Goal: Information Seeking & Learning: Learn about a topic

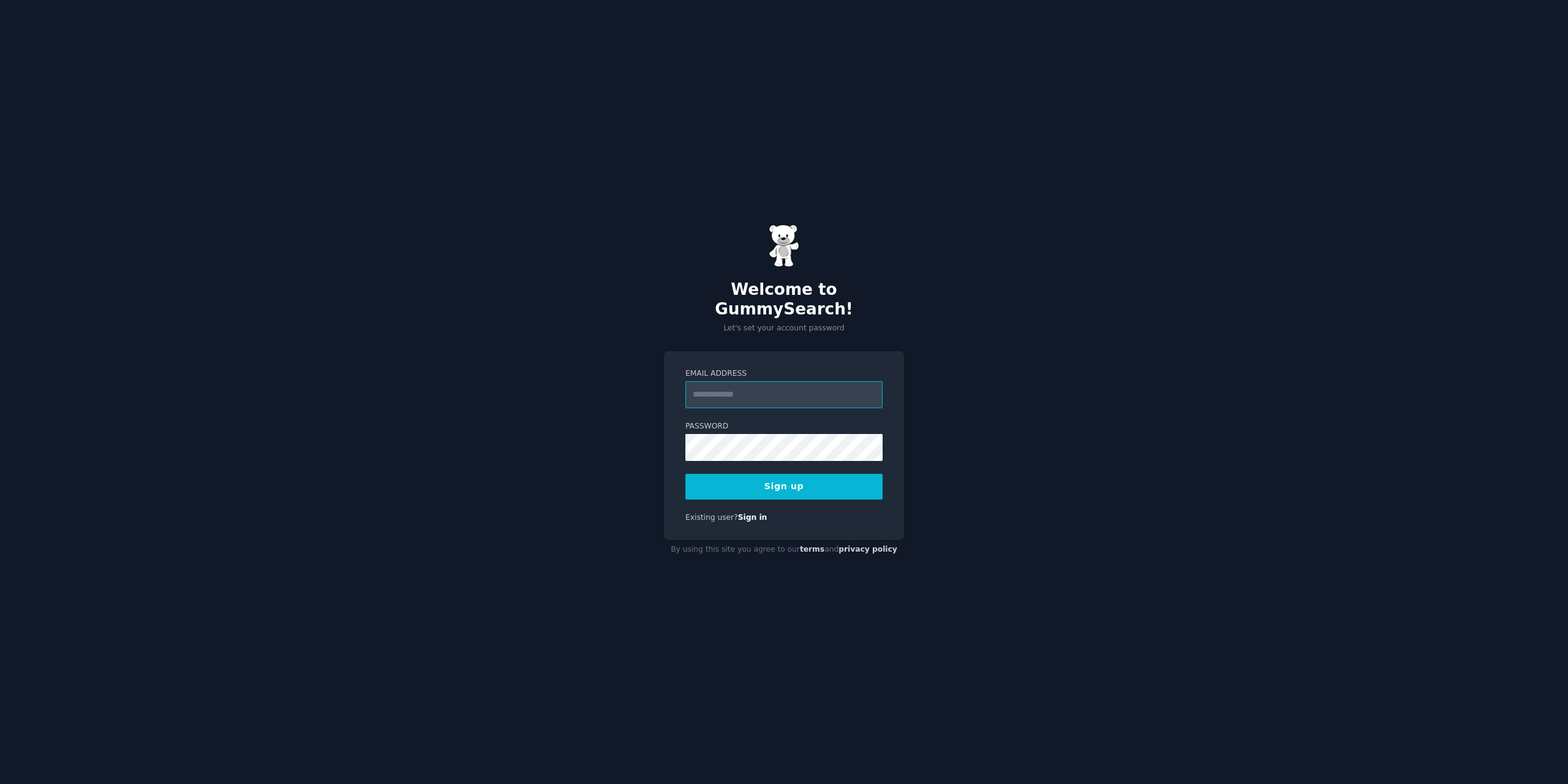
click at [727, 381] on input "Email Address" at bounding box center [784, 395] width 197 height 27
type input "**********"
click at [771, 481] on button "Sign up" at bounding box center [784, 487] width 197 height 26
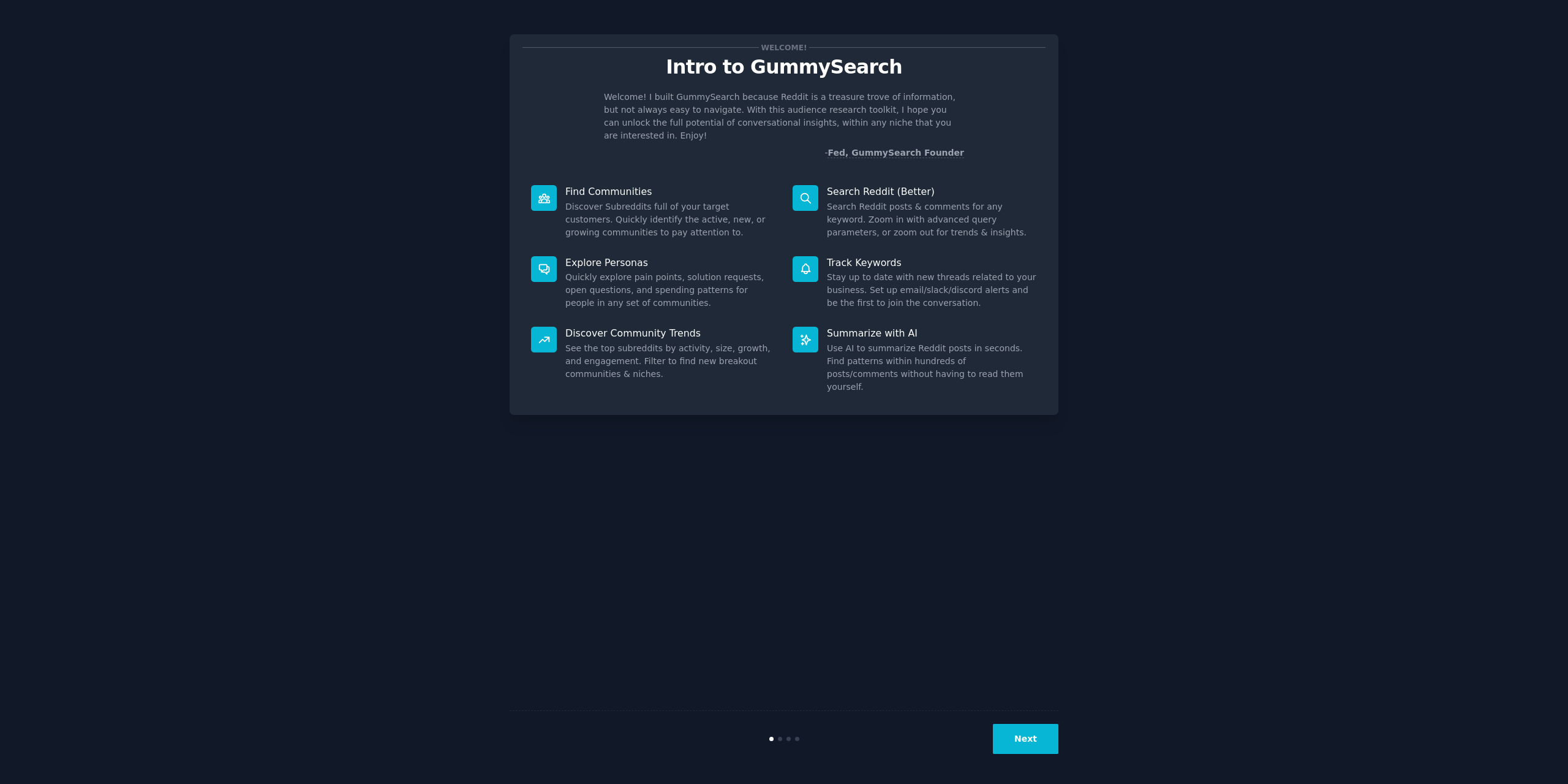
click at [1015, 736] on button "Next" at bounding box center [1025, 738] width 66 height 30
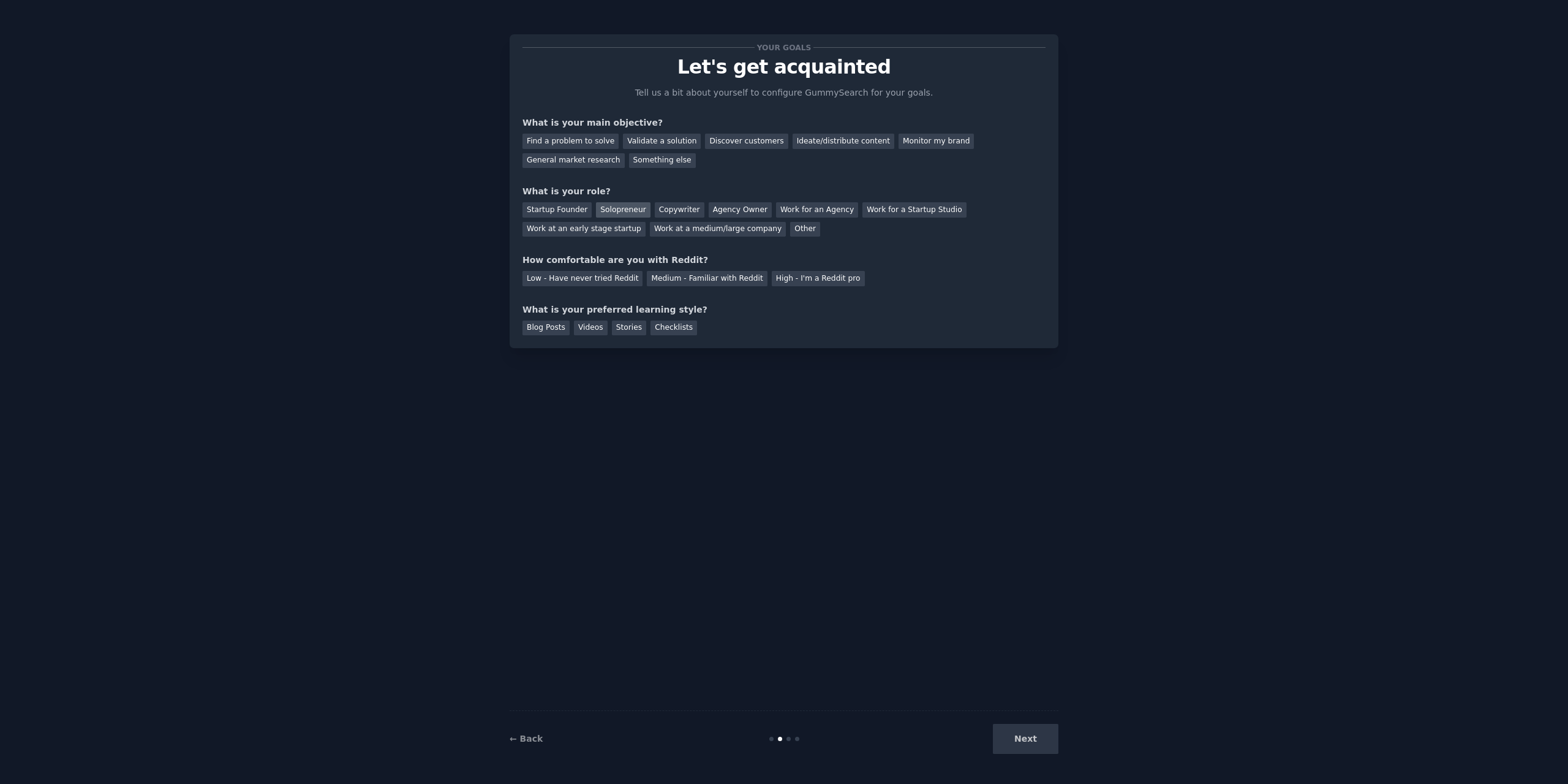
click at [614, 206] on div "Solopreneur" at bounding box center [623, 210] width 54 height 15
click at [661, 143] on div "Validate a solution" at bounding box center [661, 141] width 77 height 15
click at [693, 275] on div "Medium - Familiar with Reddit" at bounding box center [706, 278] width 120 height 15
click at [662, 333] on div "Checklists" at bounding box center [674, 329] width 47 height 15
click at [1029, 741] on button "Next" at bounding box center [1025, 738] width 66 height 30
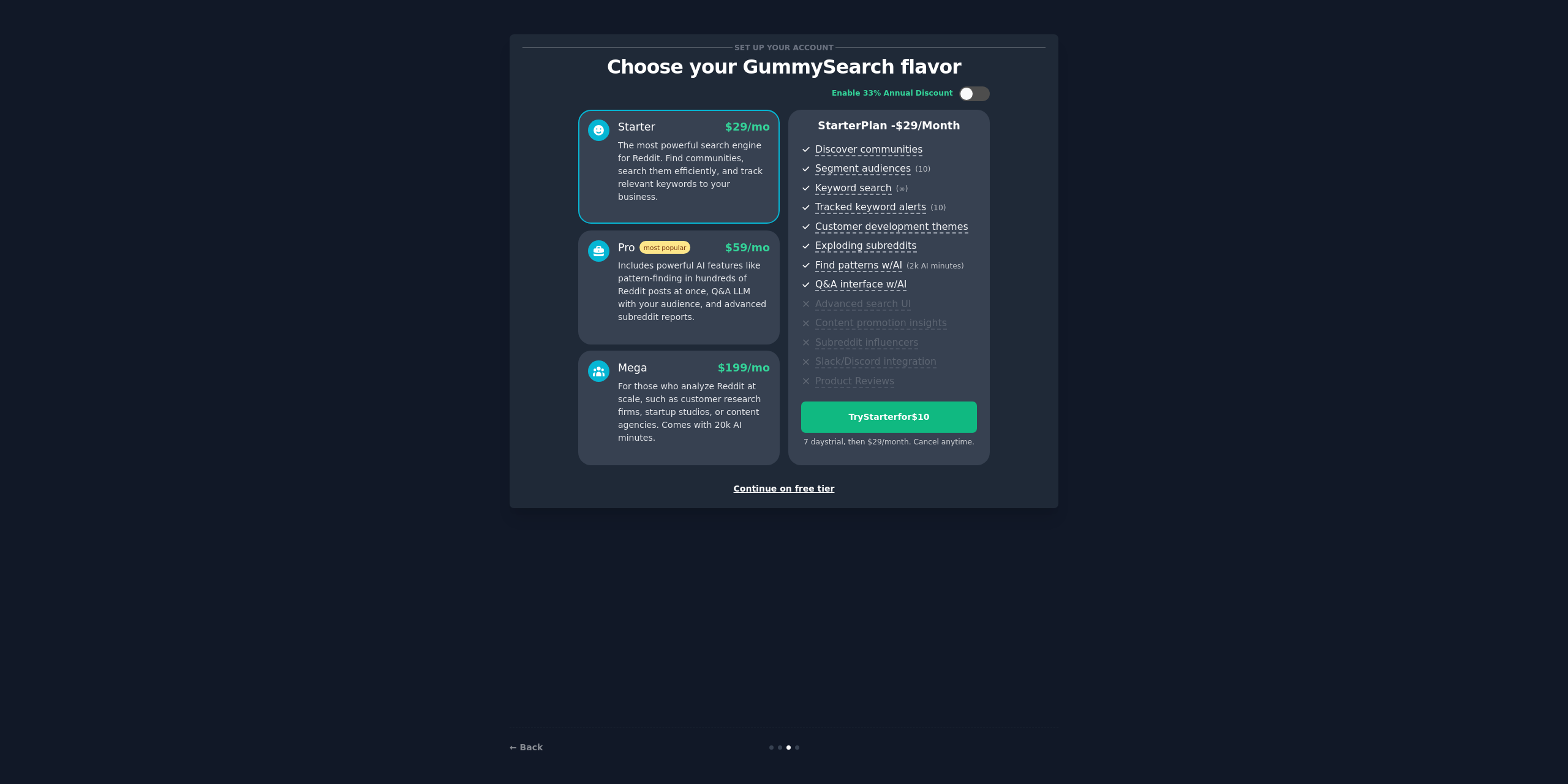
click at [782, 489] on div "Continue on free tier" at bounding box center [784, 489] width 523 height 13
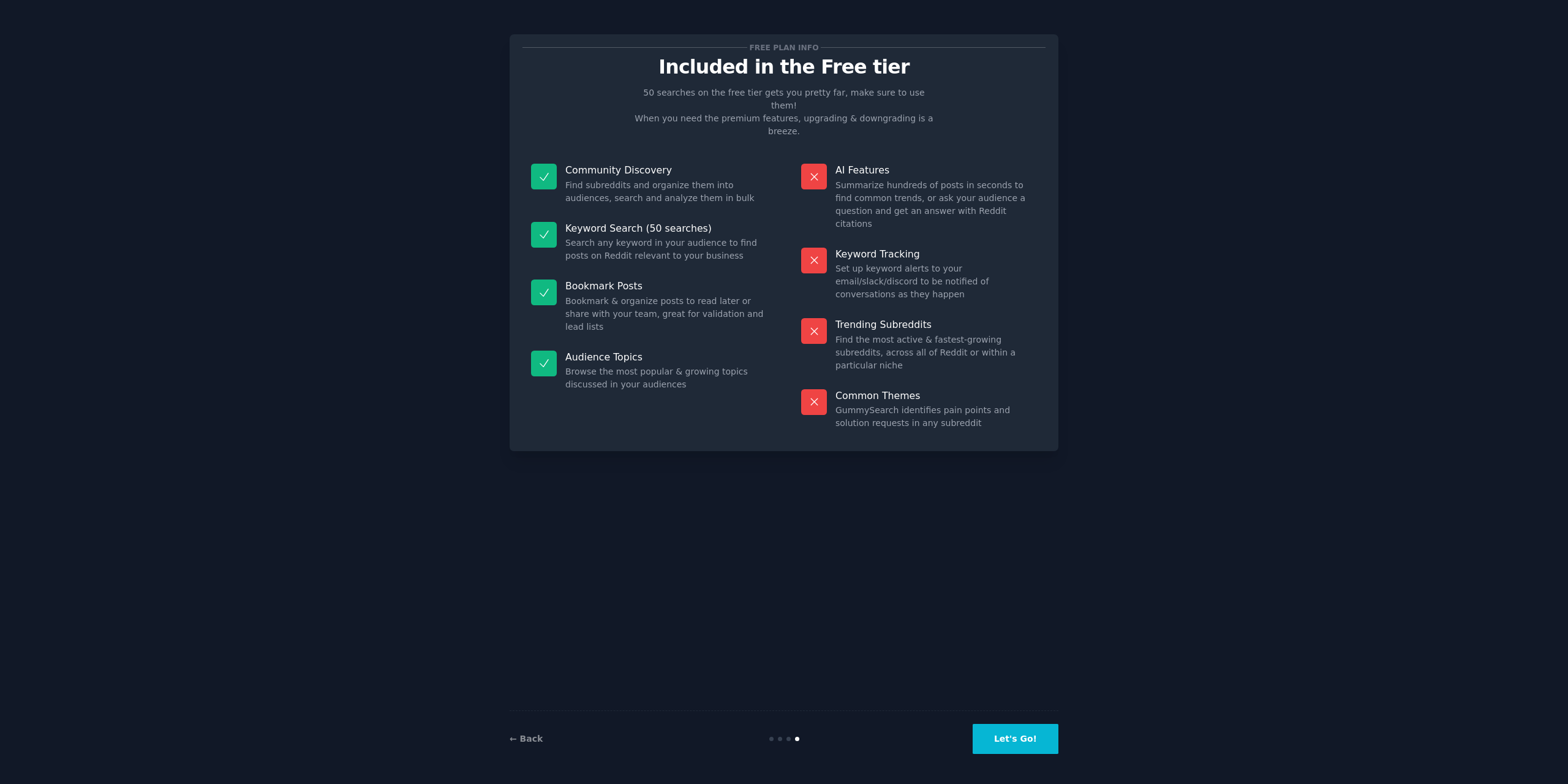
click at [1008, 739] on button "Let's Go!" at bounding box center [1015, 738] width 86 height 30
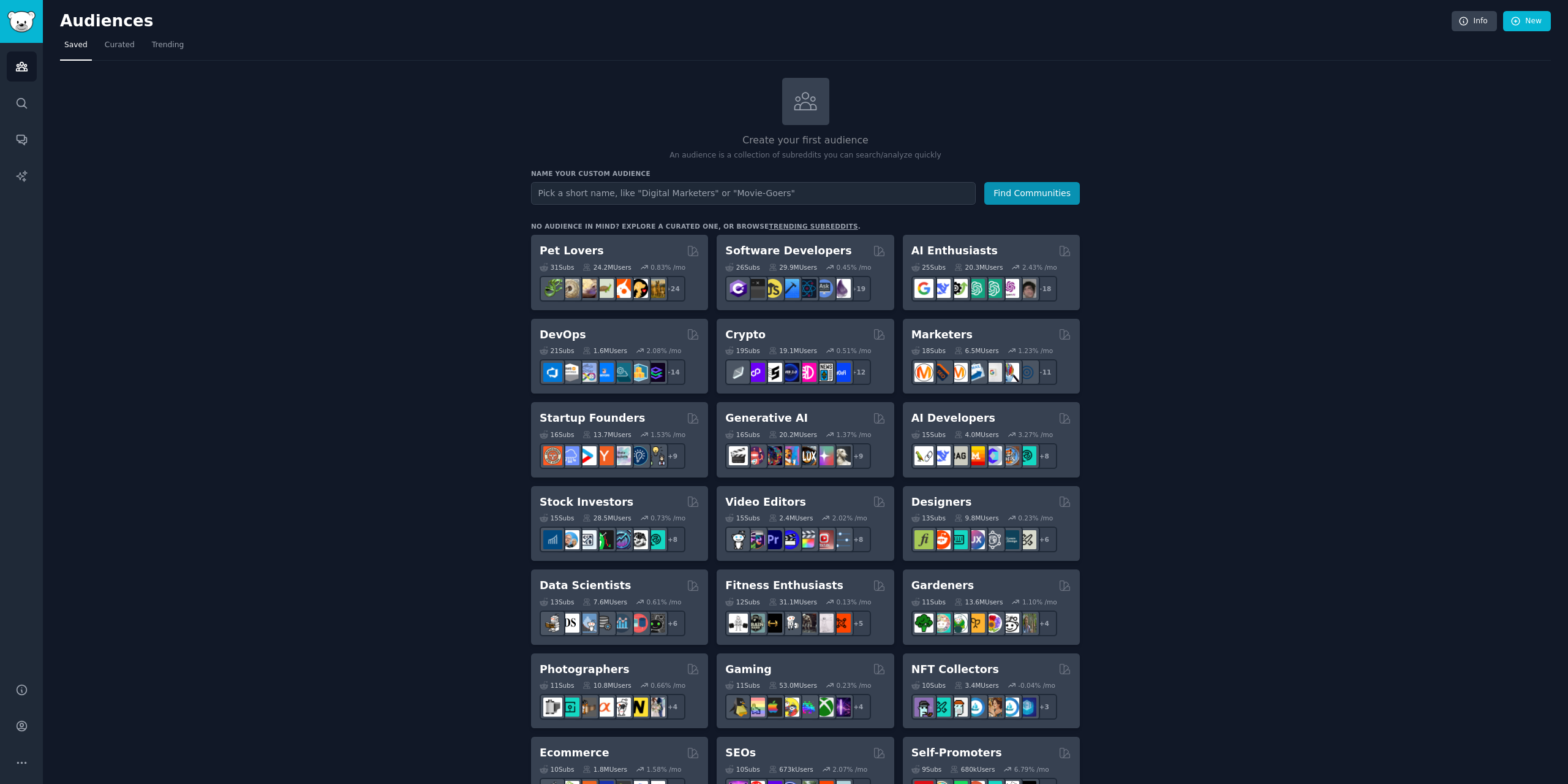
click at [684, 200] on input "text" at bounding box center [753, 193] width 445 height 23
type input "[MEDICAL_DATA] Supplements"
click at [1010, 196] on button "Find Communities" at bounding box center [1032, 193] width 95 height 23
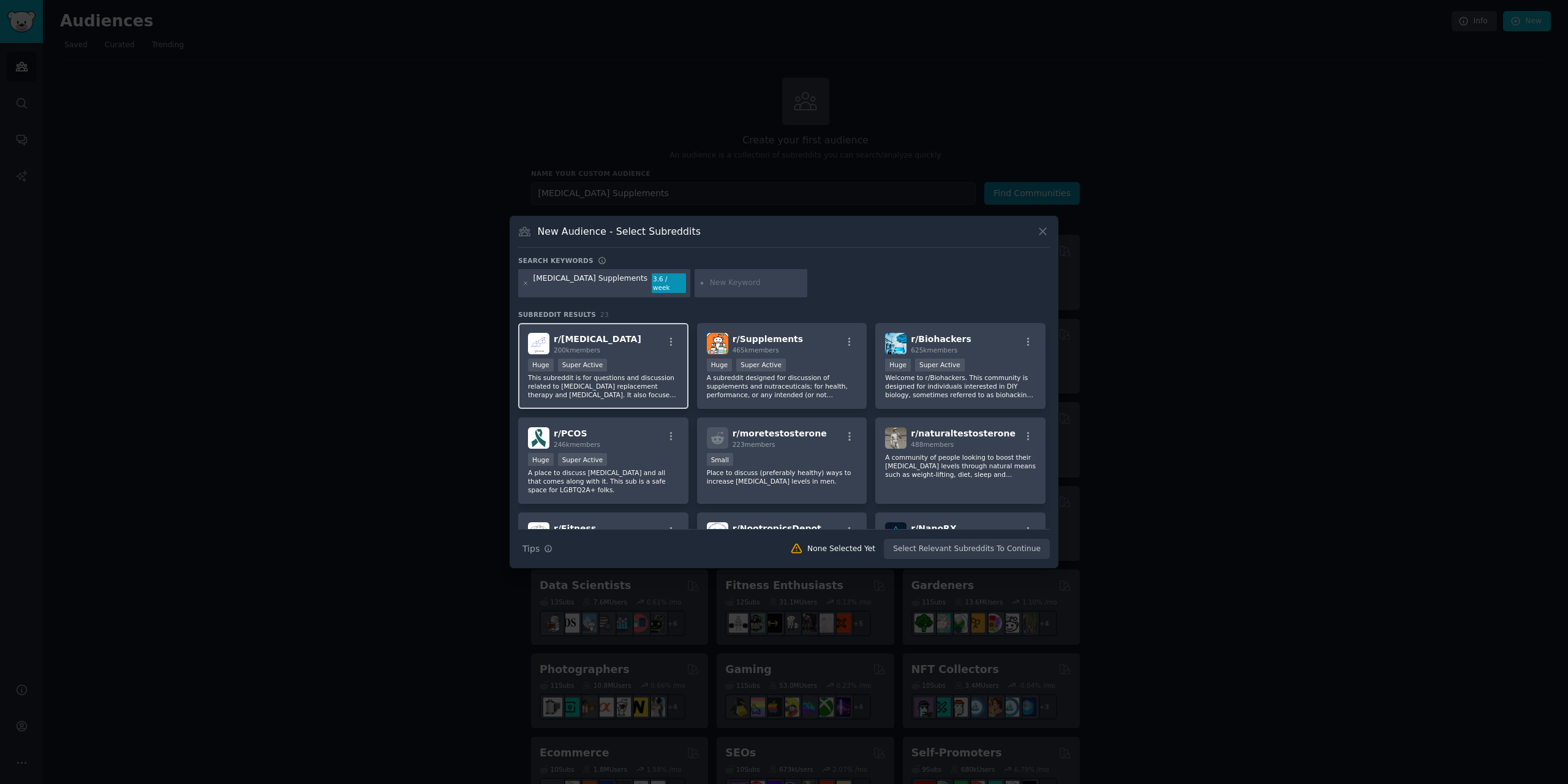
click at [635, 382] on p "This subreddit is for questions and discussion related to [MEDICAL_DATA] replac…" at bounding box center [603, 386] width 151 height 26
click at [767, 381] on p "A subreddit designed for discussion of supplements and nutraceuticals; for heal…" at bounding box center [782, 386] width 151 height 26
click at [952, 380] on p "Welcome to r/Biohackers. This community is designed for individuals interested …" at bounding box center [960, 386] width 151 height 26
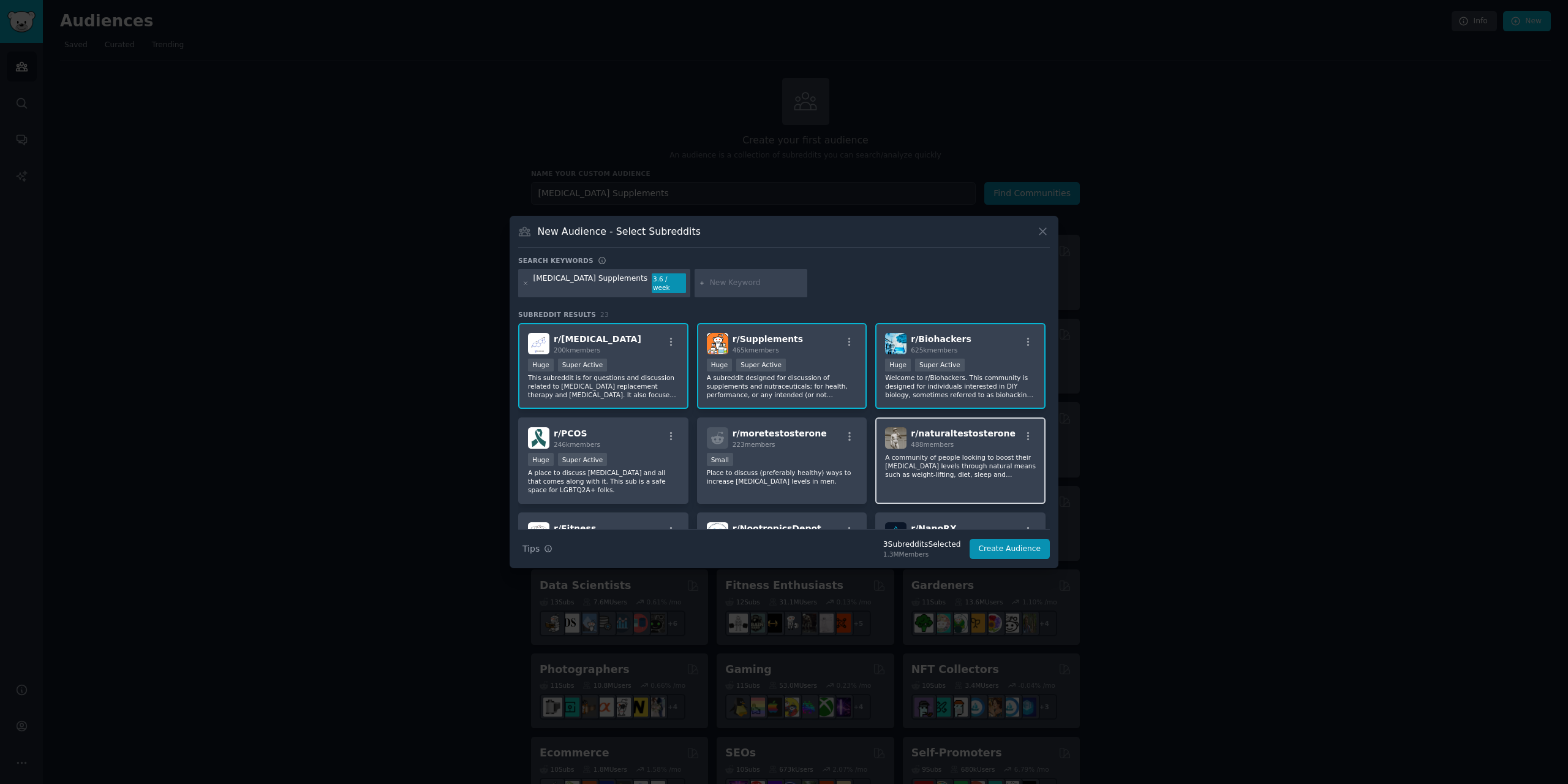
click at [938, 472] on p "A community of people looking to boost their [MEDICAL_DATA] levels through natu…" at bounding box center [960, 466] width 151 height 26
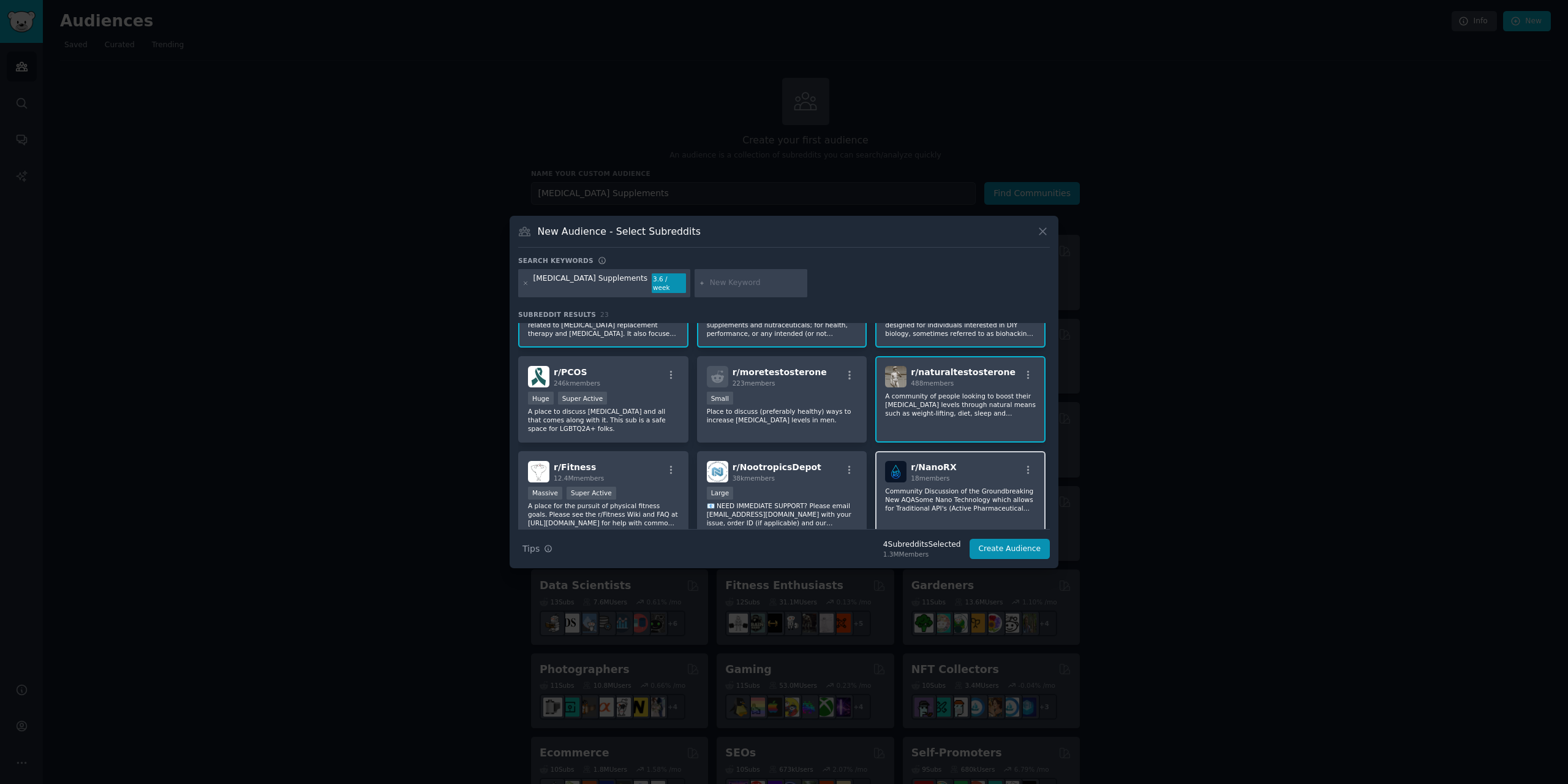
scroll to position [123, 0]
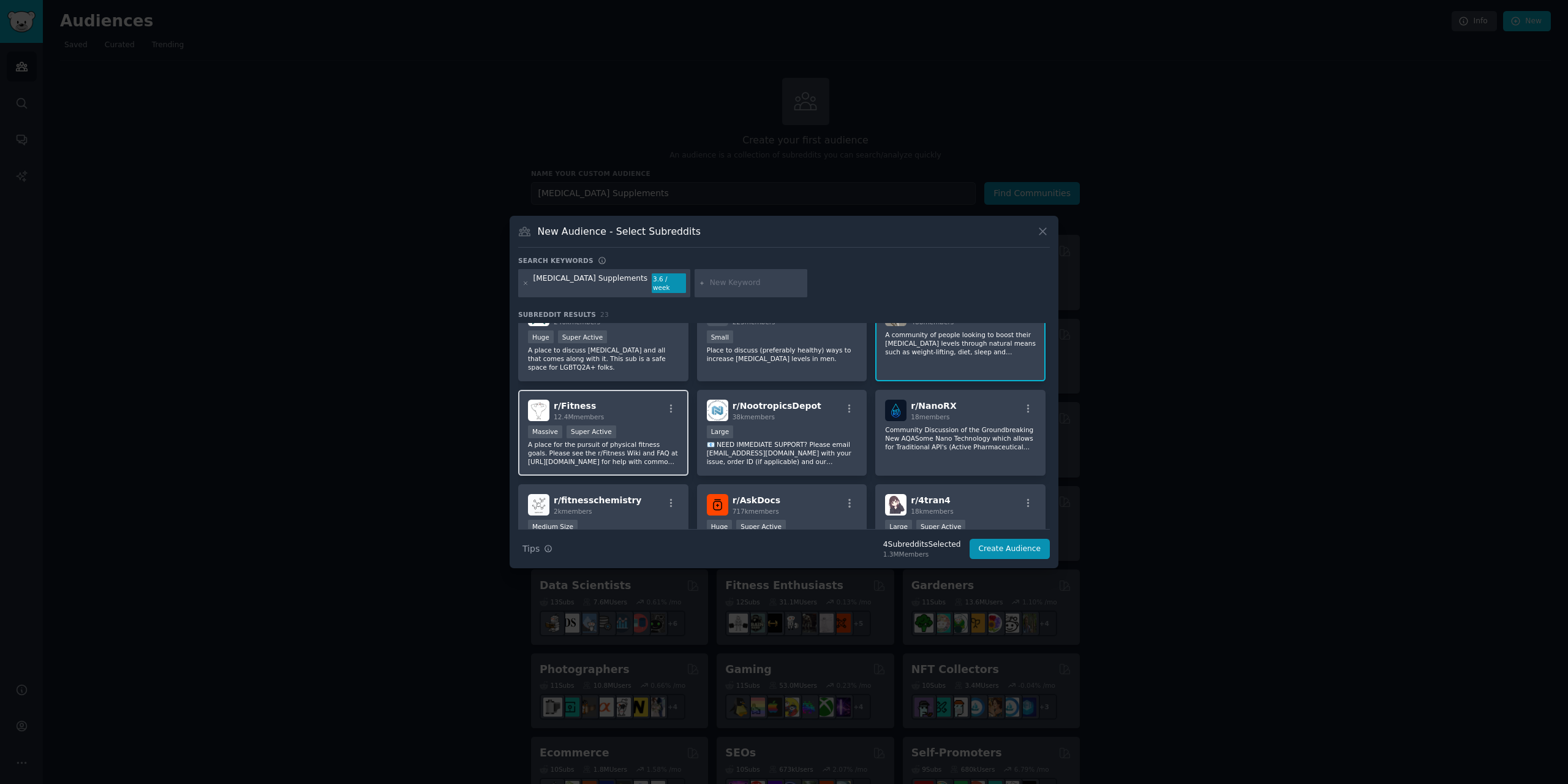
click at [618, 459] on p "A place for the pursuit of physical fitness goals. Please see the r/Fitness Wik…" at bounding box center [603, 453] width 151 height 26
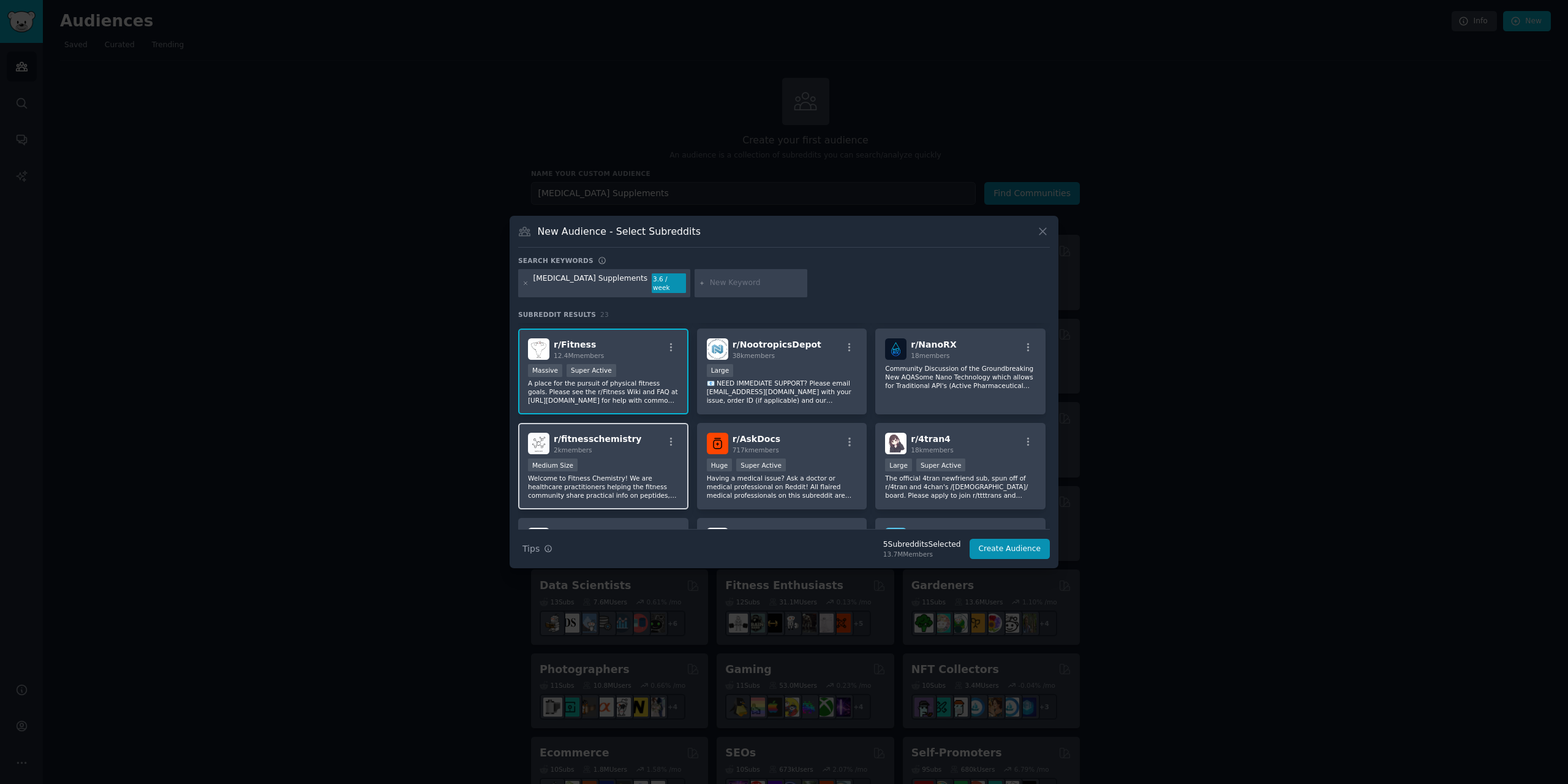
click at [594, 459] on div "Medium Size" at bounding box center [603, 466] width 151 height 15
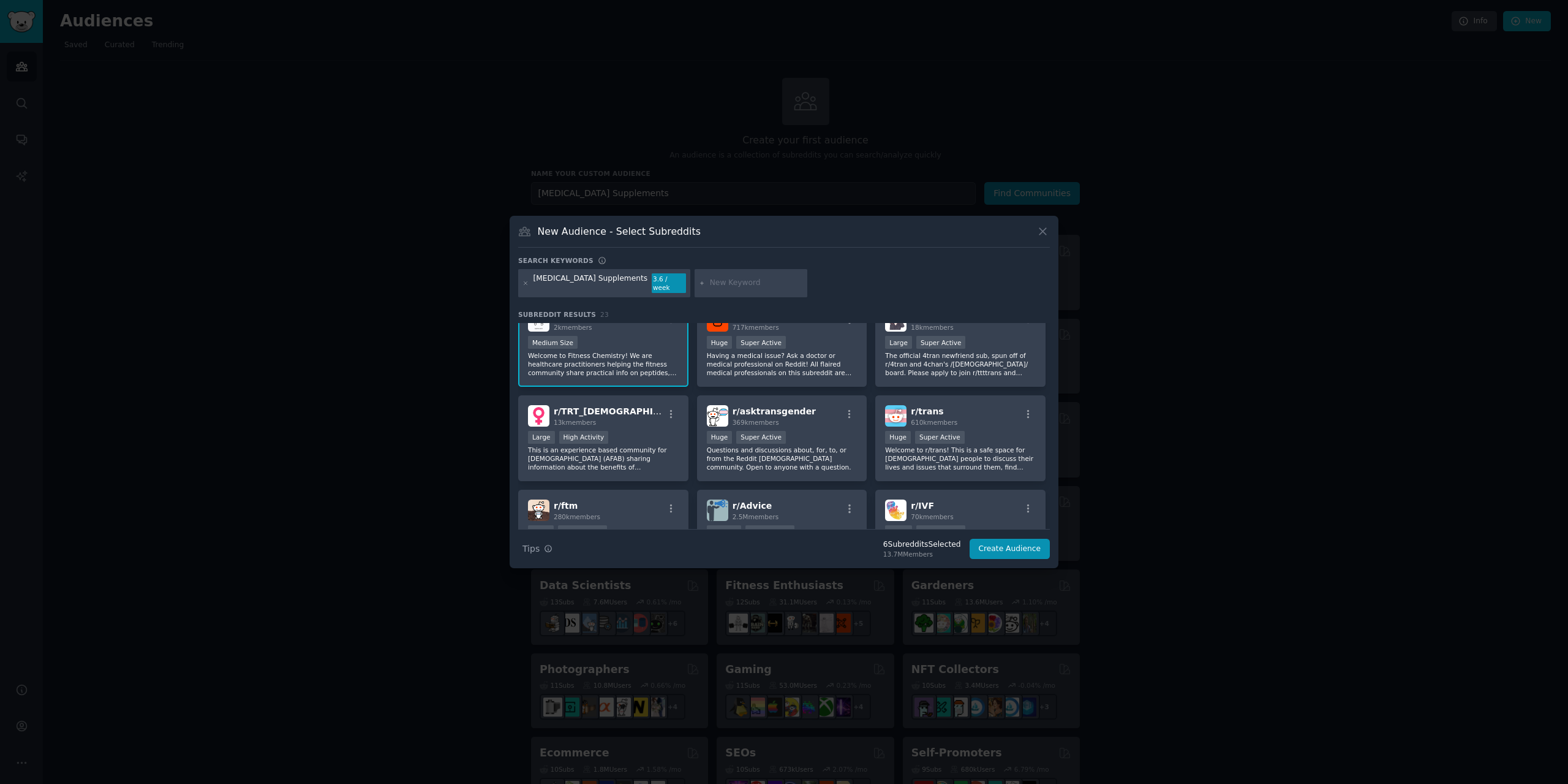
scroll to position [368, 0]
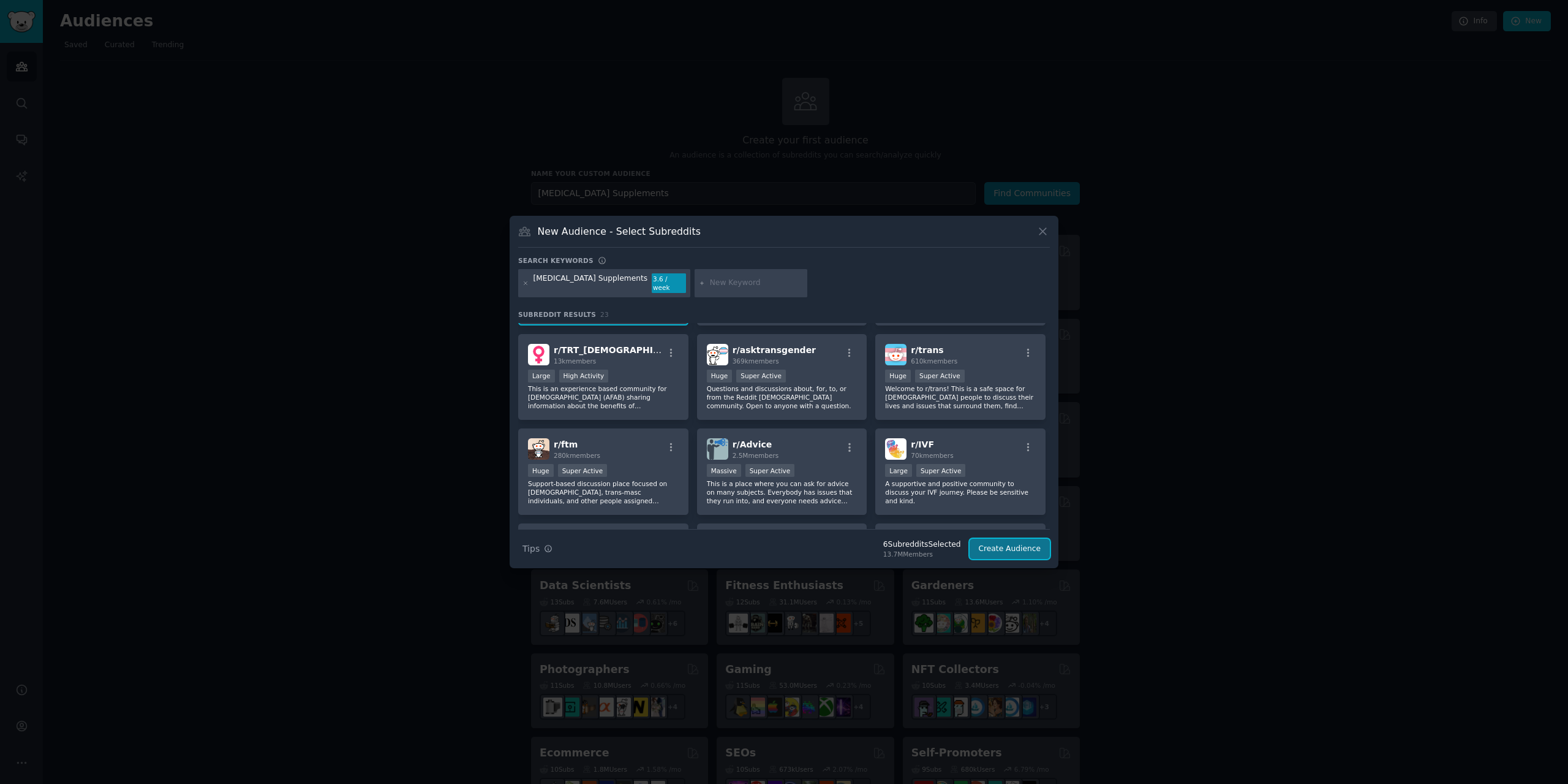
click at [1018, 548] on button "Create Audience" at bounding box center [1010, 549] width 81 height 20
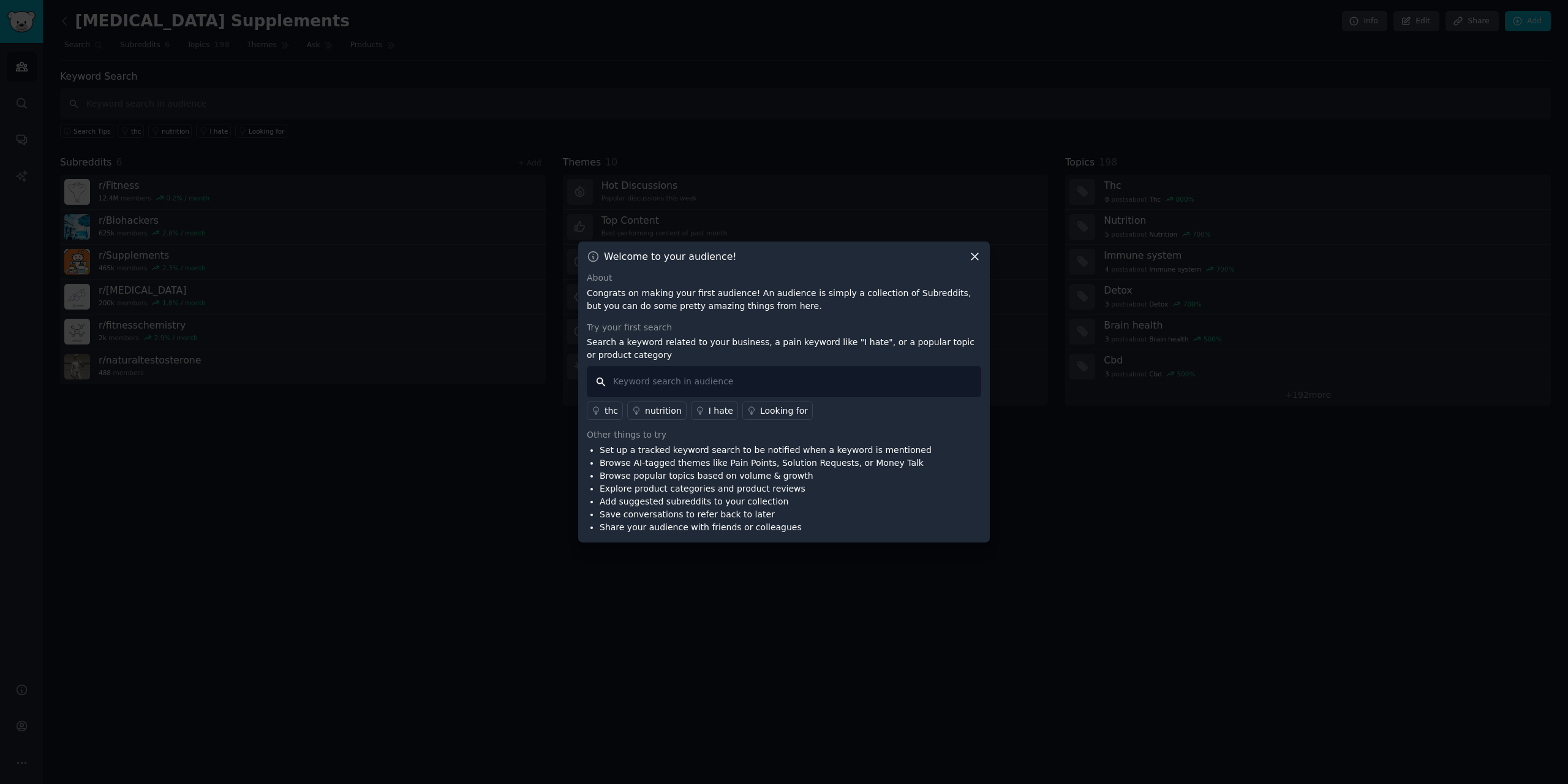
click at [756, 386] on input "text" at bounding box center [784, 381] width 395 height 31
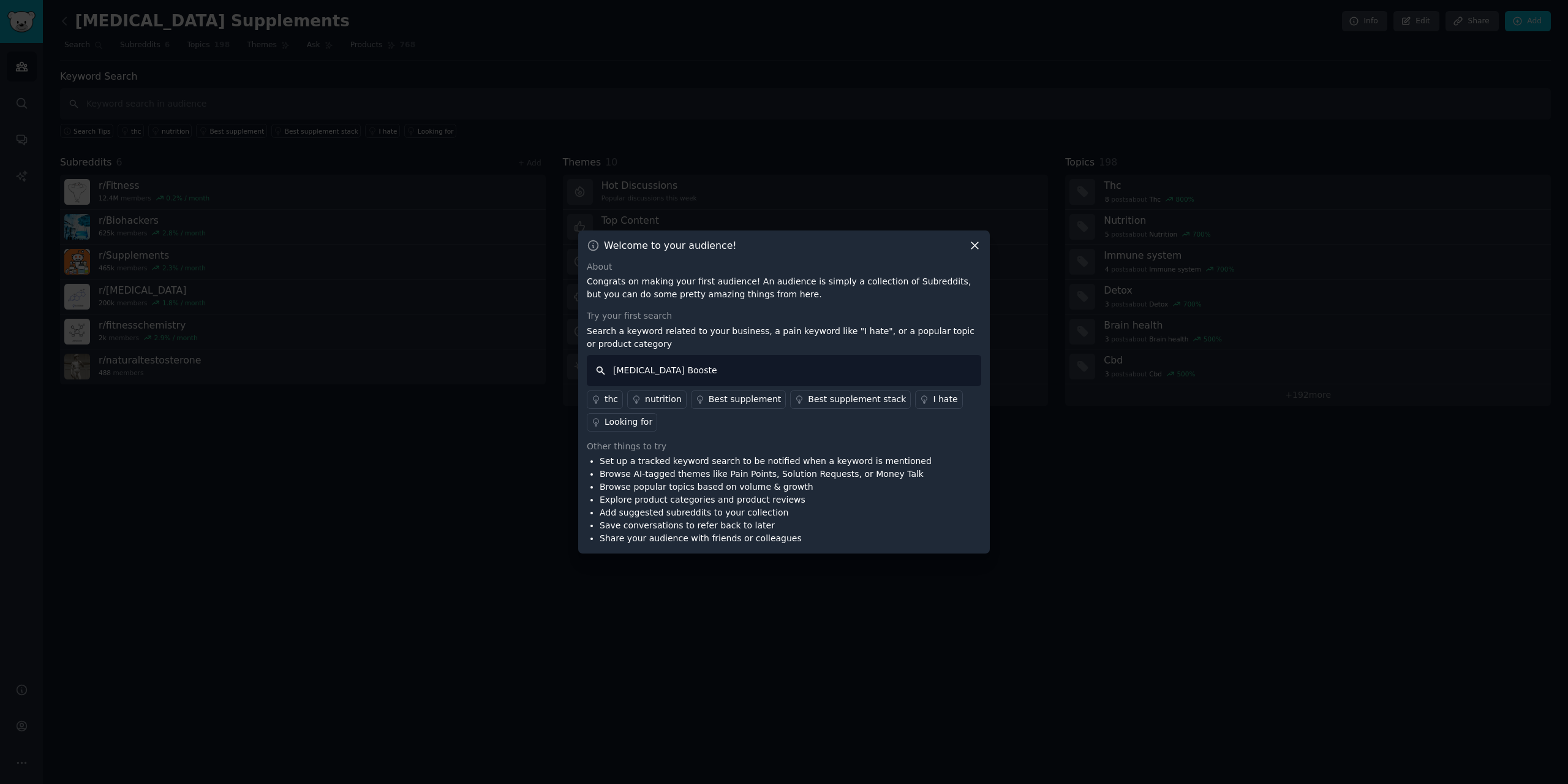
type input "[MEDICAL_DATA] Booster"
click at [719, 371] on input "[MEDICAL_DATA] Booster" at bounding box center [784, 370] width 395 height 31
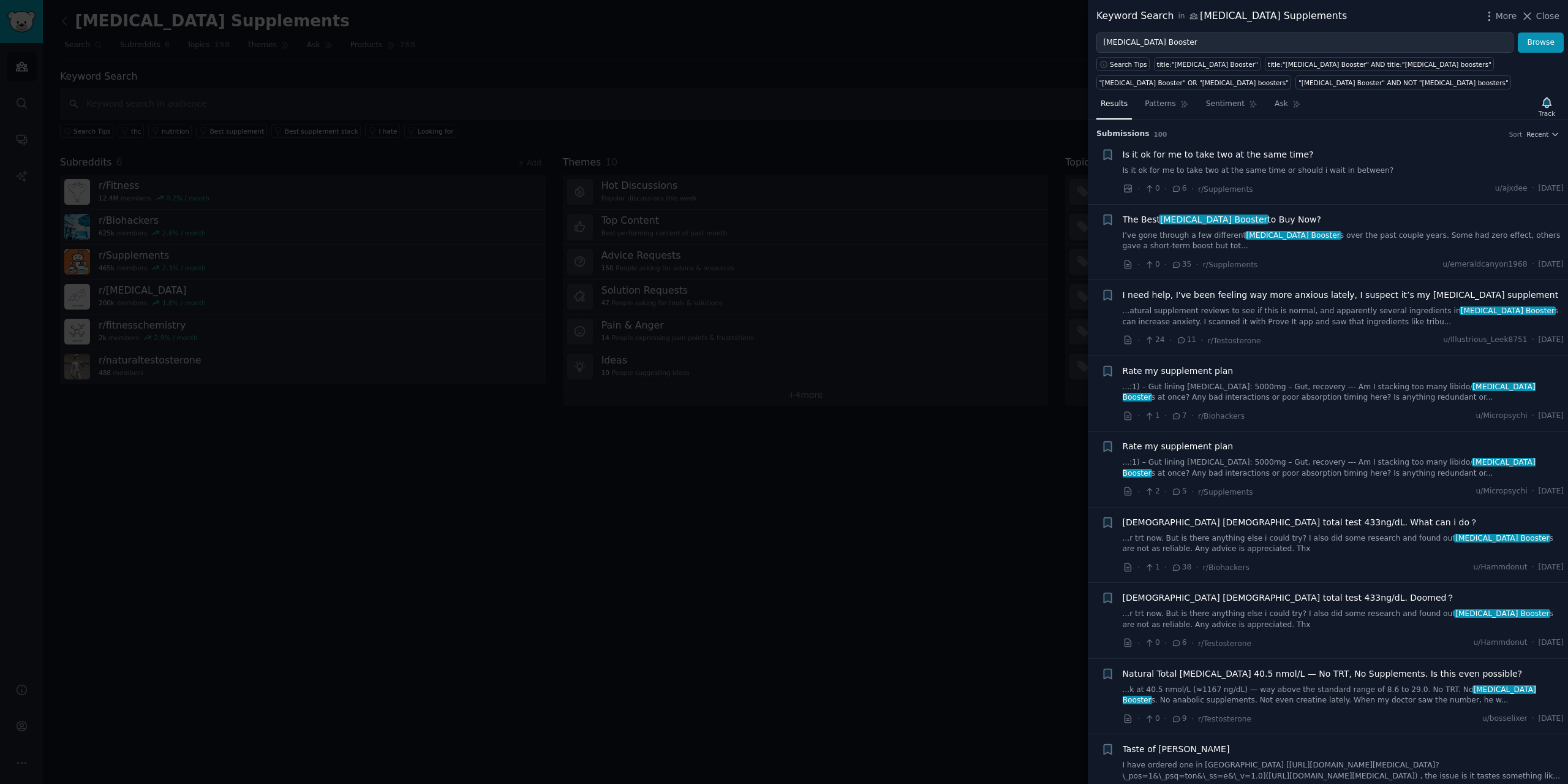
scroll to position [61, 0]
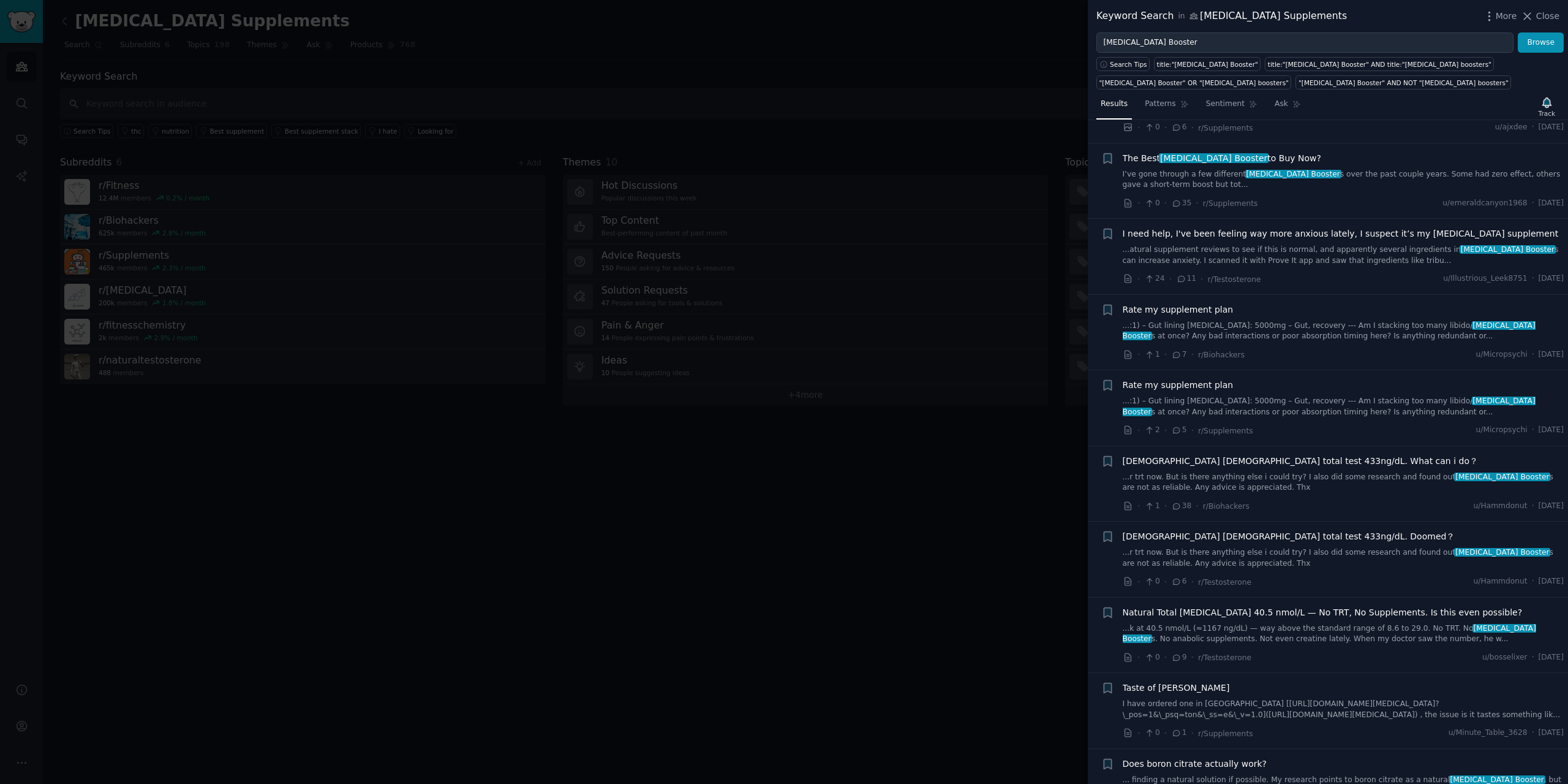
click at [1297, 618] on span "Natural Total [MEDICAL_DATA] 40.5 nmol/L — No TRT, No Supplements. Is this even…" at bounding box center [1323, 612] width 400 height 13
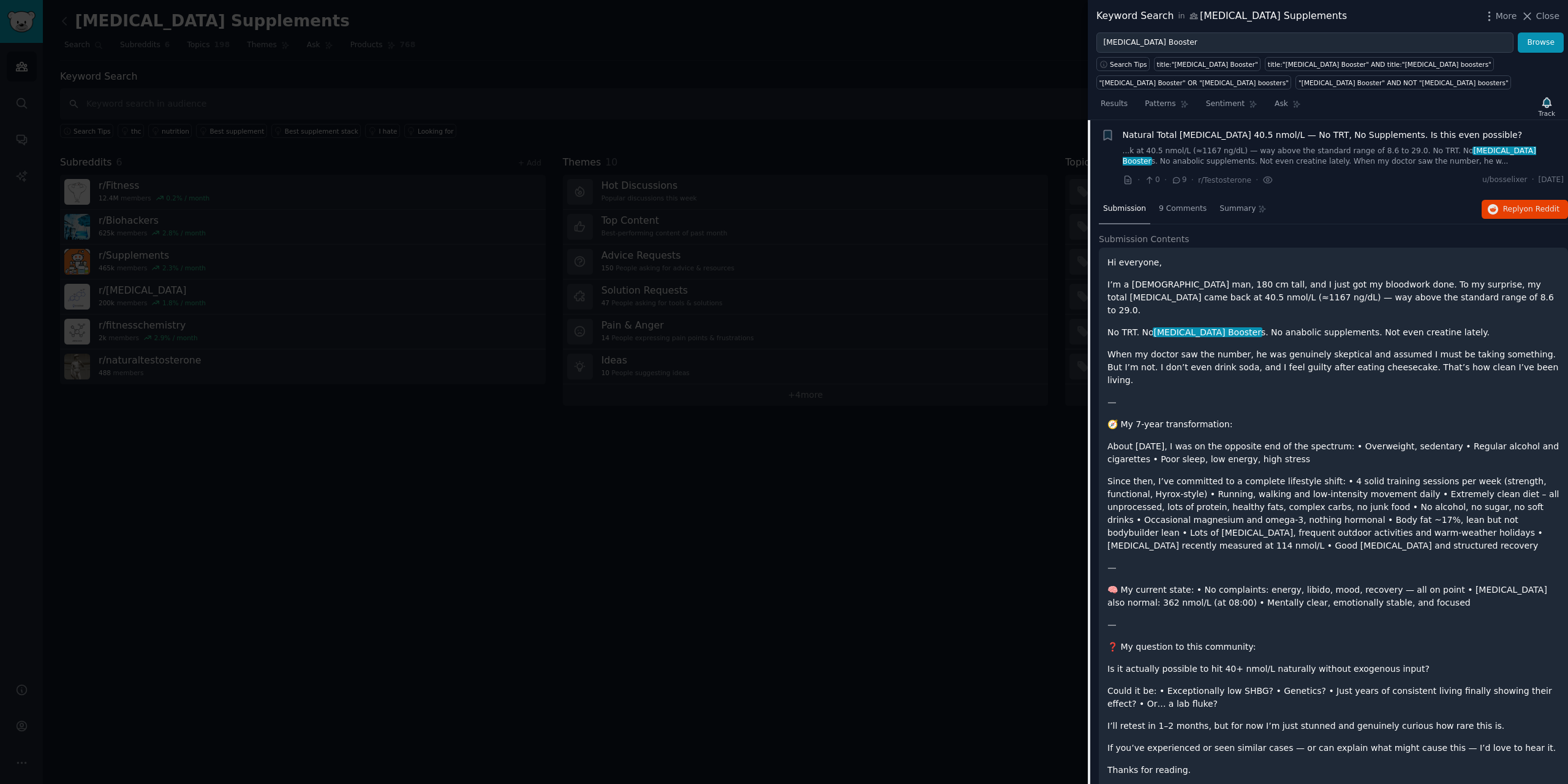
scroll to position [355, 0]
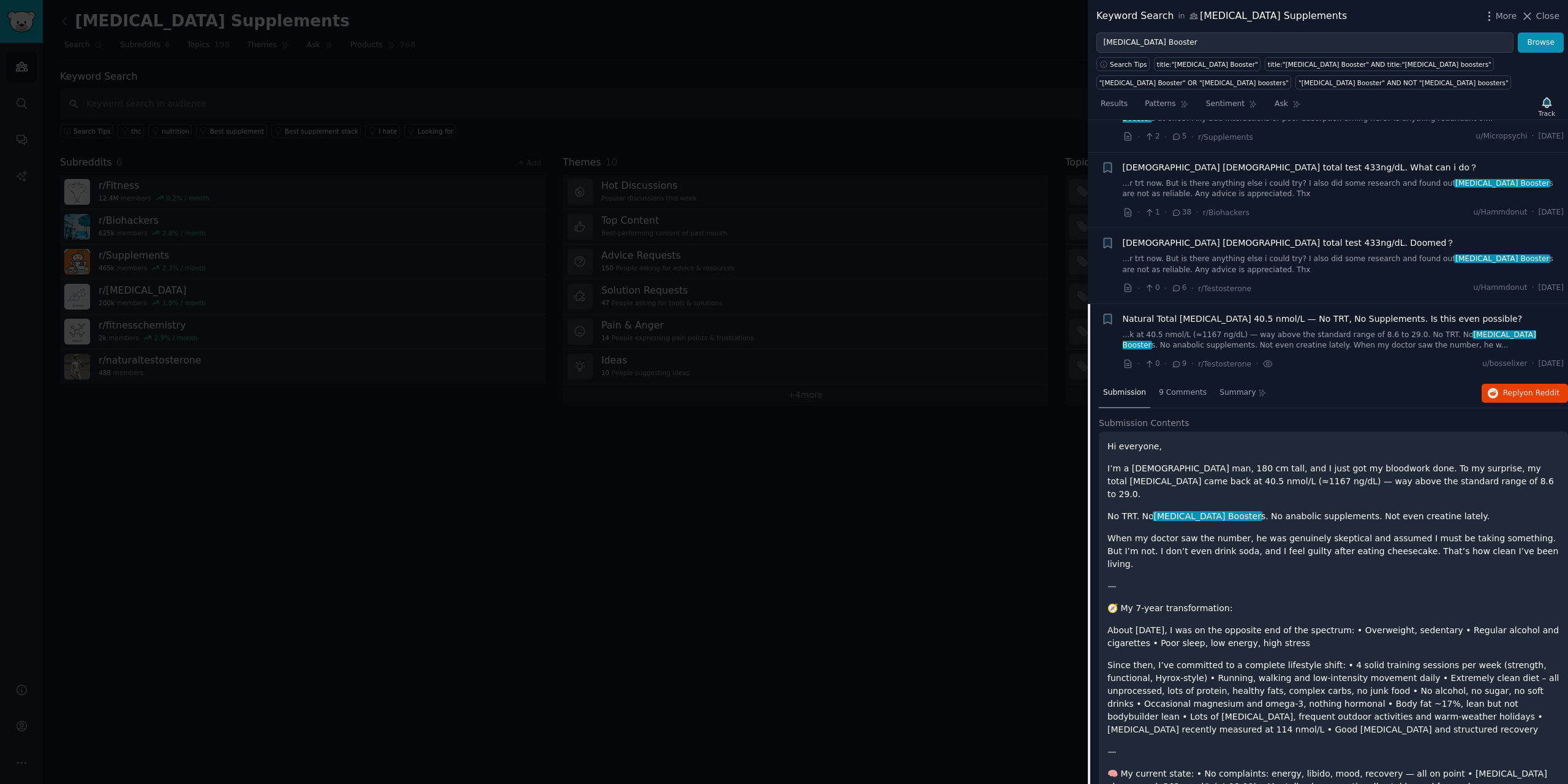
click at [1252, 437] on div "Hi everyone, I’m a [DEMOGRAPHIC_DATA] man, 180 cm tall, and I just got my blood…" at bounding box center [1334, 710] width 470 height 558
click at [1249, 444] on p "Hi everyone," at bounding box center [1333, 446] width 452 height 13
click at [1263, 338] on link "...k at 40.5 nmol/L (≈1167 ng/dL) — way above the standard range of 8.6 to 29.0…" at bounding box center [1343, 340] width 442 height 21
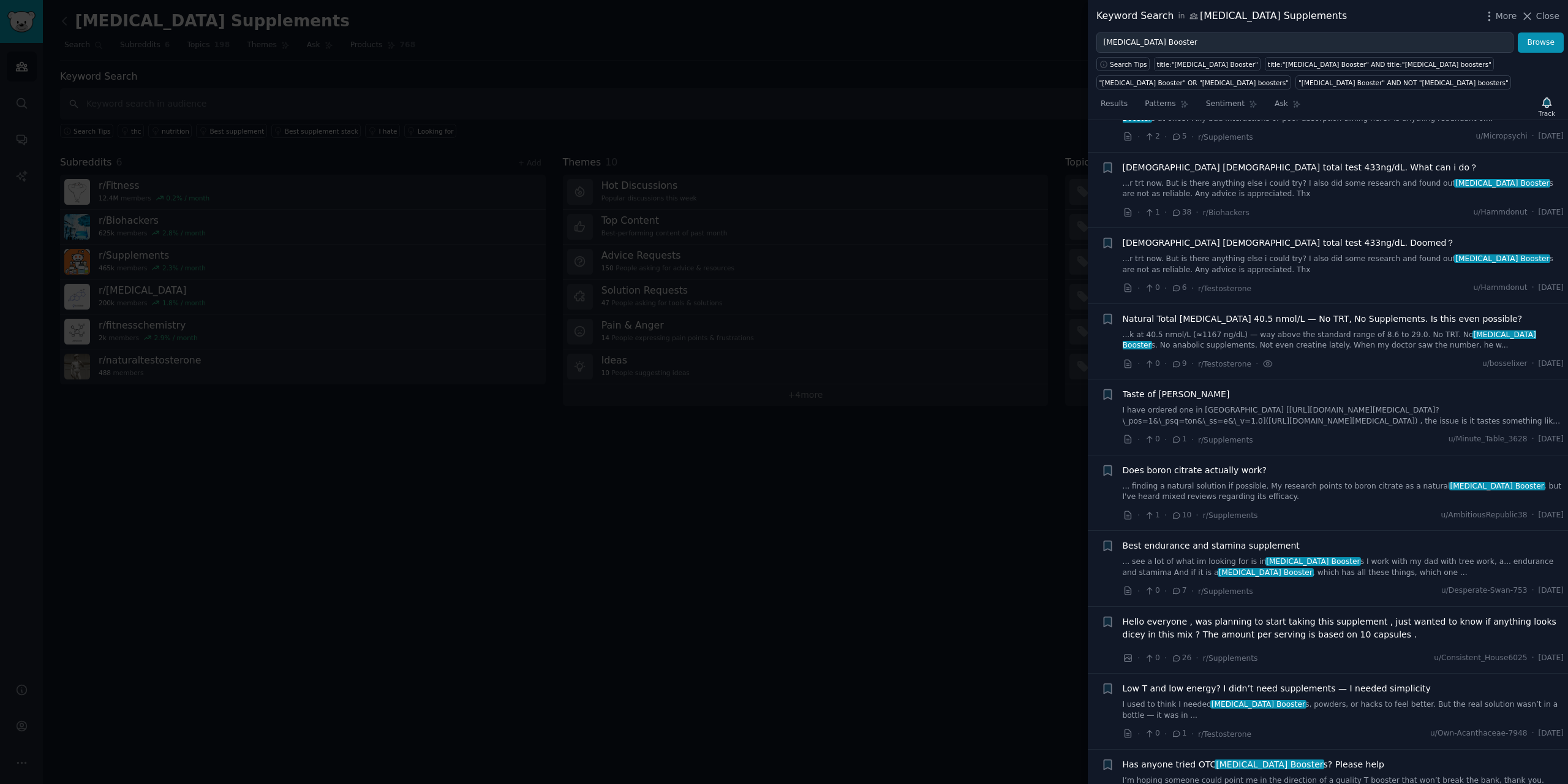
scroll to position [539, 0]
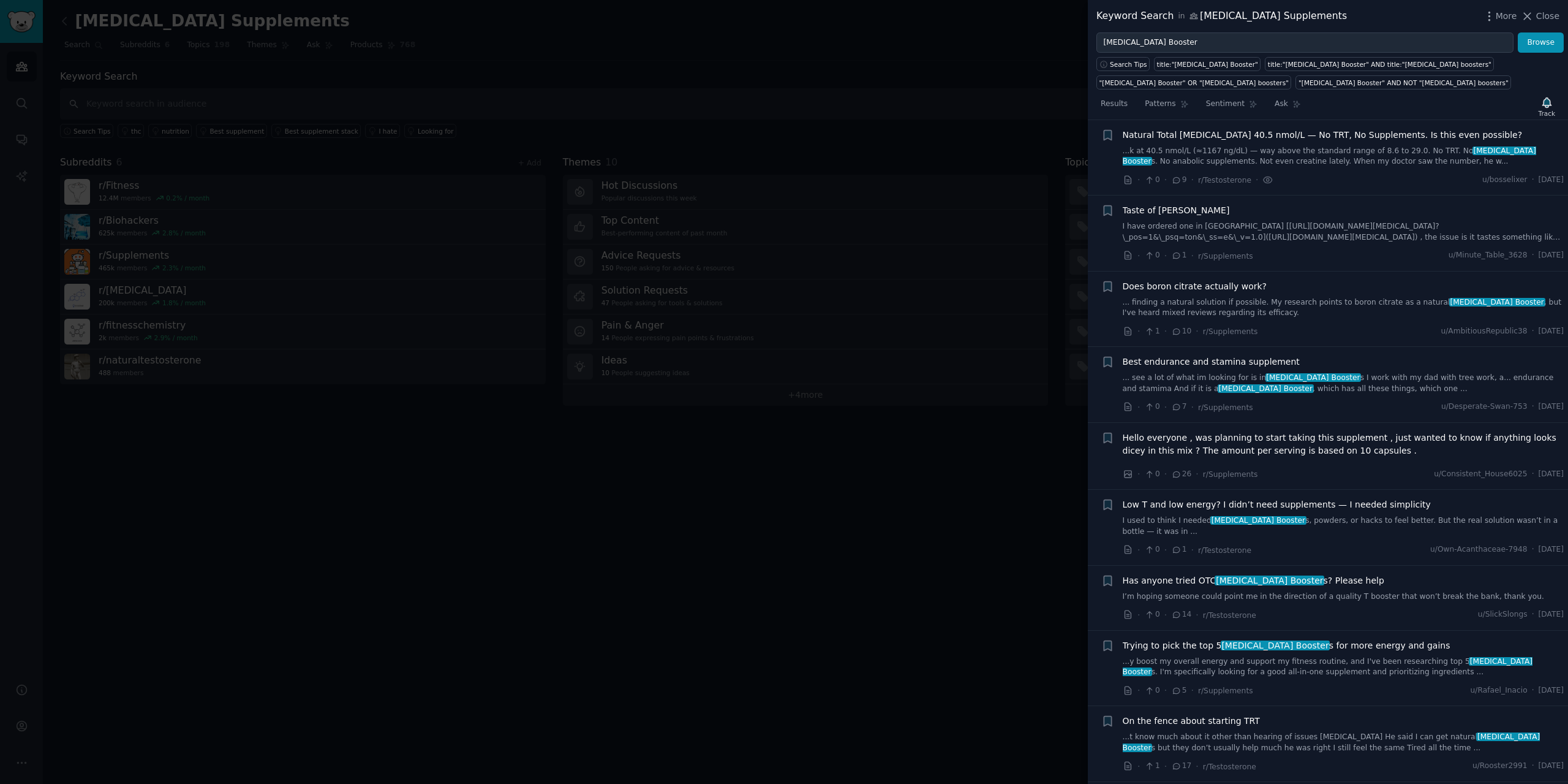
click at [1326, 445] on span "Hello everyone , was planning to start taking this supplement , just wanted to …" at bounding box center [1343, 444] width 442 height 26
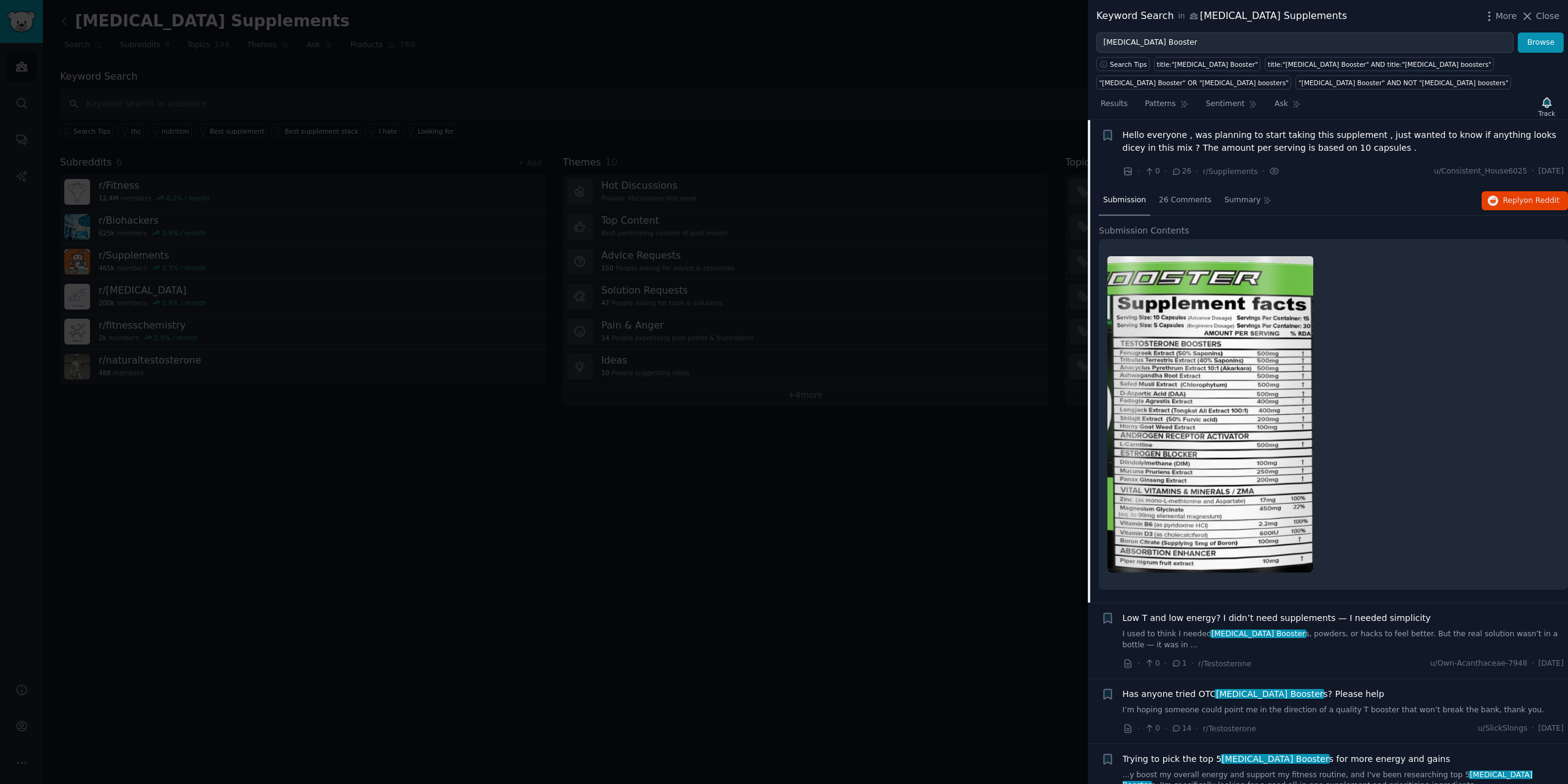
scroll to position [719, 0]
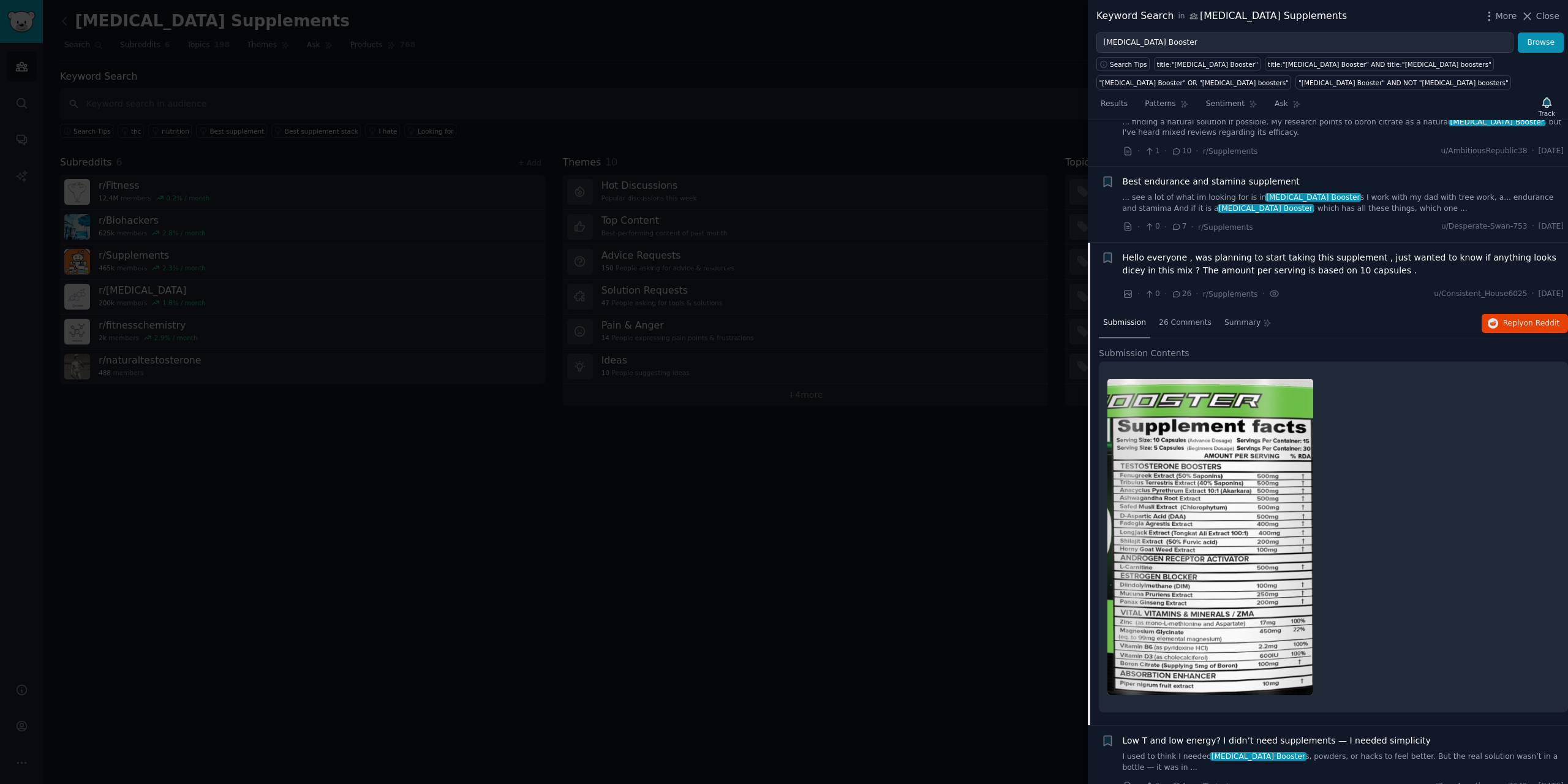
click at [1314, 268] on span "Hello everyone , was planning to start taking this supplement , just wanted to …" at bounding box center [1343, 264] width 442 height 26
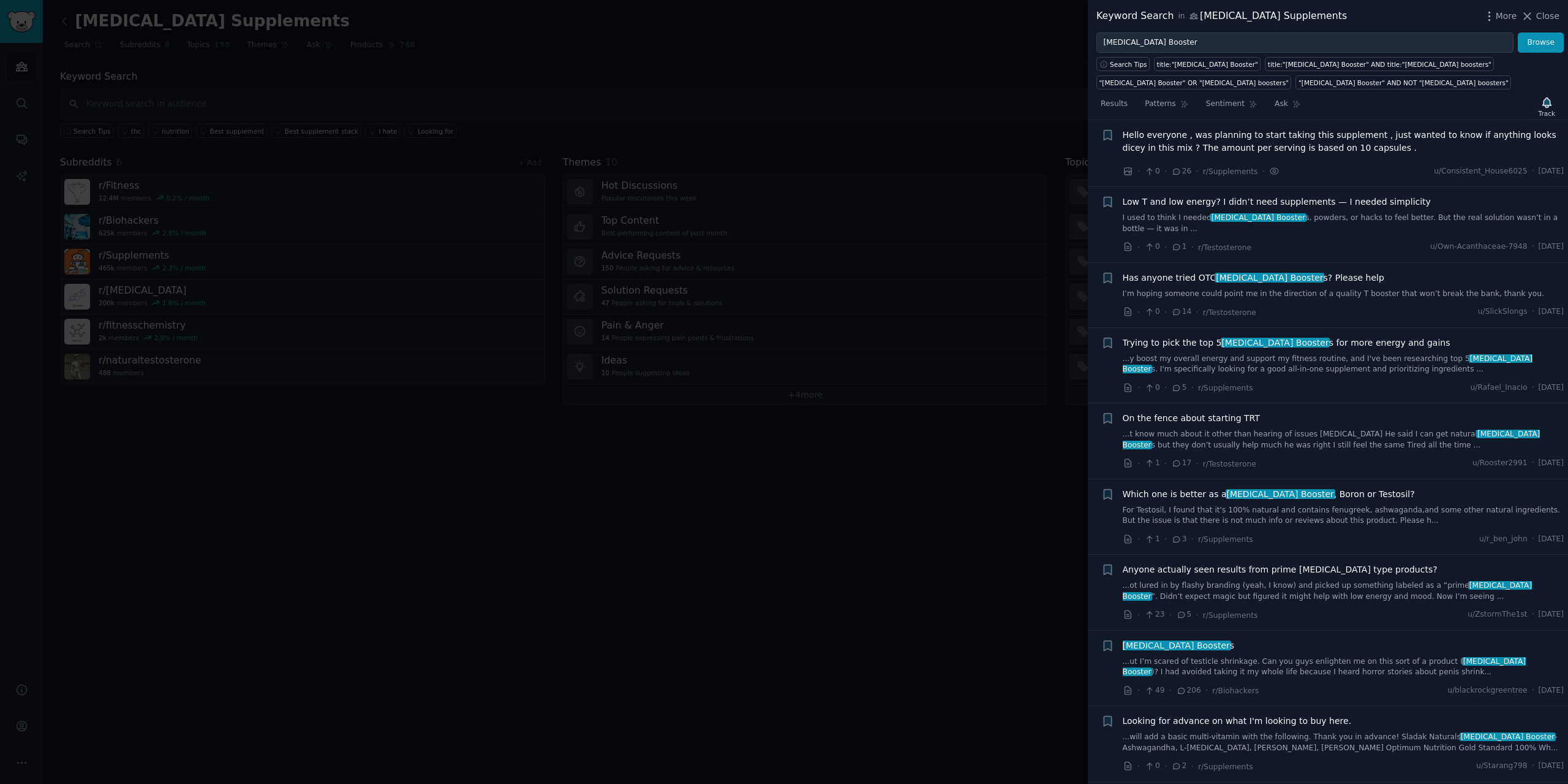
scroll to position [1148, 0]
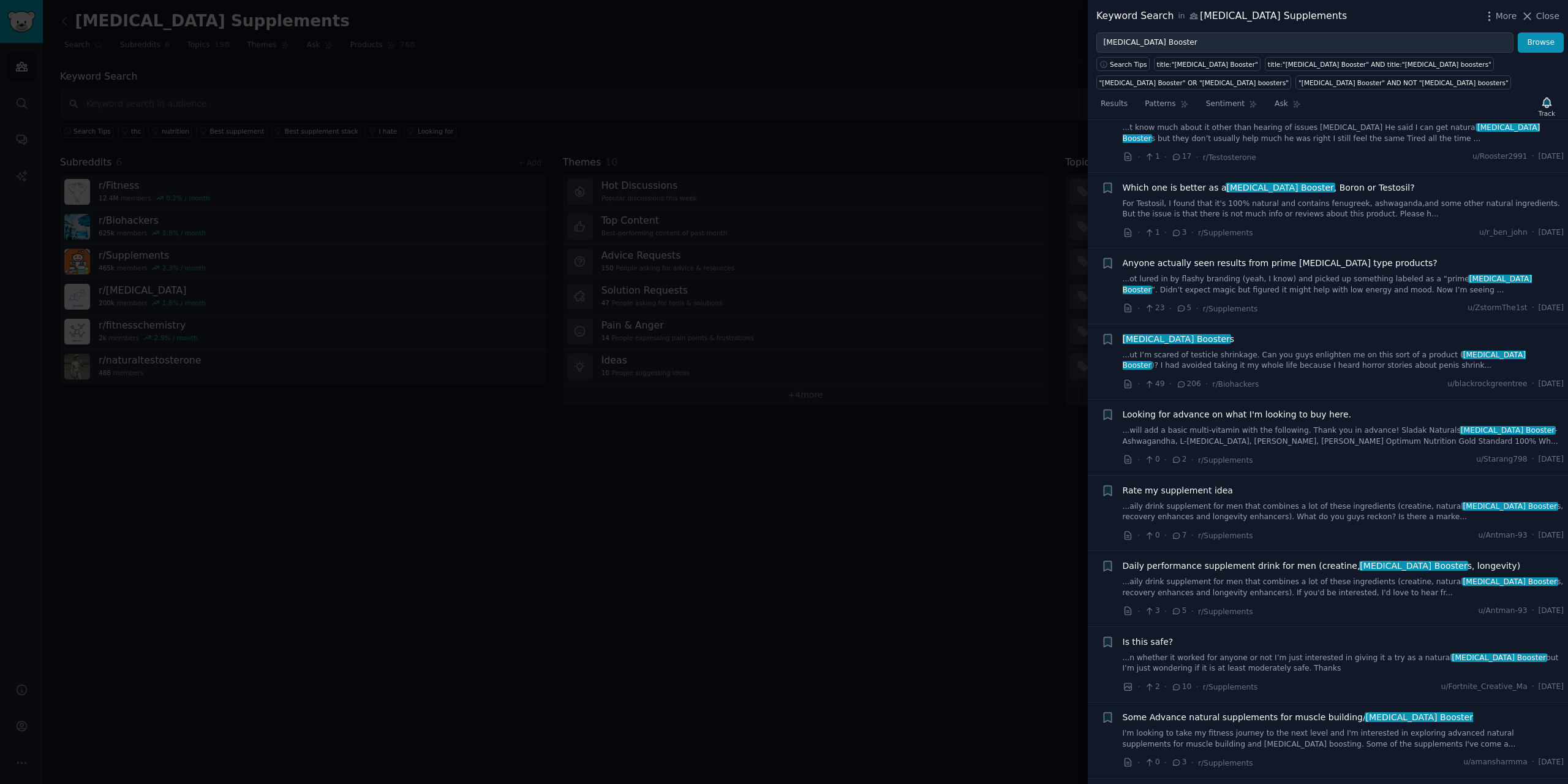
click at [1347, 410] on div "Looking for advance on what I'm looking to buy here. ...will add a basic multi-…" at bounding box center [1343, 427] width 442 height 38
click at [1303, 409] on span "Looking for advance on what I'm looking to buy here." at bounding box center [1237, 415] width 229 height 13
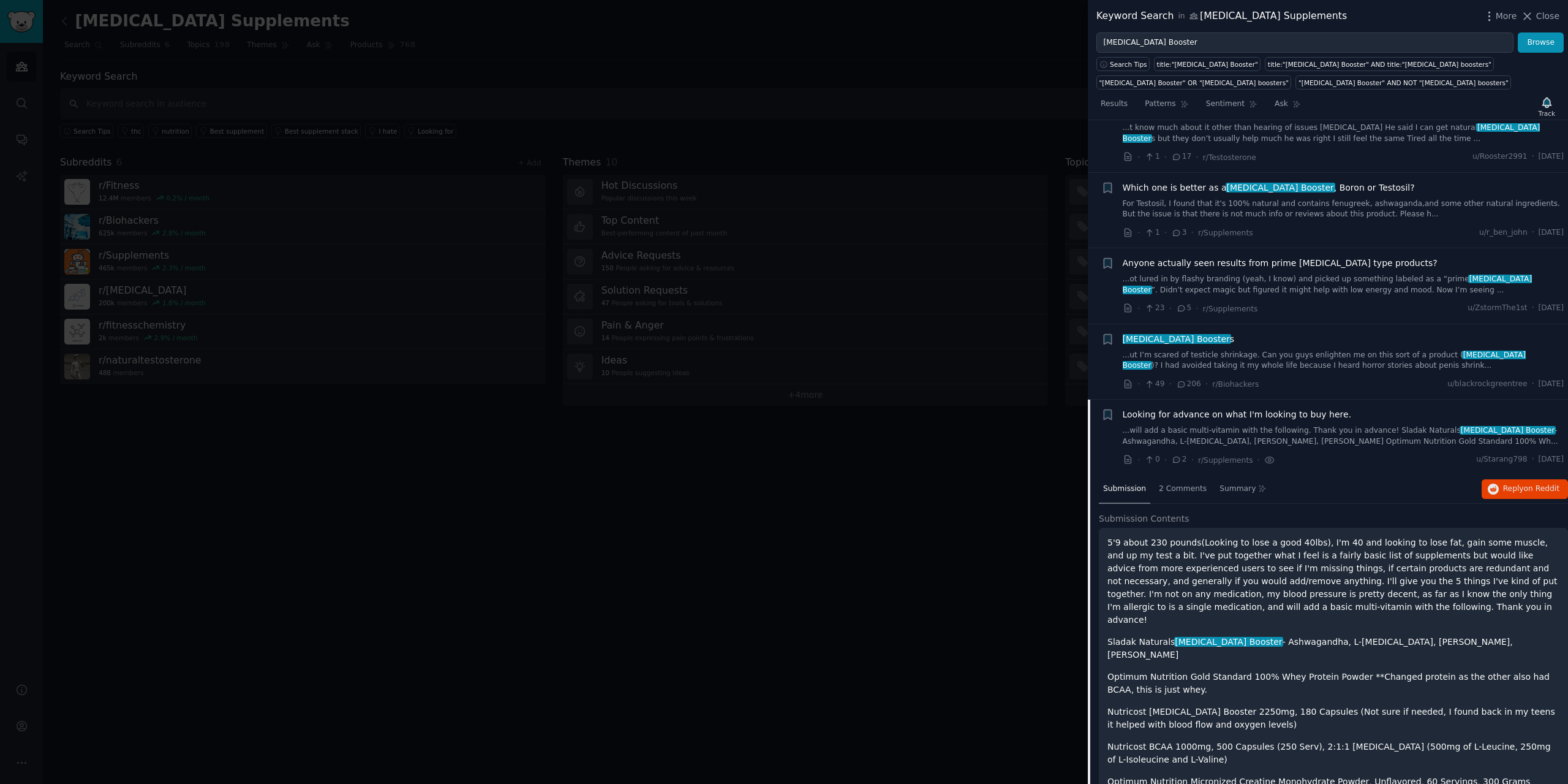
scroll to position [1417, 0]
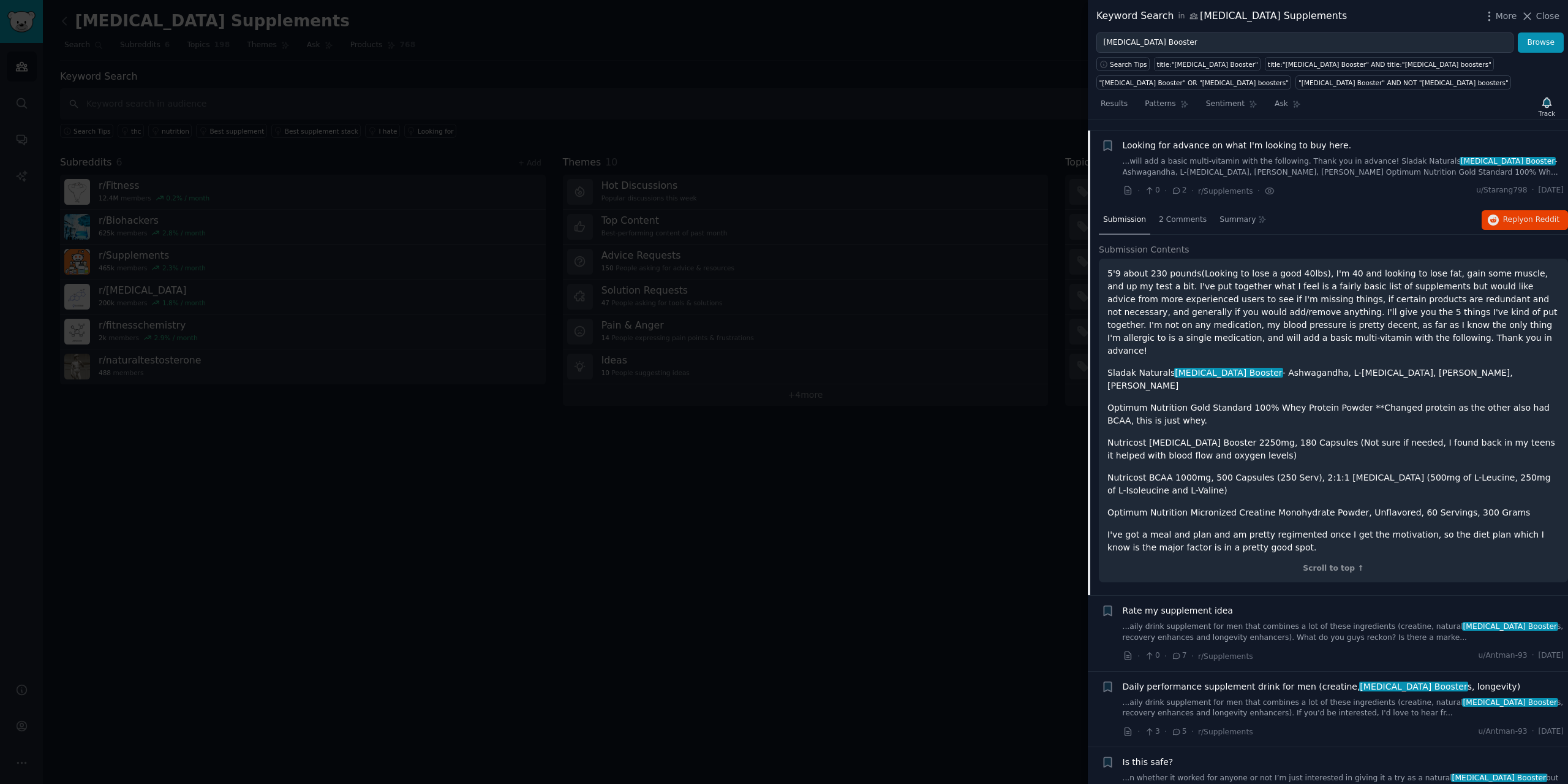
click at [1301, 223] on div "Submission 2 Comments Summary Reply on Reddit" at bounding box center [1334, 220] width 470 height 30
click at [1307, 157] on link "...will add a basic multi-vitamin with the following. Thank you in advance! Sla…" at bounding box center [1343, 167] width 442 height 21
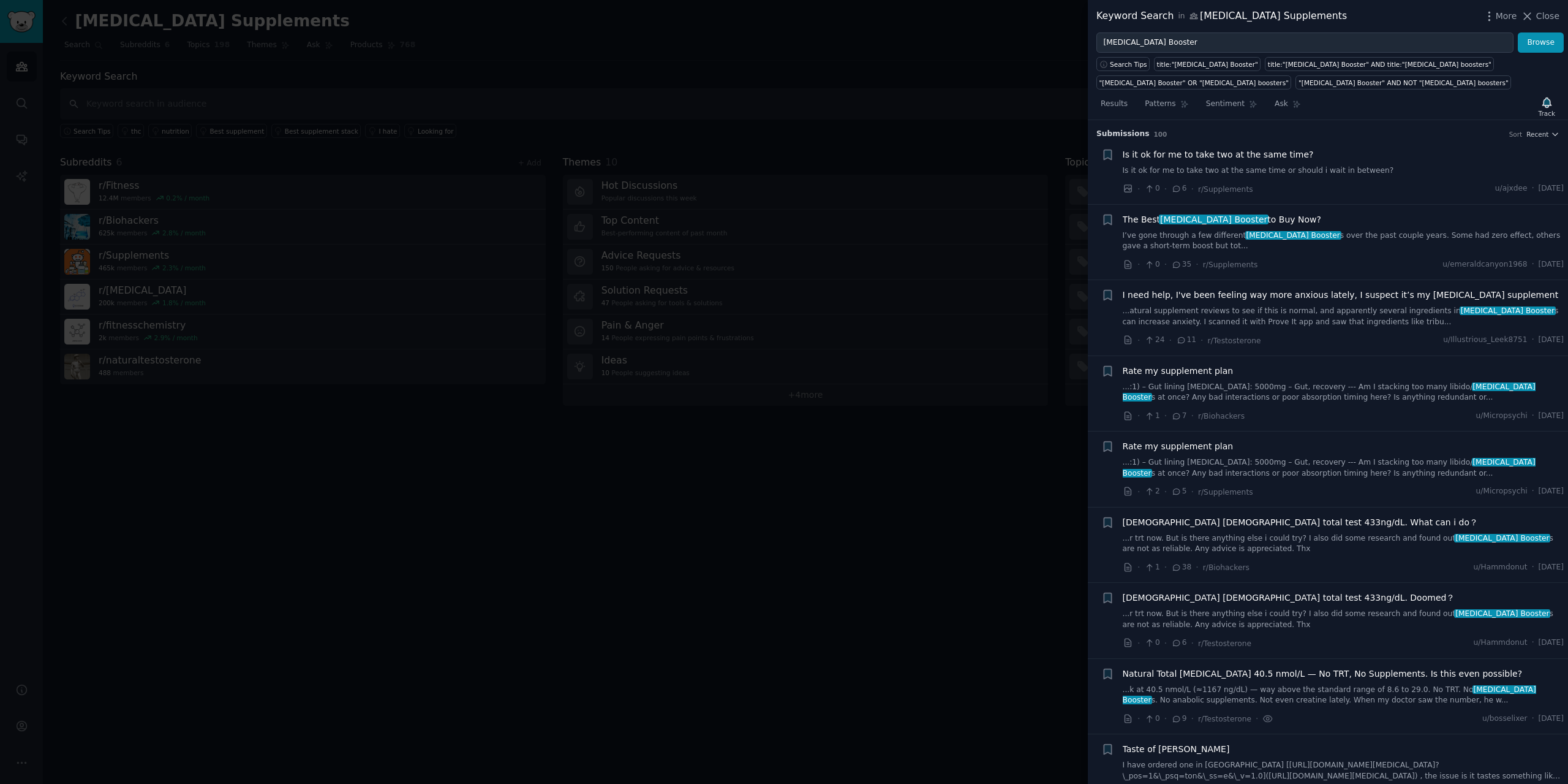
click at [1195, 244] on link "I’ve gone through a few different [MEDICAL_DATA] Booster s over the past couple…" at bounding box center [1343, 241] width 442 height 21
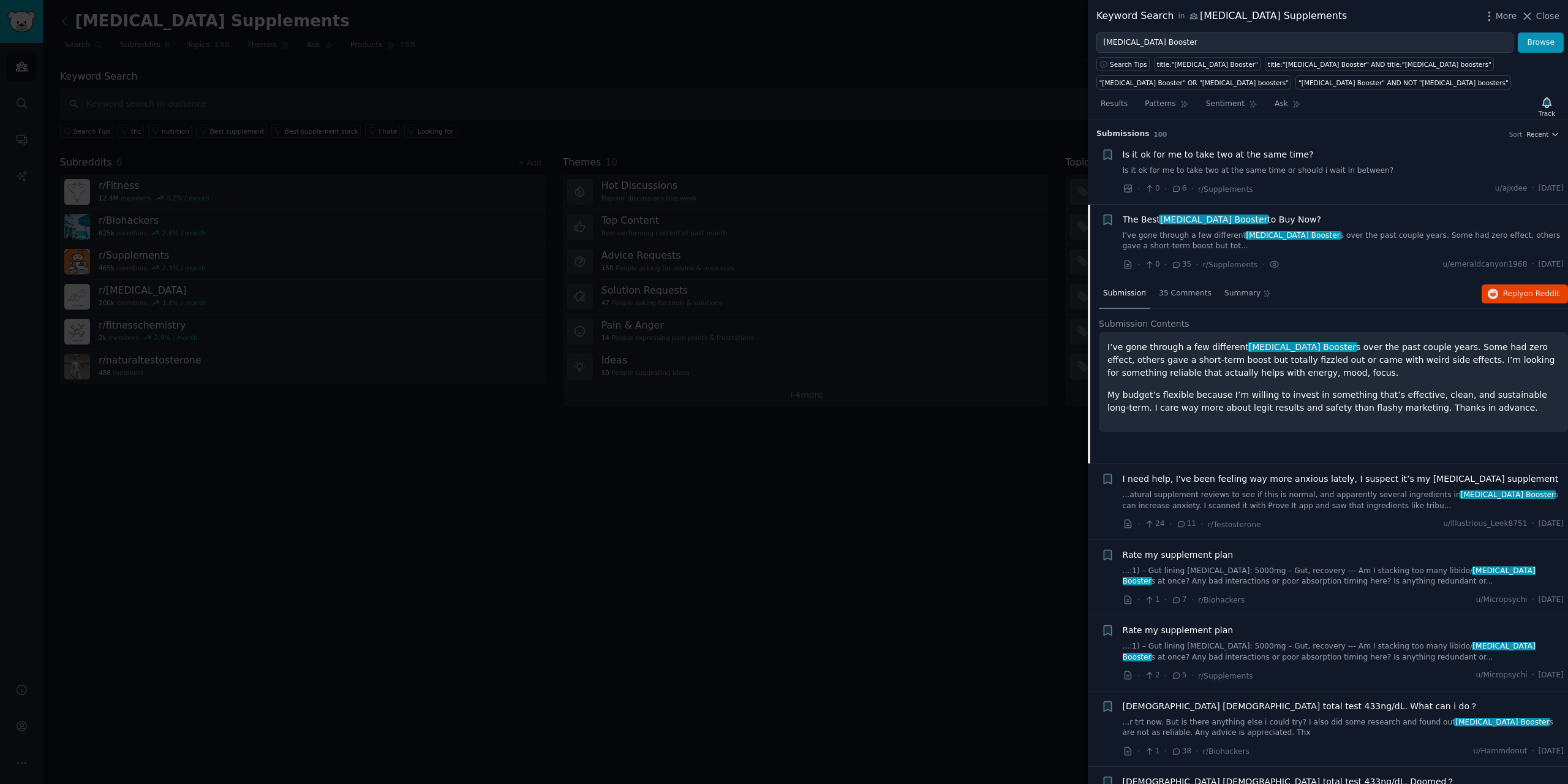
scroll to position [84, 0]
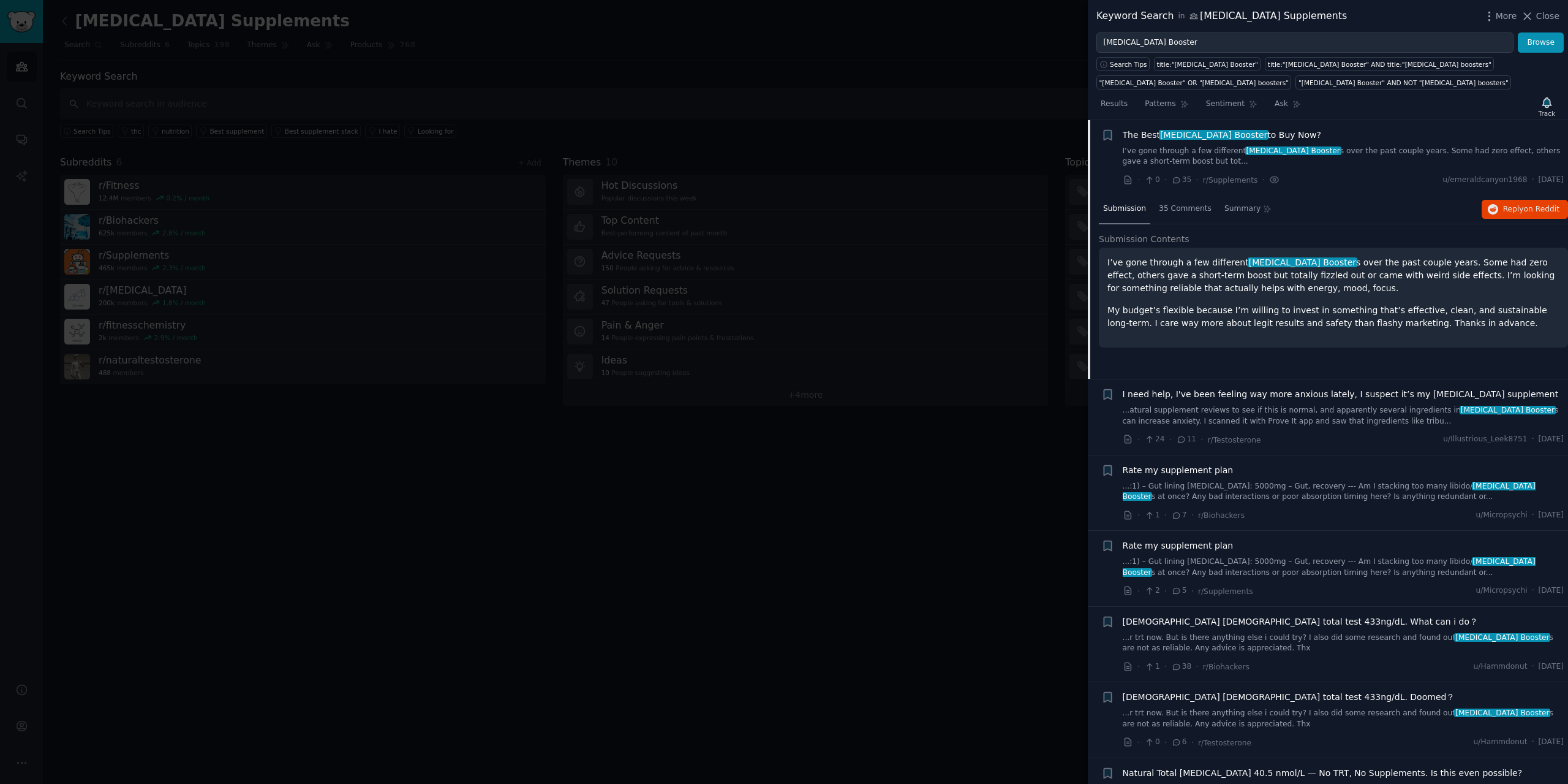
click at [1199, 150] on link "I’ve gone through a few different [MEDICAL_DATA] Booster s over the past couple…" at bounding box center [1343, 156] width 442 height 21
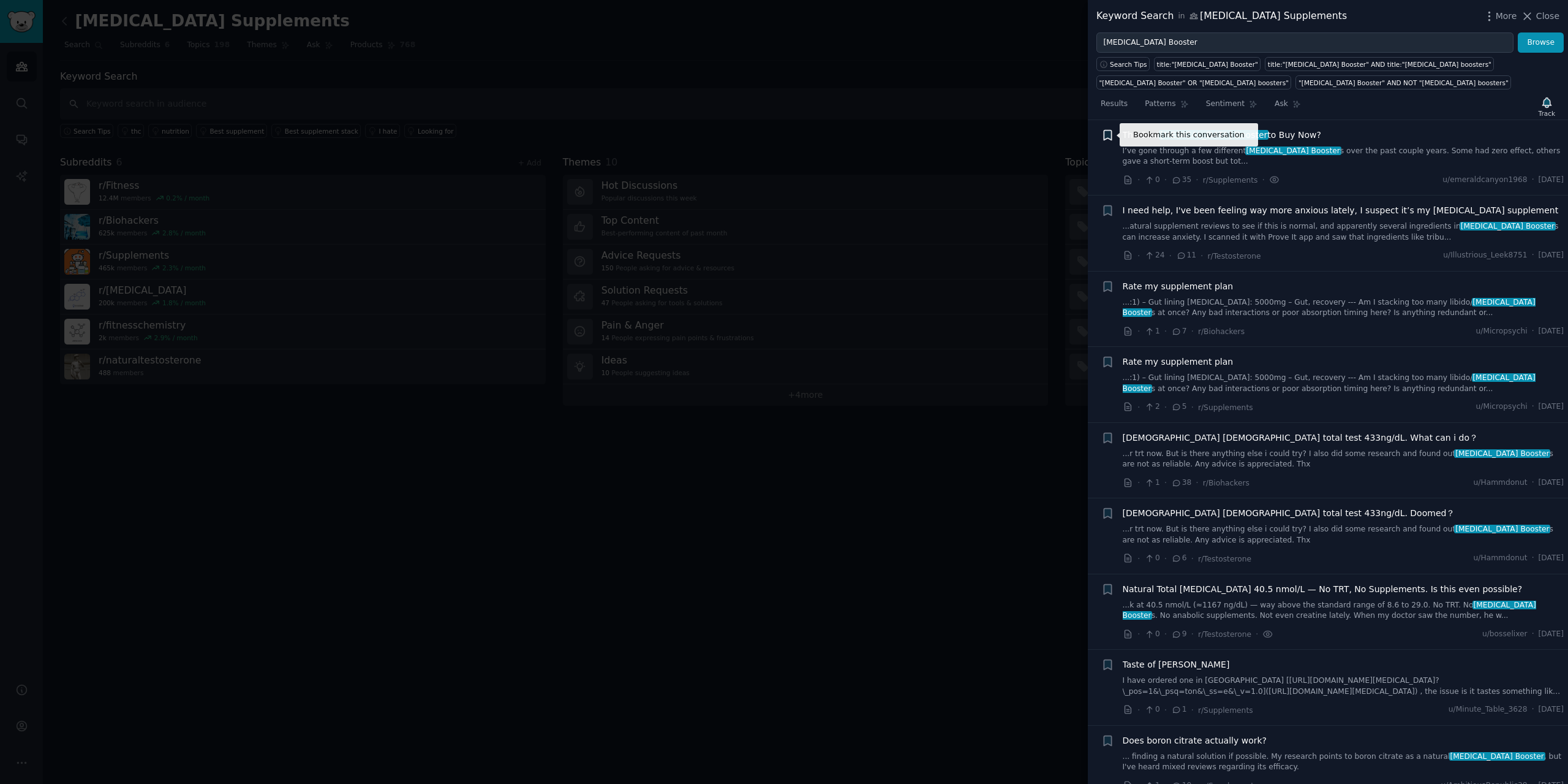
click at [1113, 135] on icon "button" at bounding box center [1108, 134] width 13 height 13
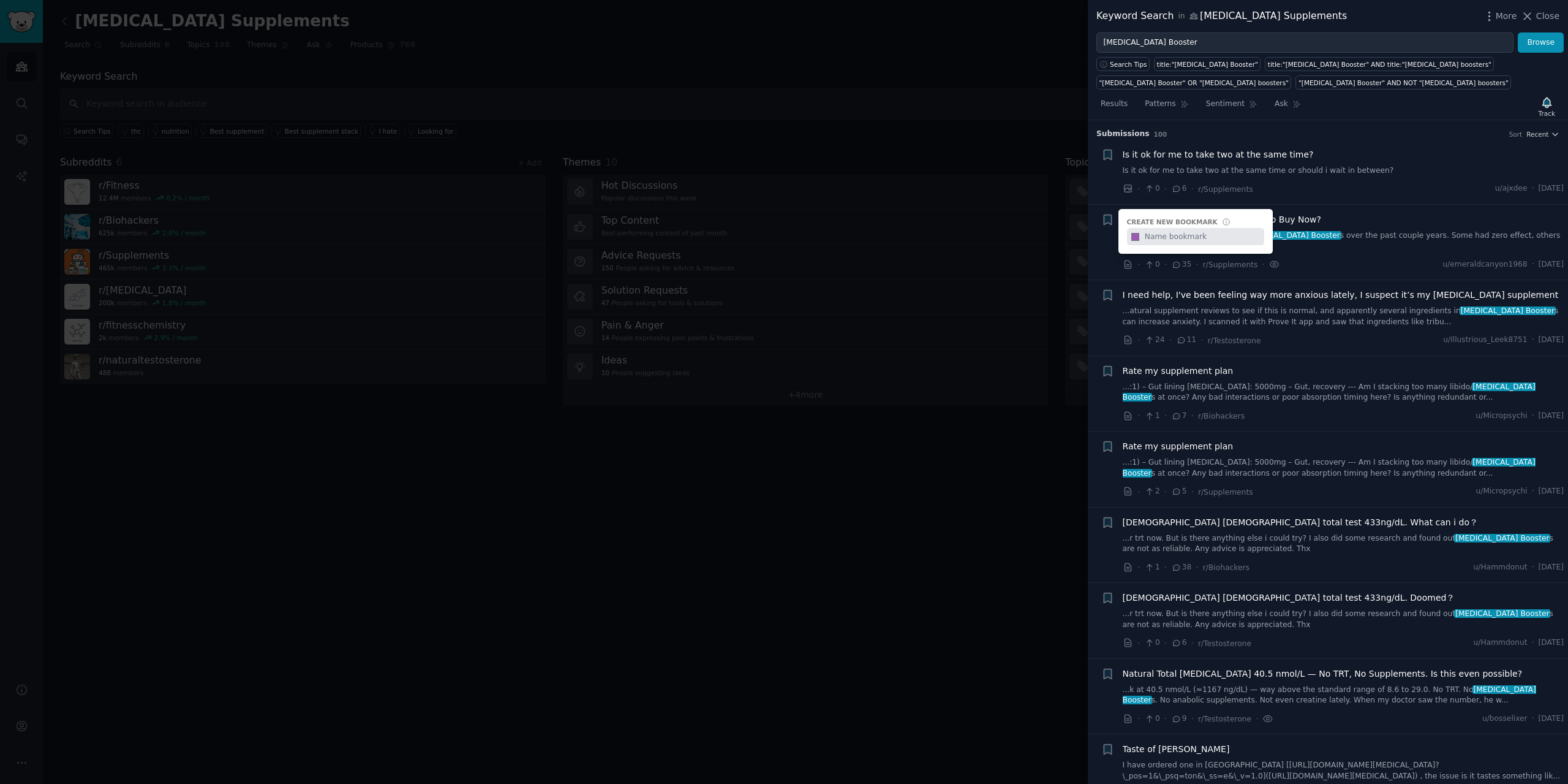
click at [1170, 239] on input "text" at bounding box center [1203, 237] width 122 height 17
type input "TB"
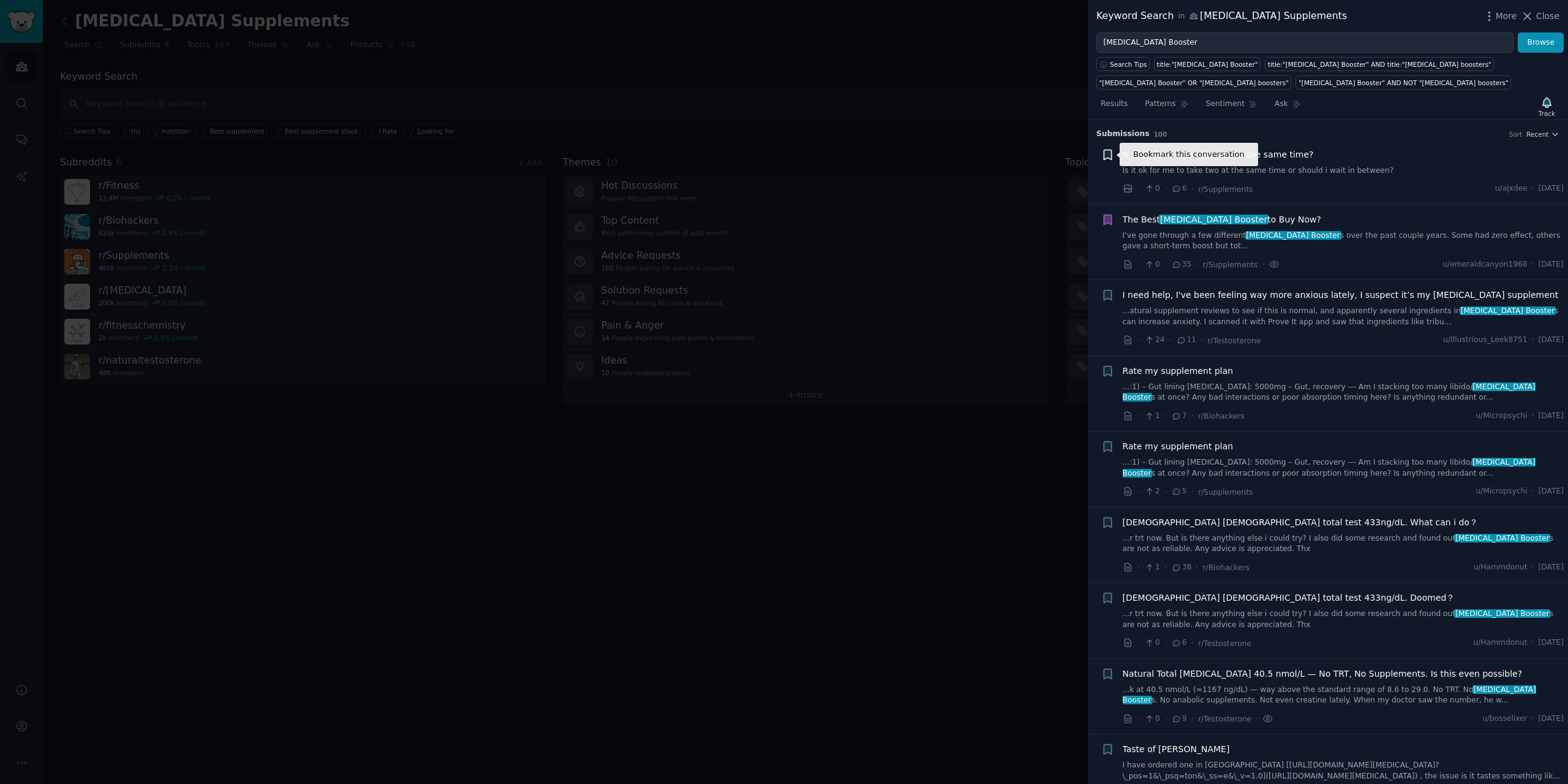
click at [1110, 154] on icon "button" at bounding box center [1107, 155] width 8 height 10
click at [1182, 207] on div "TB" at bounding box center [1170, 207] width 48 height 11
click at [1105, 152] on icon "button" at bounding box center [1107, 155] width 8 height 10
click at [1137, 213] on icon at bounding box center [1135, 210] width 13 height 13
click at [1167, 160] on span "Is it ok for me to take two at the same time?" at bounding box center [1218, 154] width 191 height 13
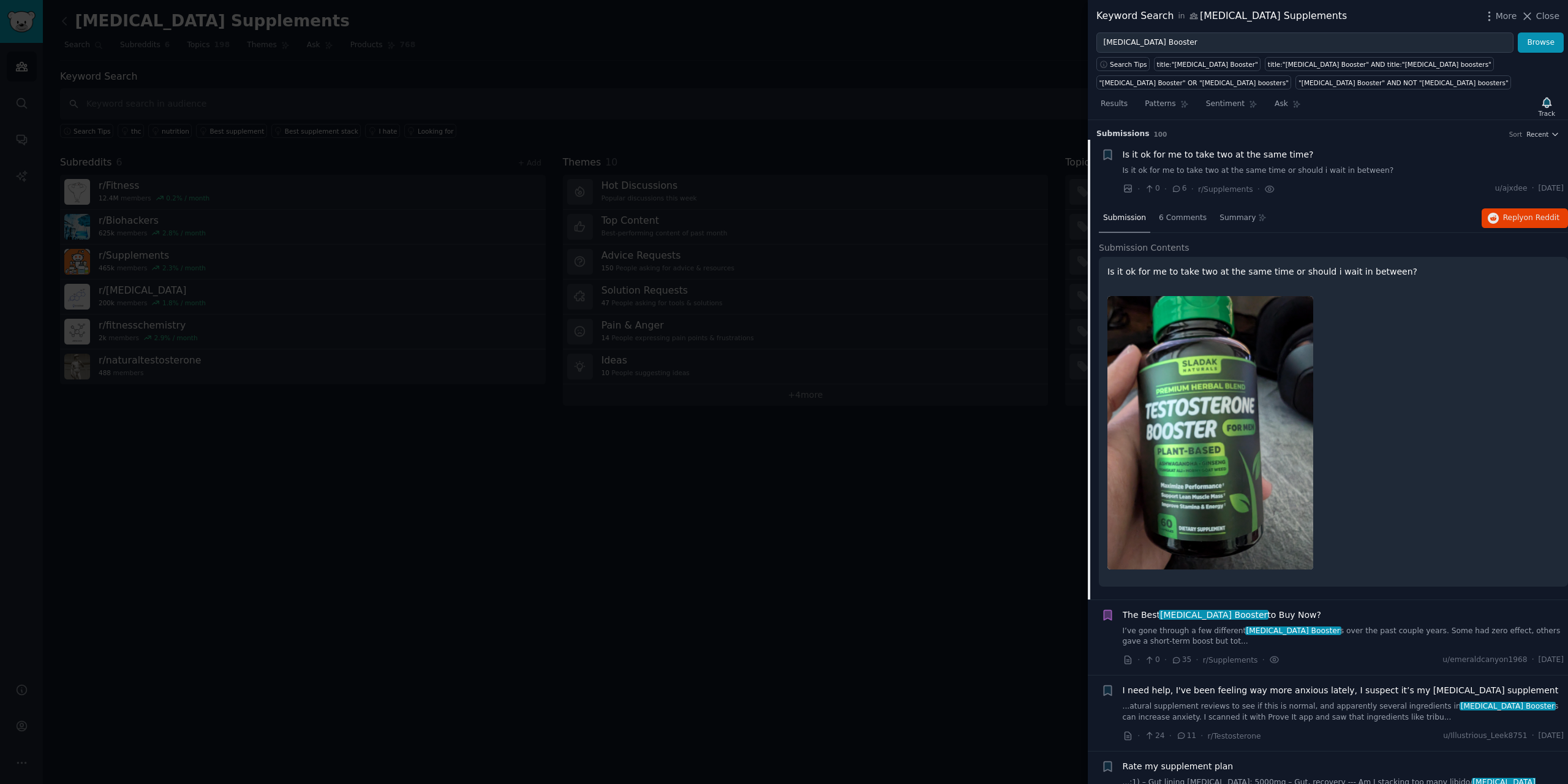
click at [1338, 160] on div "Is it ok for me to take two at the same time?" at bounding box center [1343, 154] width 442 height 13
click at [1316, 164] on div "Is it ok for me to take two at the same time? Is it ok for me to take two at th…" at bounding box center [1343, 162] width 442 height 28
click at [1252, 161] on div "Is it ok for me to take two at the same time? Is it ok for me to take two at th…" at bounding box center [1343, 162] width 442 height 28
click at [1168, 192] on div "· 0 · 6 · r/Supplements ·" at bounding box center [1199, 189] width 152 height 13
click at [1177, 187] on icon at bounding box center [1177, 188] width 7 height 5
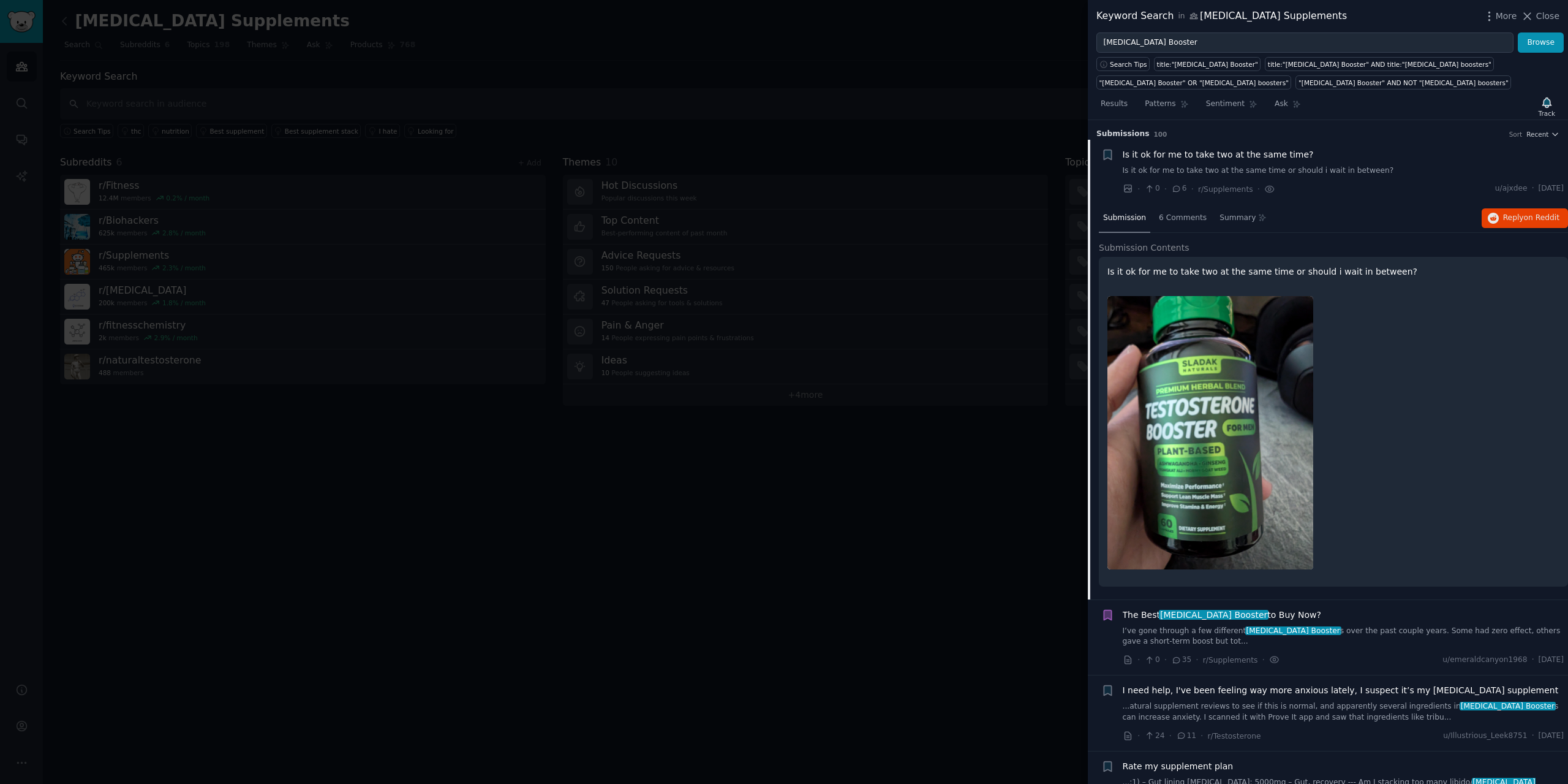
click at [1182, 157] on span "Is it ok for me to take two at the same time?" at bounding box center [1218, 154] width 191 height 13
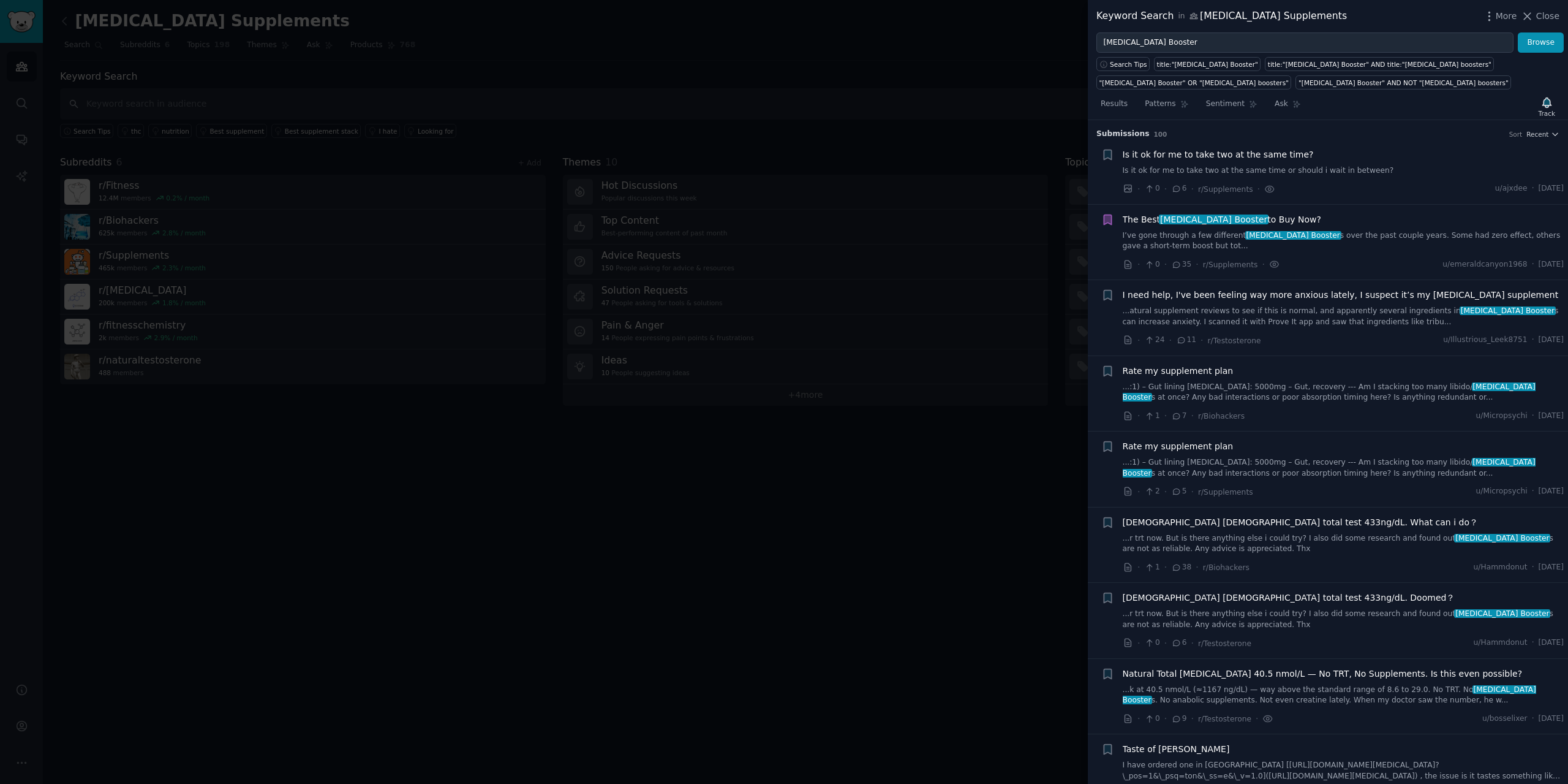
scroll to position [20, 0]
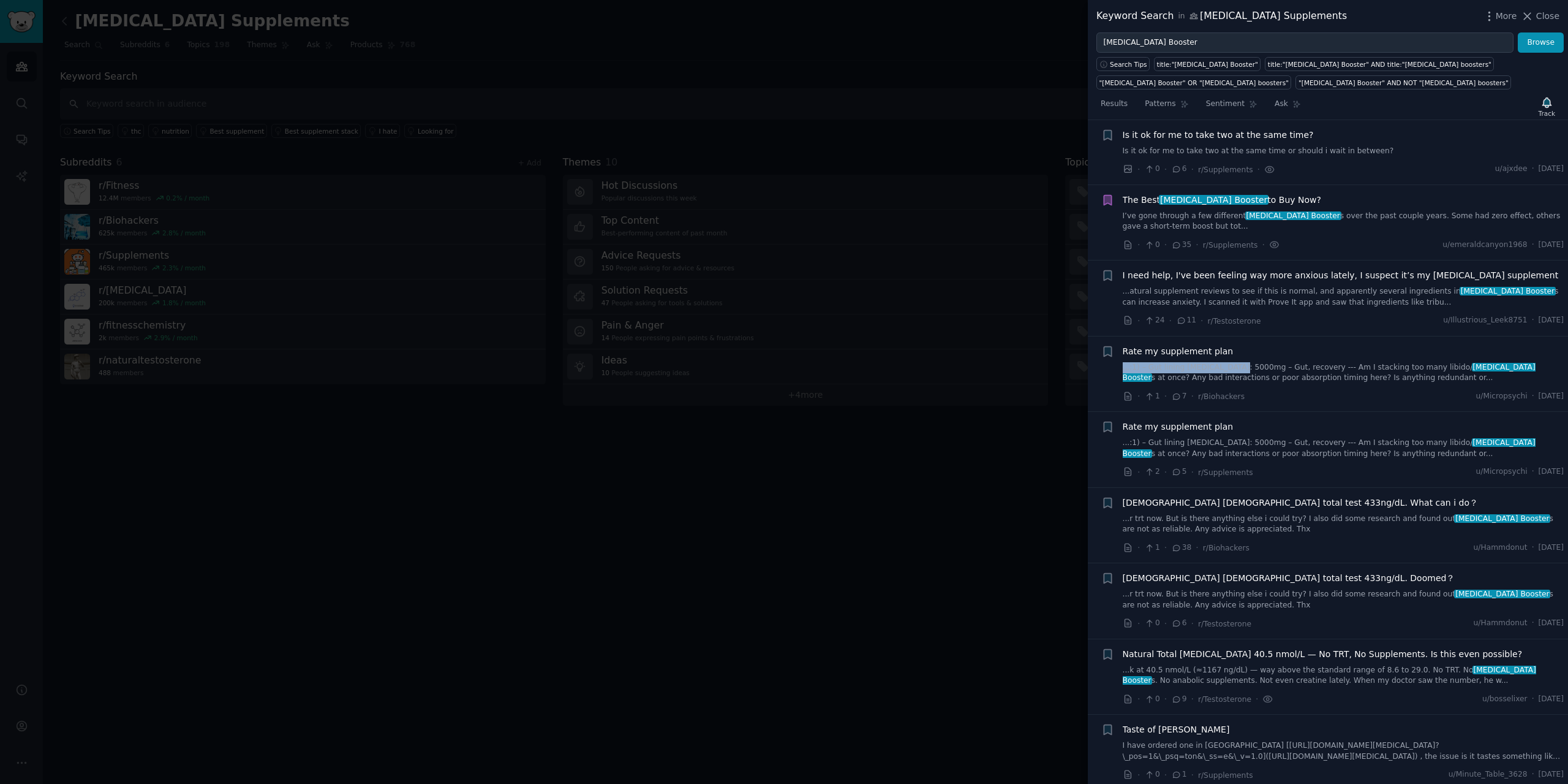
click at [1224, 358] on div "Rate my supplement plan ...:1) – Gut lining [MEDICAL_DATA]: 5000mg – Gut, recov…" at bounding box center [1343, 363] width 442 height 38
click at [1222, 353] on div "Rate my supplement plan" at bounding box center [1343, 351] width 442 height 13
click at [1215, 351] on span "Rate my supplement plan" at bounding box center [1178, 351] width 111 height 13
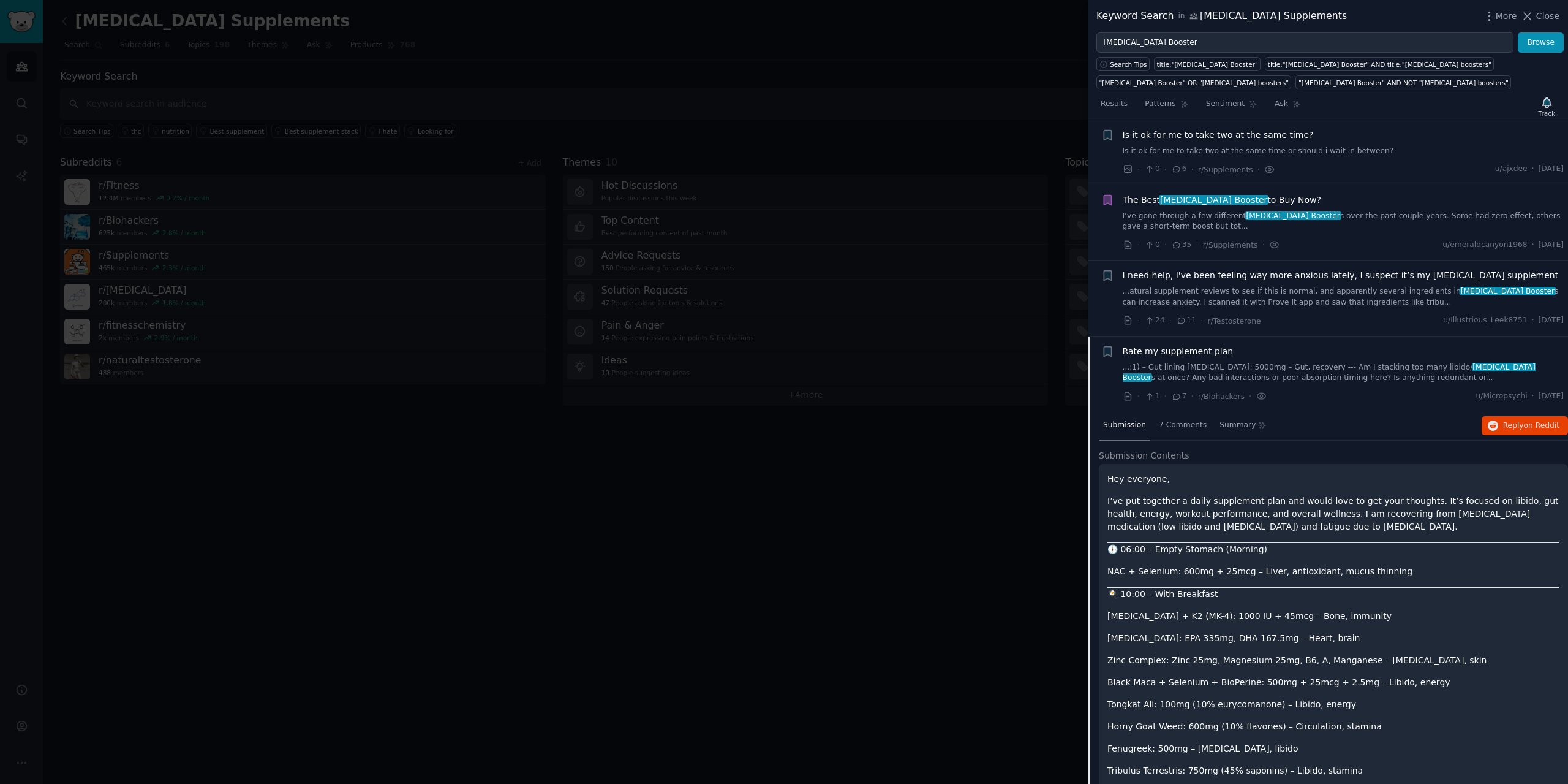
scroll to position [236, 0]
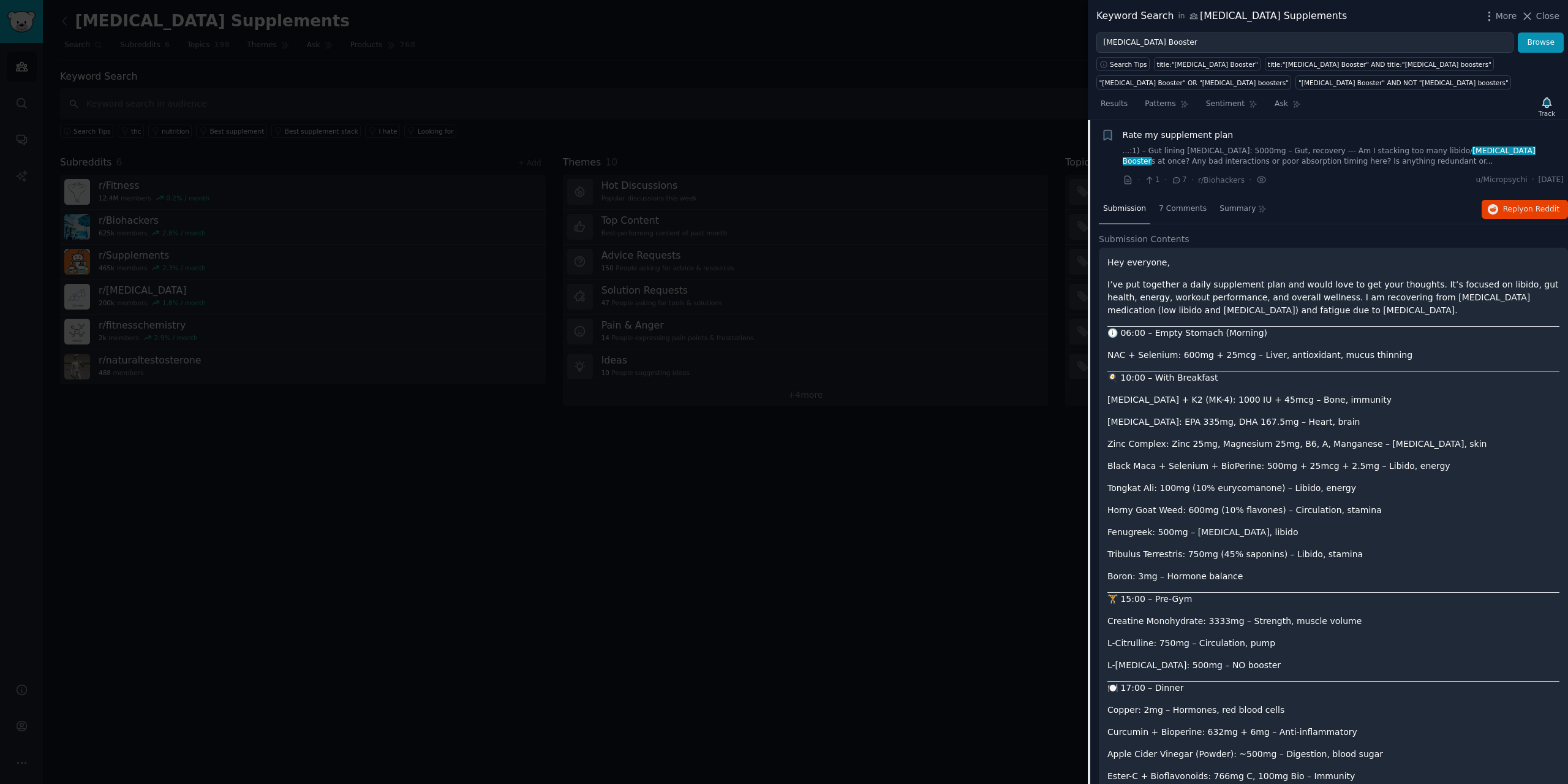
click at [1189, 141] on div "Rate my supplement plan ...:1) – Gut lining [MEDICAL_DATA]: 5000mg – Gut, recov…" at bounding box center [1343, 147] width 442 height 38
click at [1194, 139] on span "Rate my supplement plan" at bounding box center [1178, 134] width 111 height 13
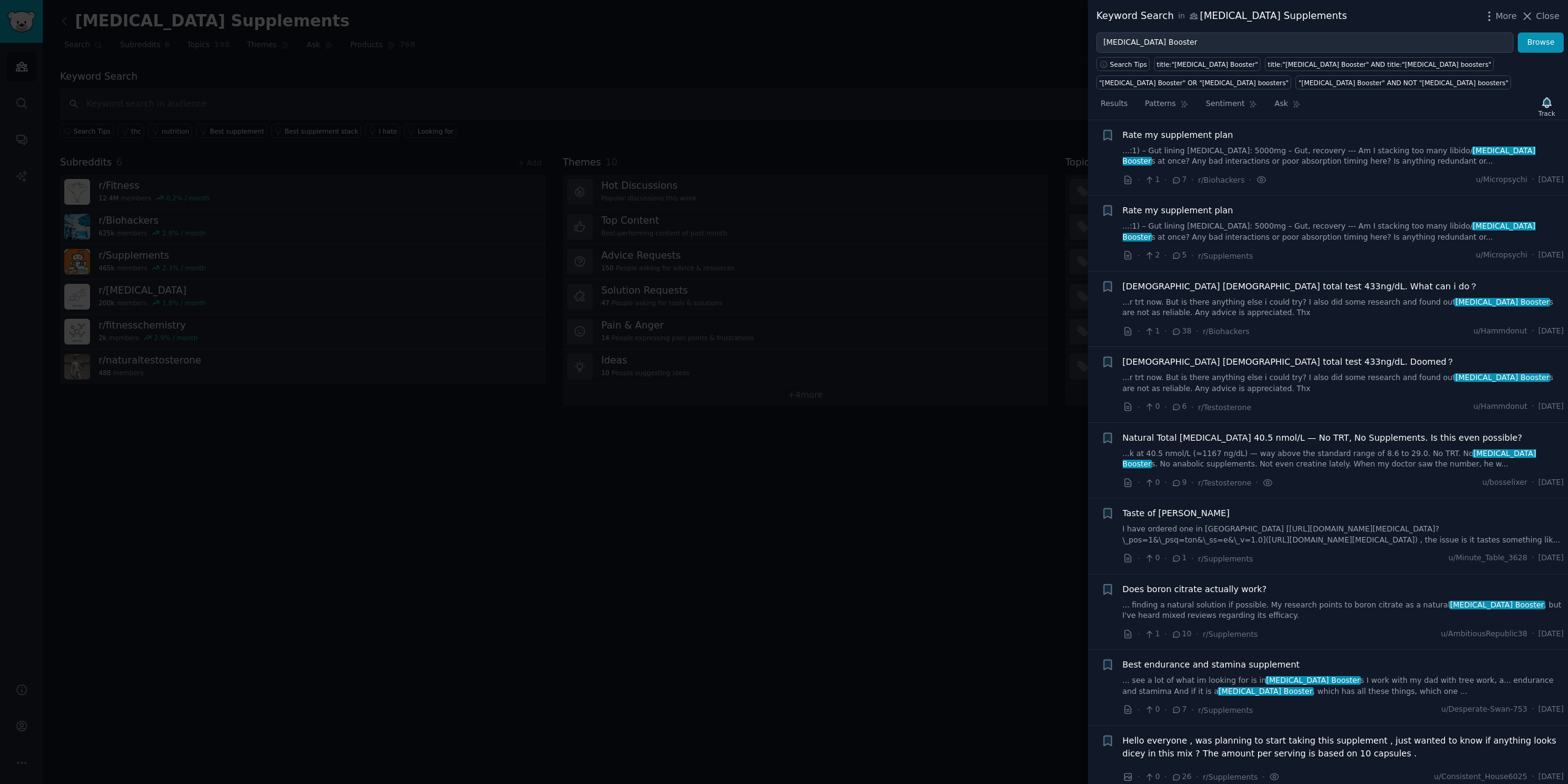
click at [1241, 291] on span "[DEMOGRAPHIC_DATA] [DEMOGRAPHIC_DATA] total test 433ng/dL. What can i do？" at bounding box center [1301, 286] width 356 height 13
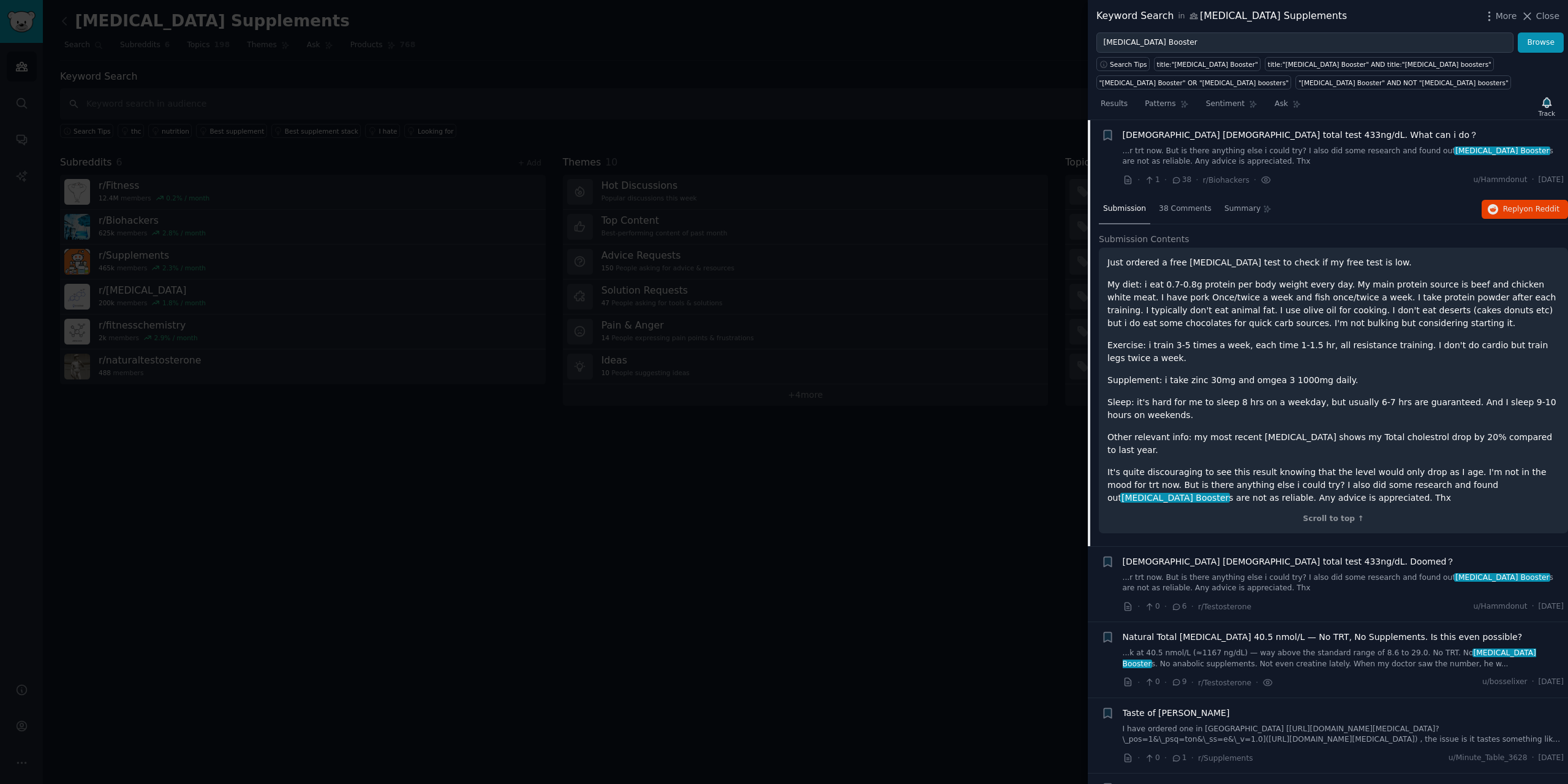
scroll to position [326, 0]
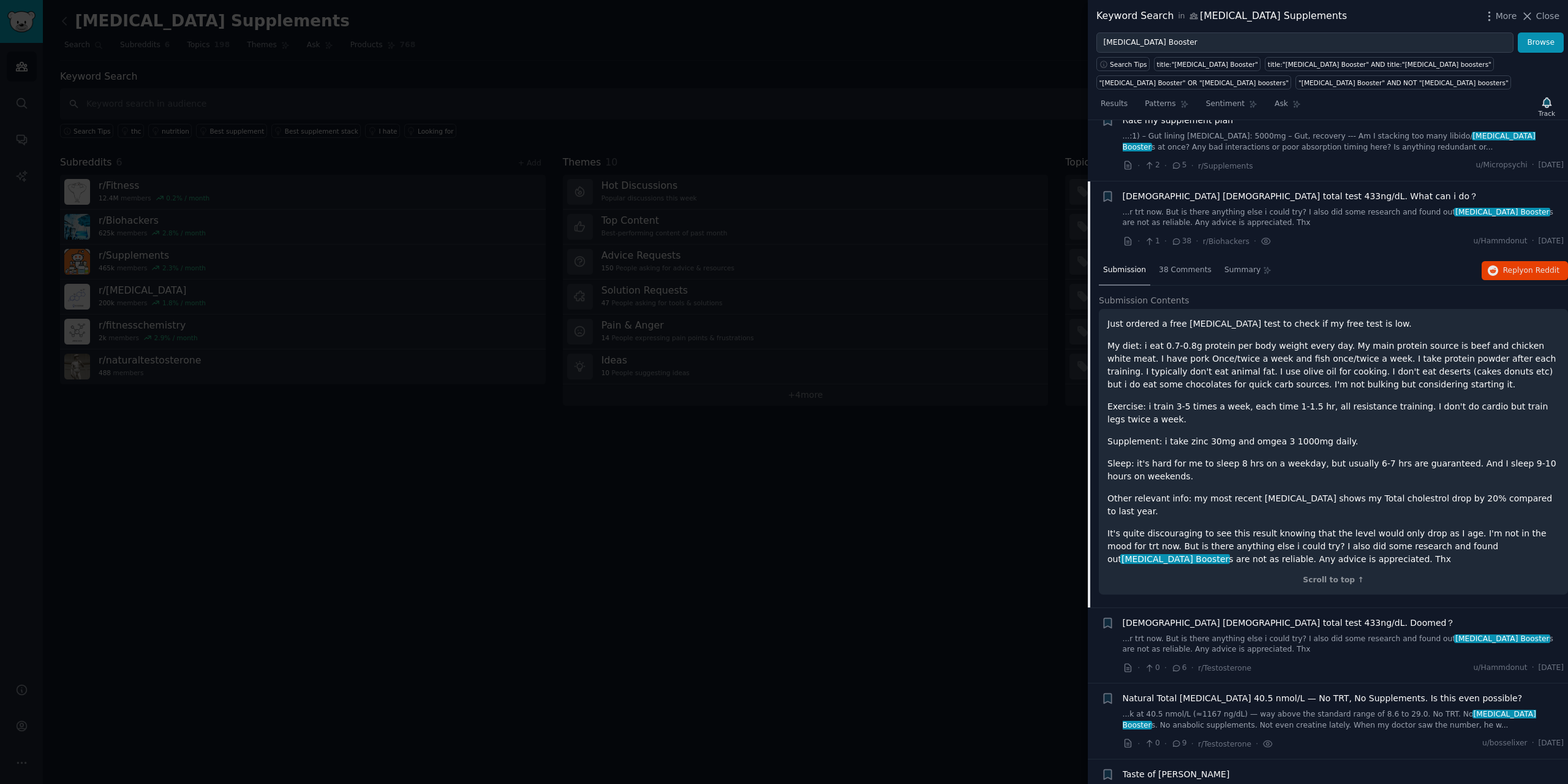
click at [1219, 197] on span "[DEMOGRAPHIC_DATA] [DEMOGRAPHIC_DATA] total test 433ng/dL. What can i do？" at bounding box center [1301, 196] width 356 height 13
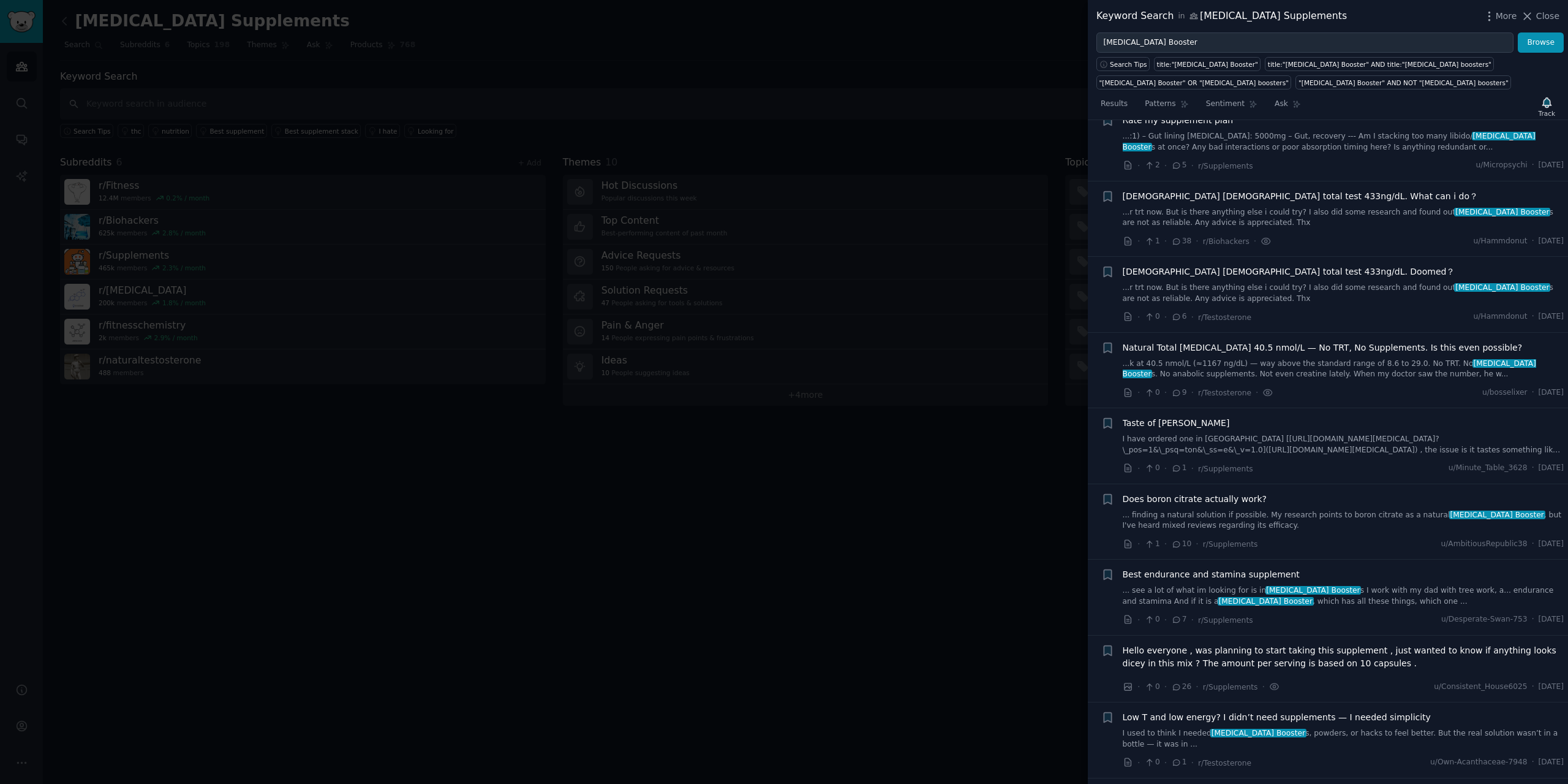
scroll to position [265, 0]
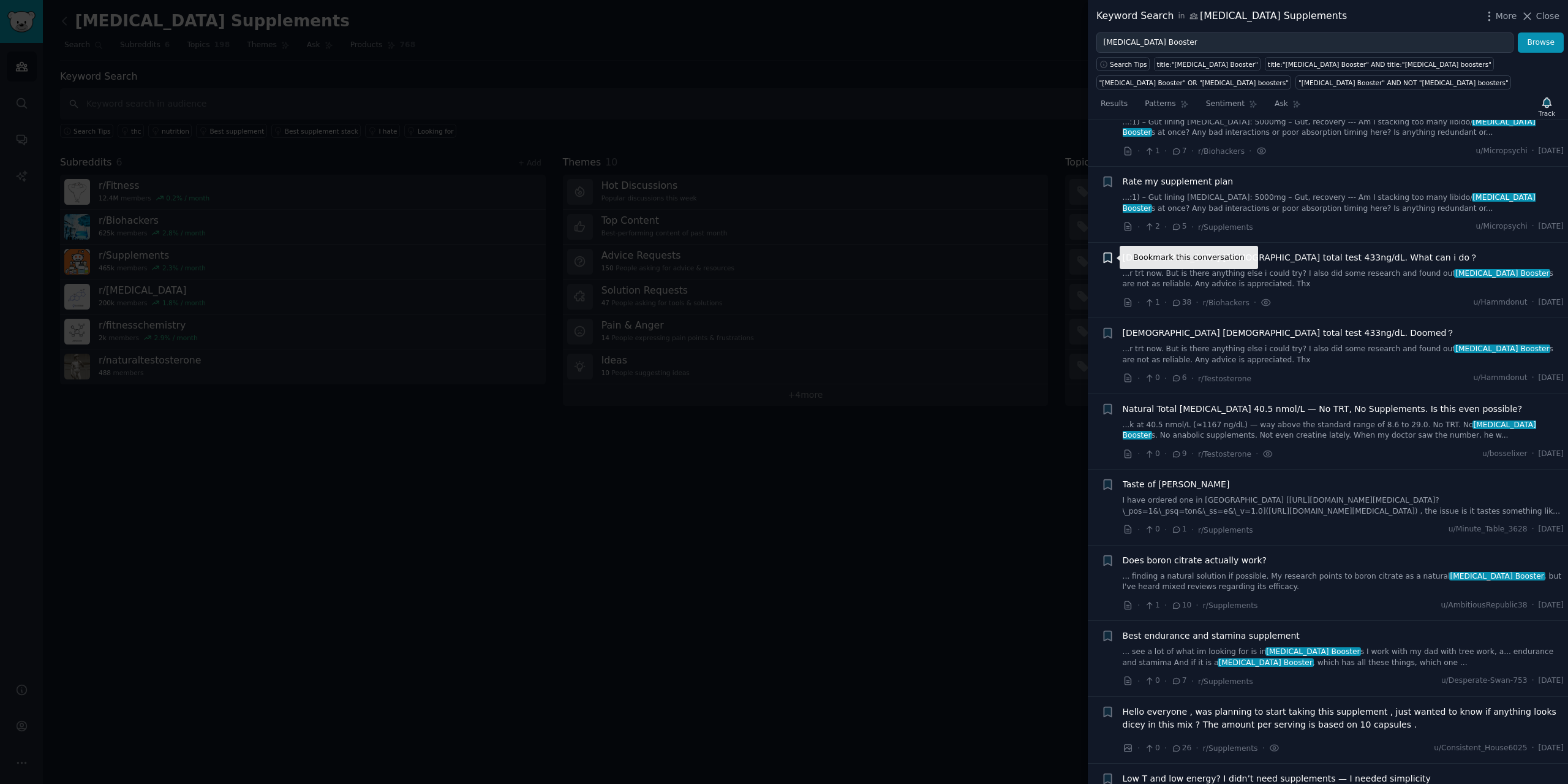
click at [1107, 255] on icon "button" at bounding box center [1107, 258] width 8 height 10
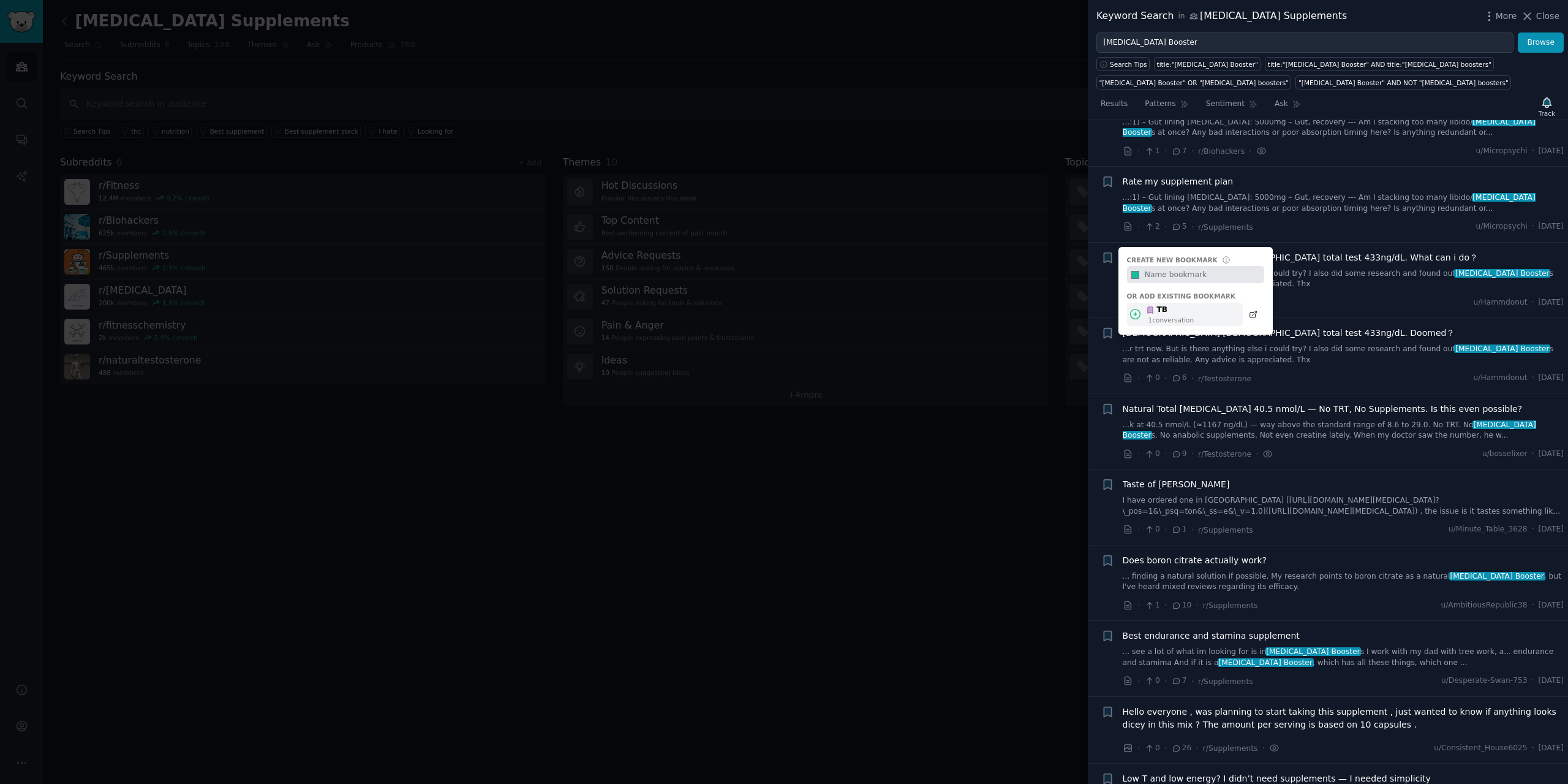
click at [1177, 317] on div "1 conversation" at bounding box center [1172, 320] width 46 height 9
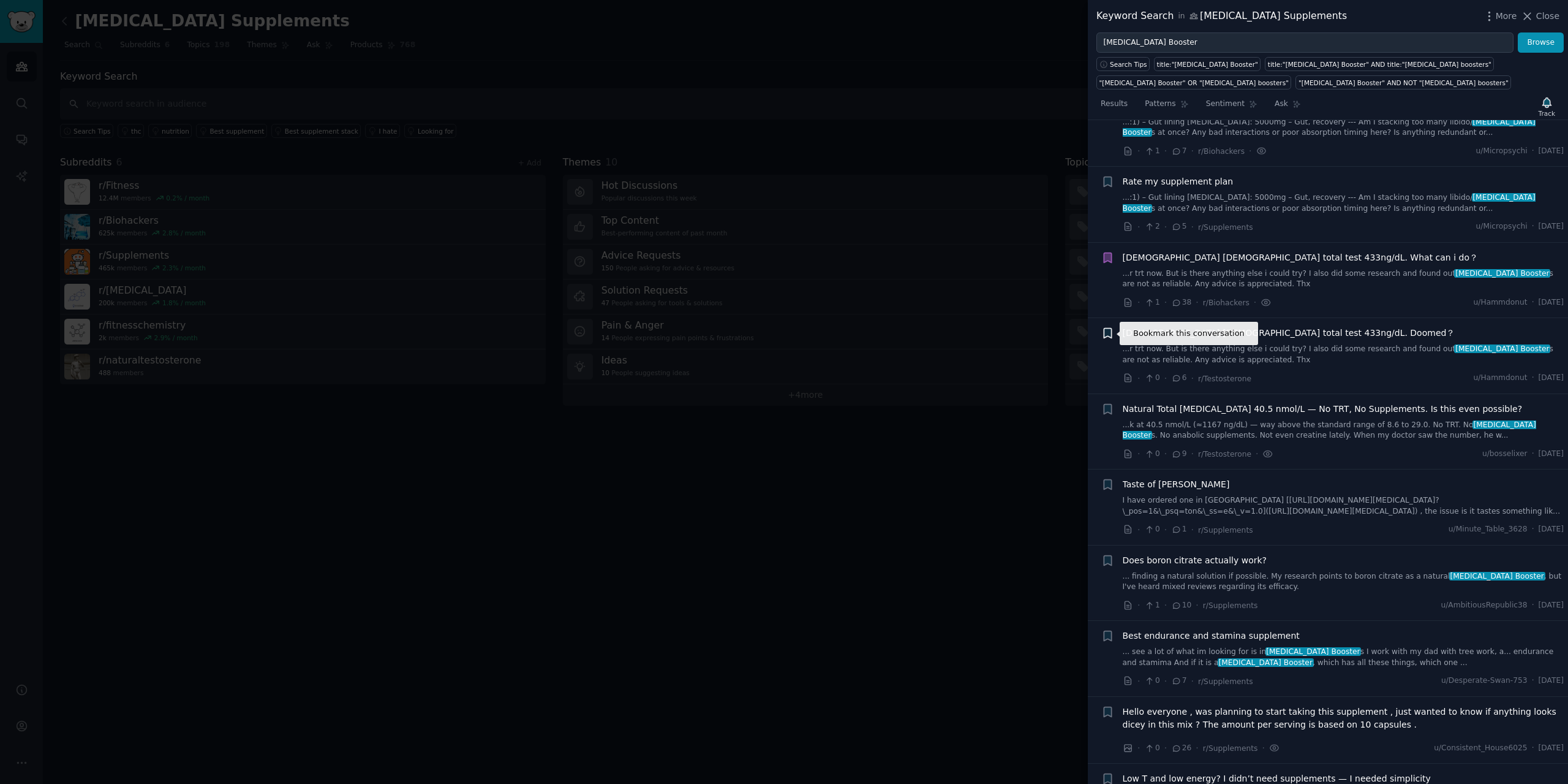
click at [1111, 334] on icon "button" at bounding box center [1107, 334] width 8 height 10
click at [1111, 335] on div "+ Create new bookmark #1abc9c Or add existing bookmark TB 2 conversation s" at bounding box center [1108, 333] width 13 height 13
click at [1109, 254] on icon "button" at bounding box center [1107, 258] width 8 height 10
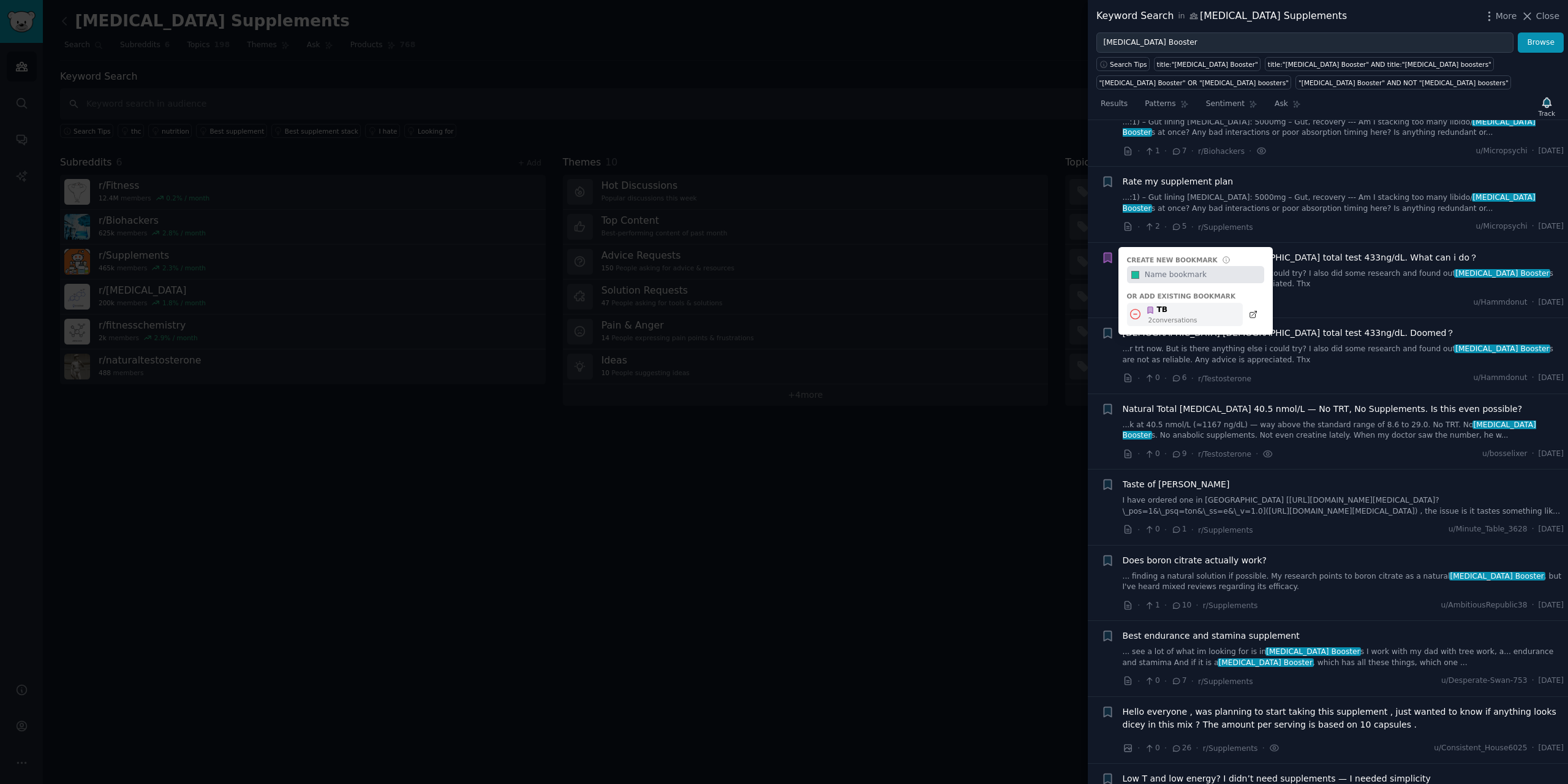
click at [1134, 310] on icon at bounding box center [1136, 315] width 10 height 10
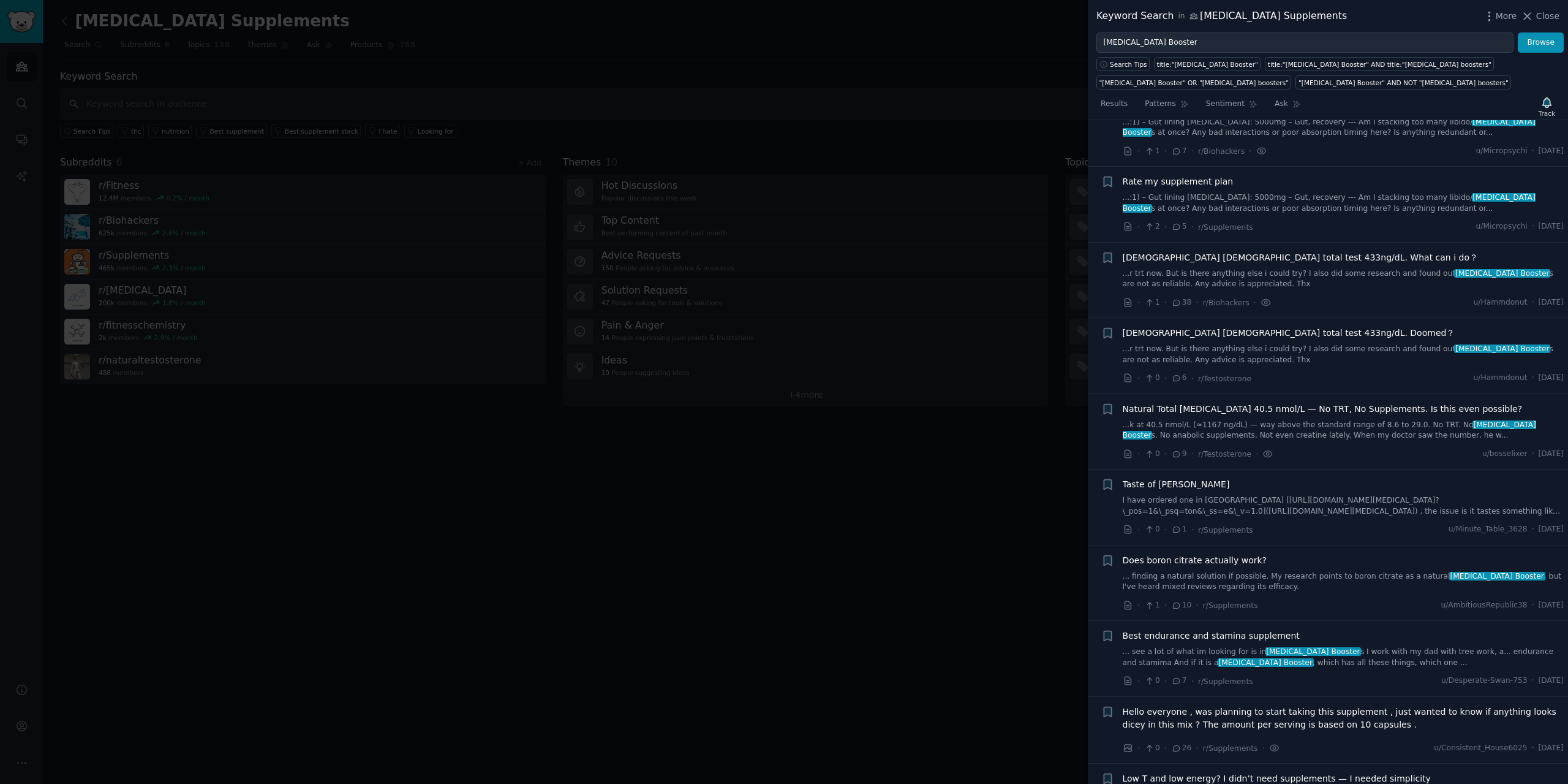
click at [1115, 409] on div "+ Natural Total [MEDICAL_DATA] 40.5 nmol/L — No TRT, No Supplements. Is this ev…" at bounding box center [1333, 432] width 463 height 58
click at [1165, 485] on span "Taste of [PERSON_NAME]" at bounding box center [1177, 484] width 107 height 13
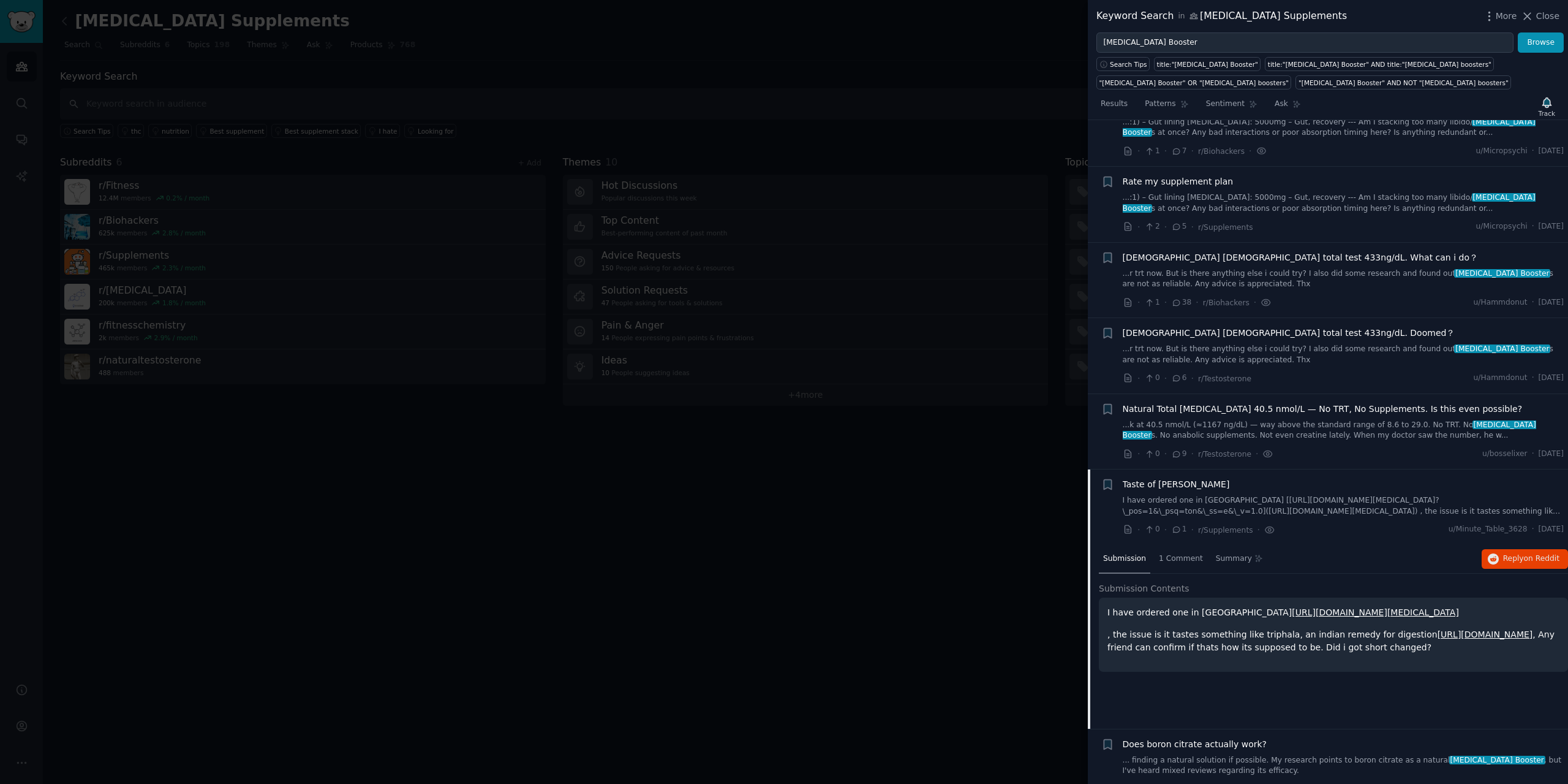
scroll to position [614, 0]
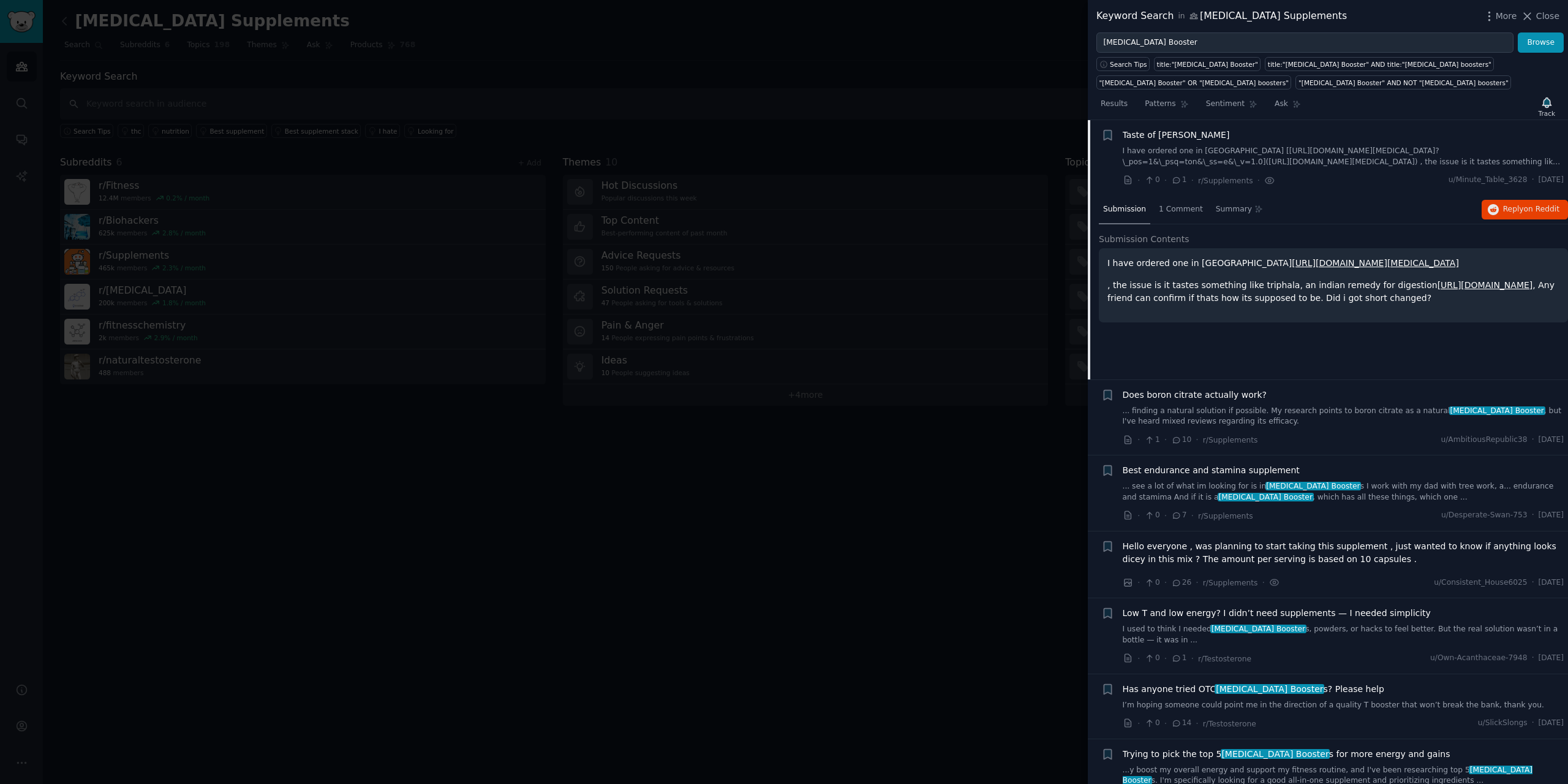
click at [1309, 557] on span "Hello everyone , was planning to start taking this supplement , just wanted to …" at bounding box center [1343, 552] width 442 height 26
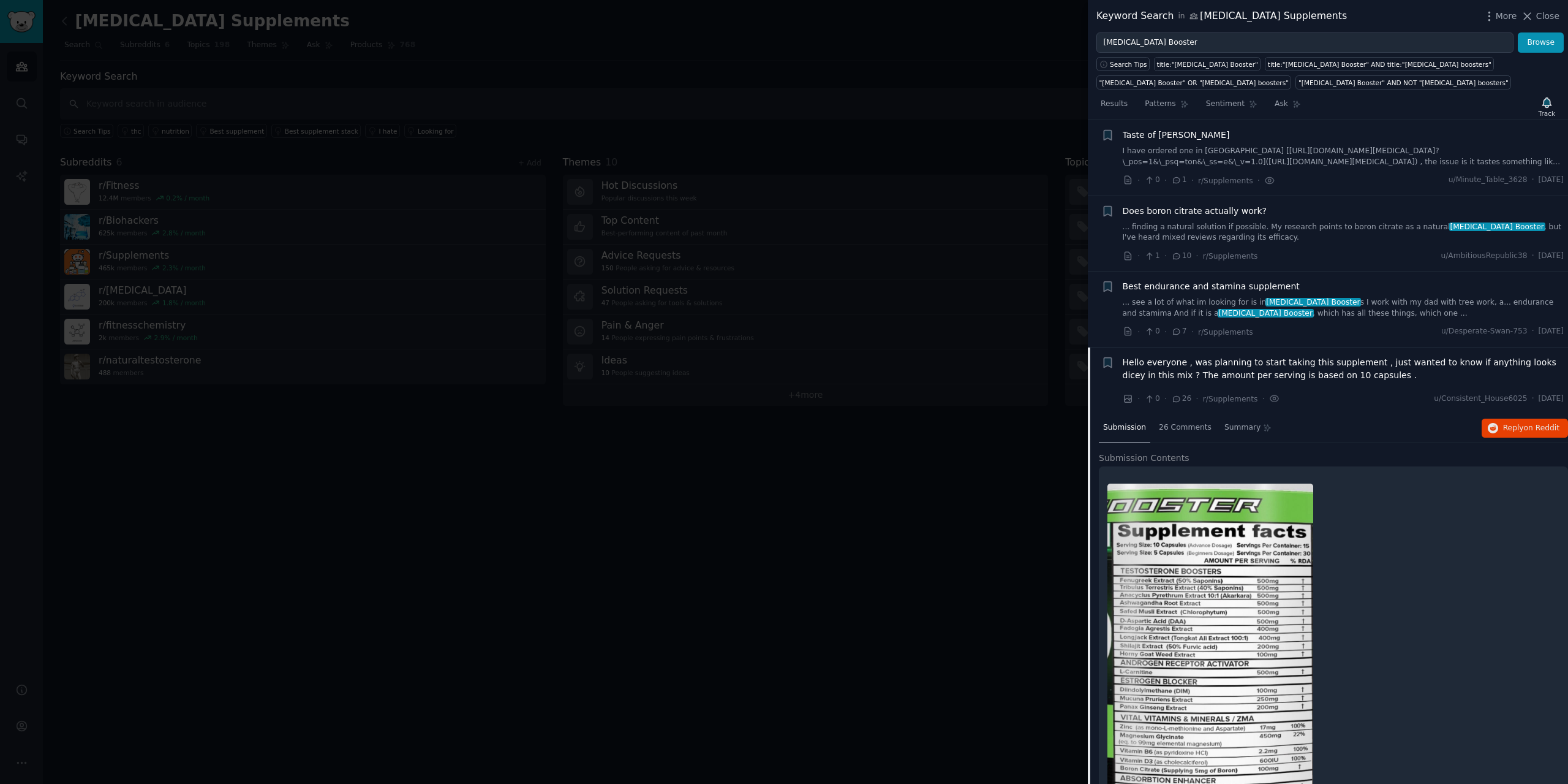
scroll to position [842, 0]
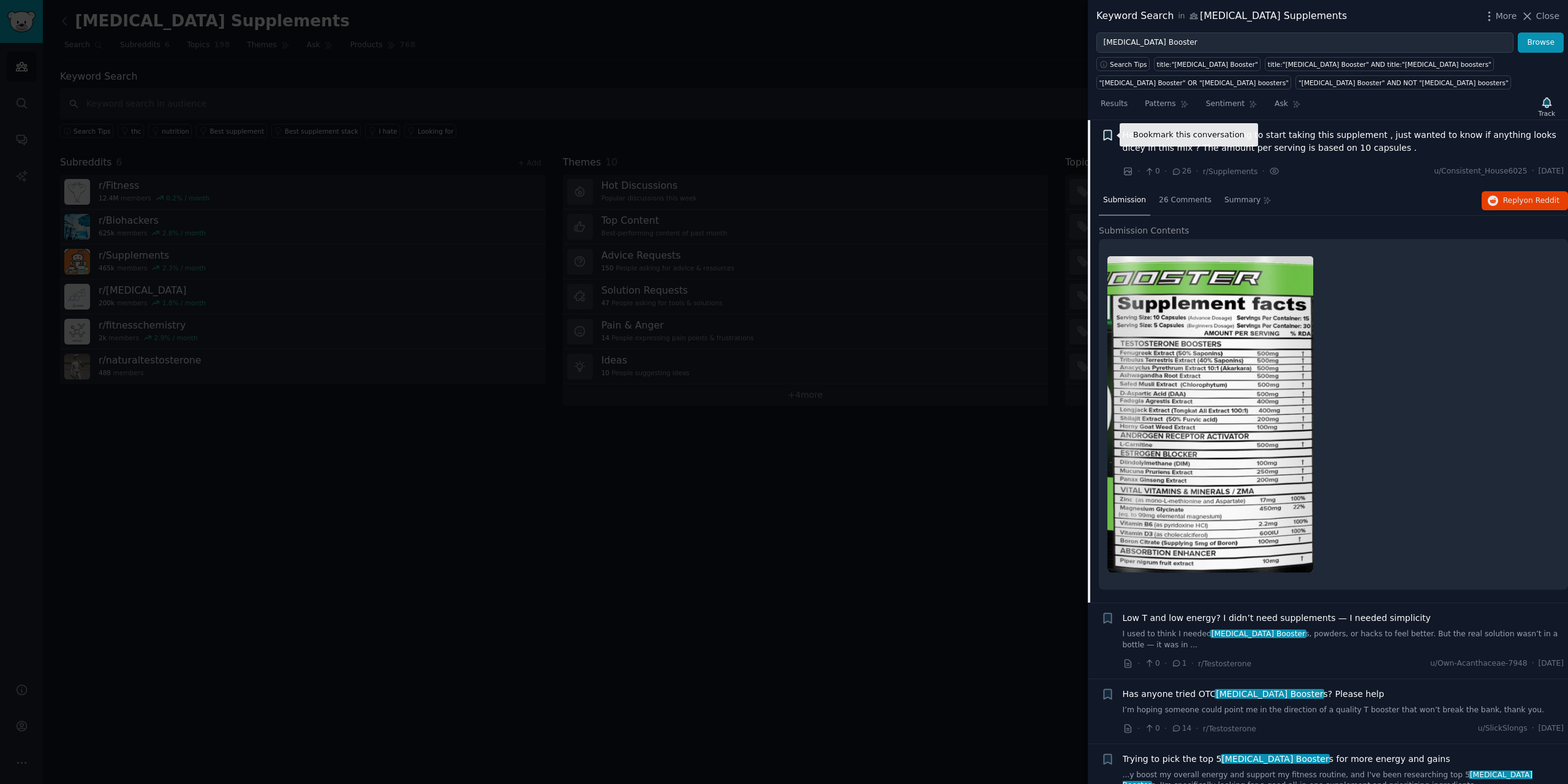
click at [1111, 138] on icon "button" at bounding box center [1107, 135] width 8 height 10
click at [1160, 185] on div "TB" at bounding box center [1170, 187] width 48 height 11
click at [1356, 144] on span "Hello everyone , was planning to start taking this supplement , just wanted to …" at bounding box center [1343, 141] width 442 height 26
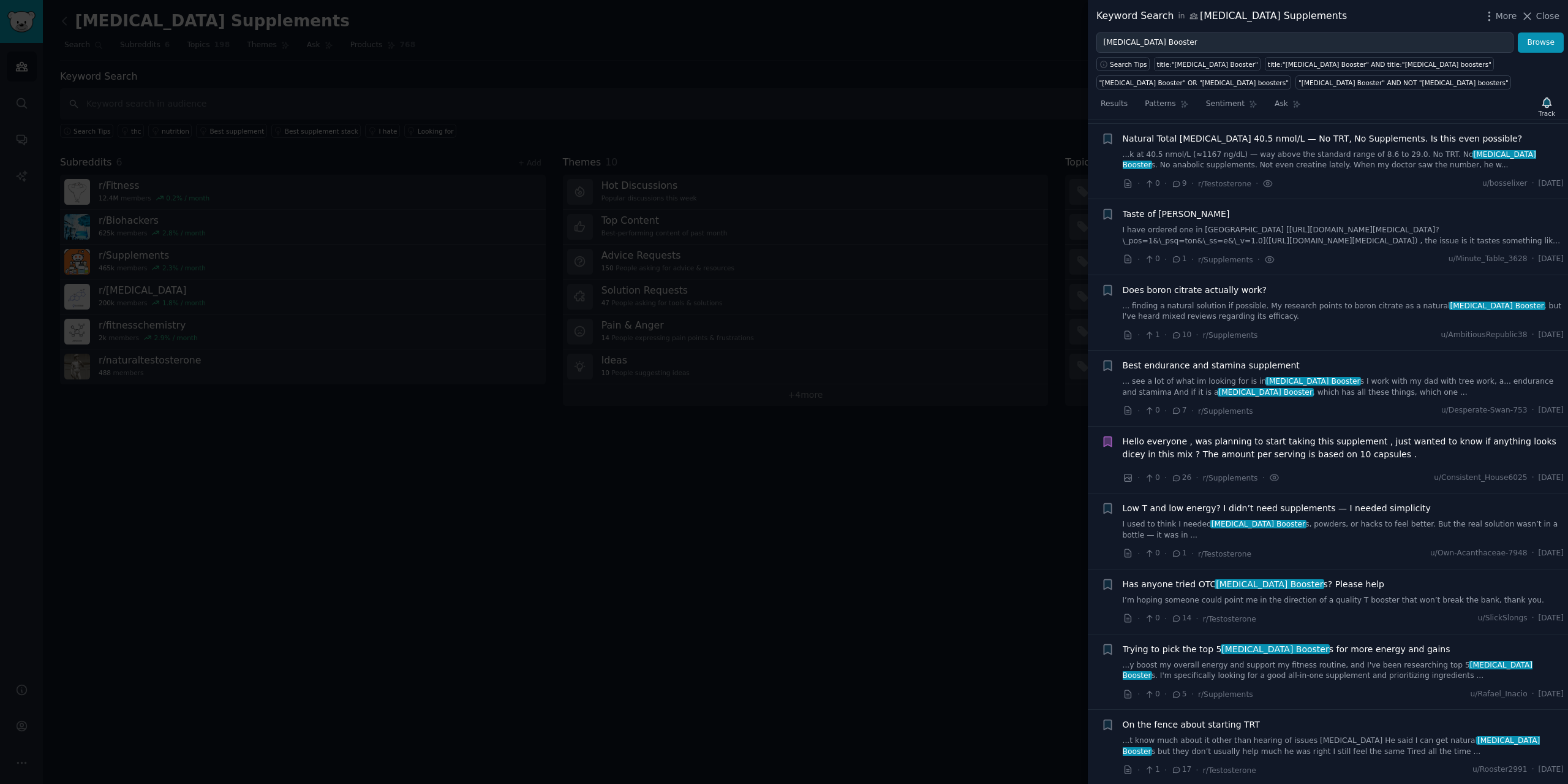
scroll to position [597, 0]
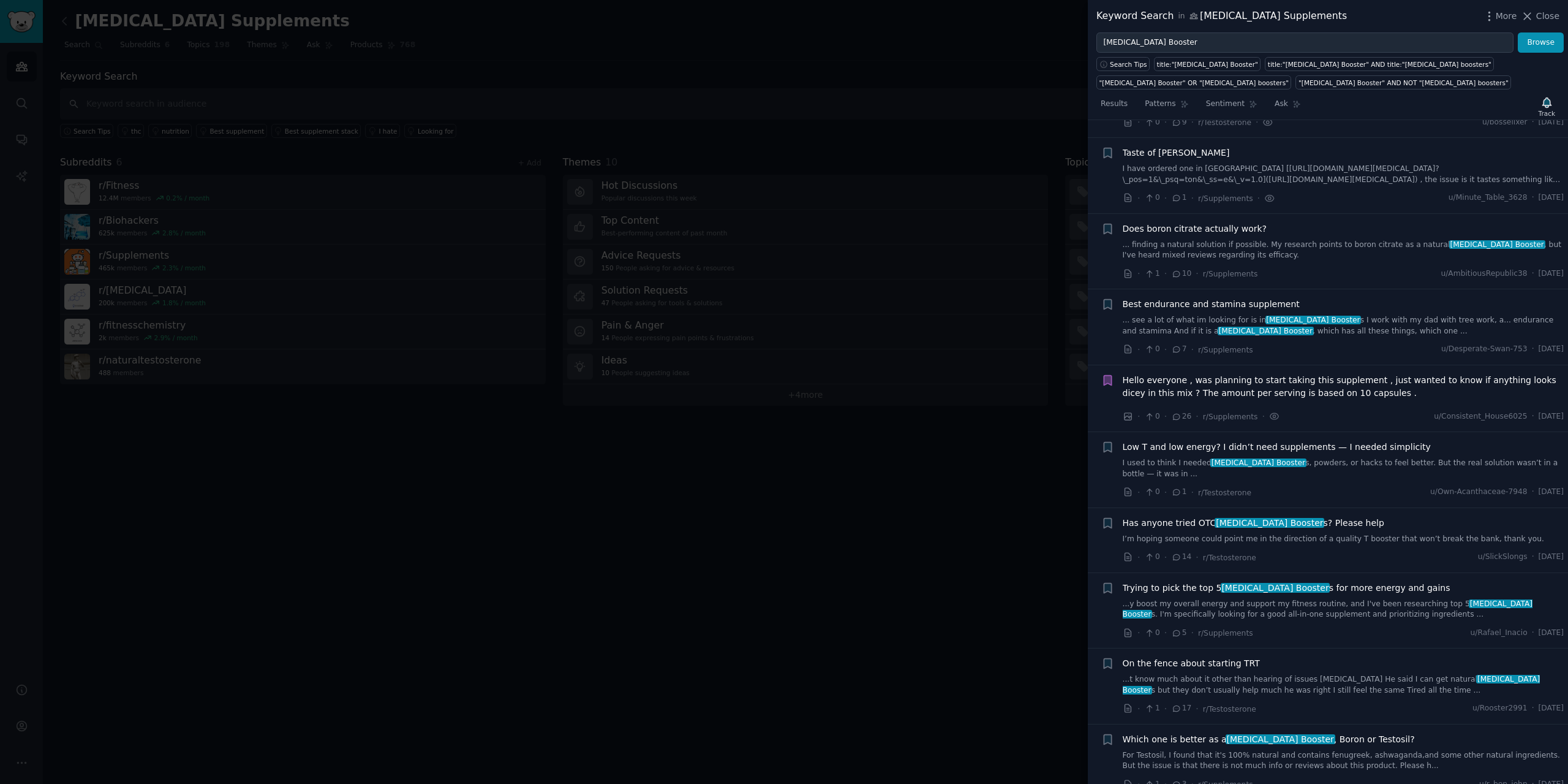
click at [1290, 448] on span "Low T and low energy? I didn’t need supplements — I needed simplicity" at bounding box center [1277, 447] width 308 height 13
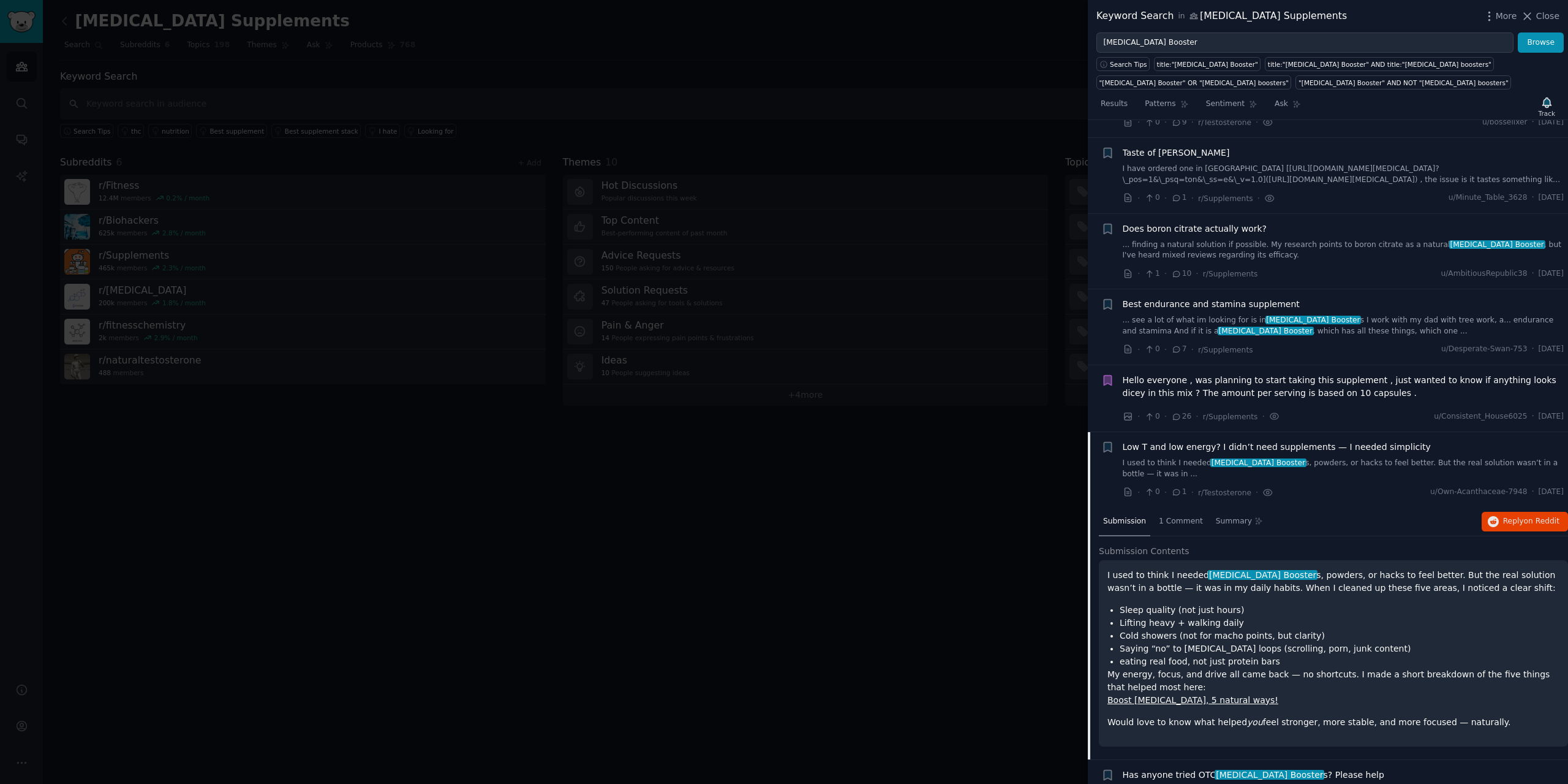
scroll to position [908, 0]
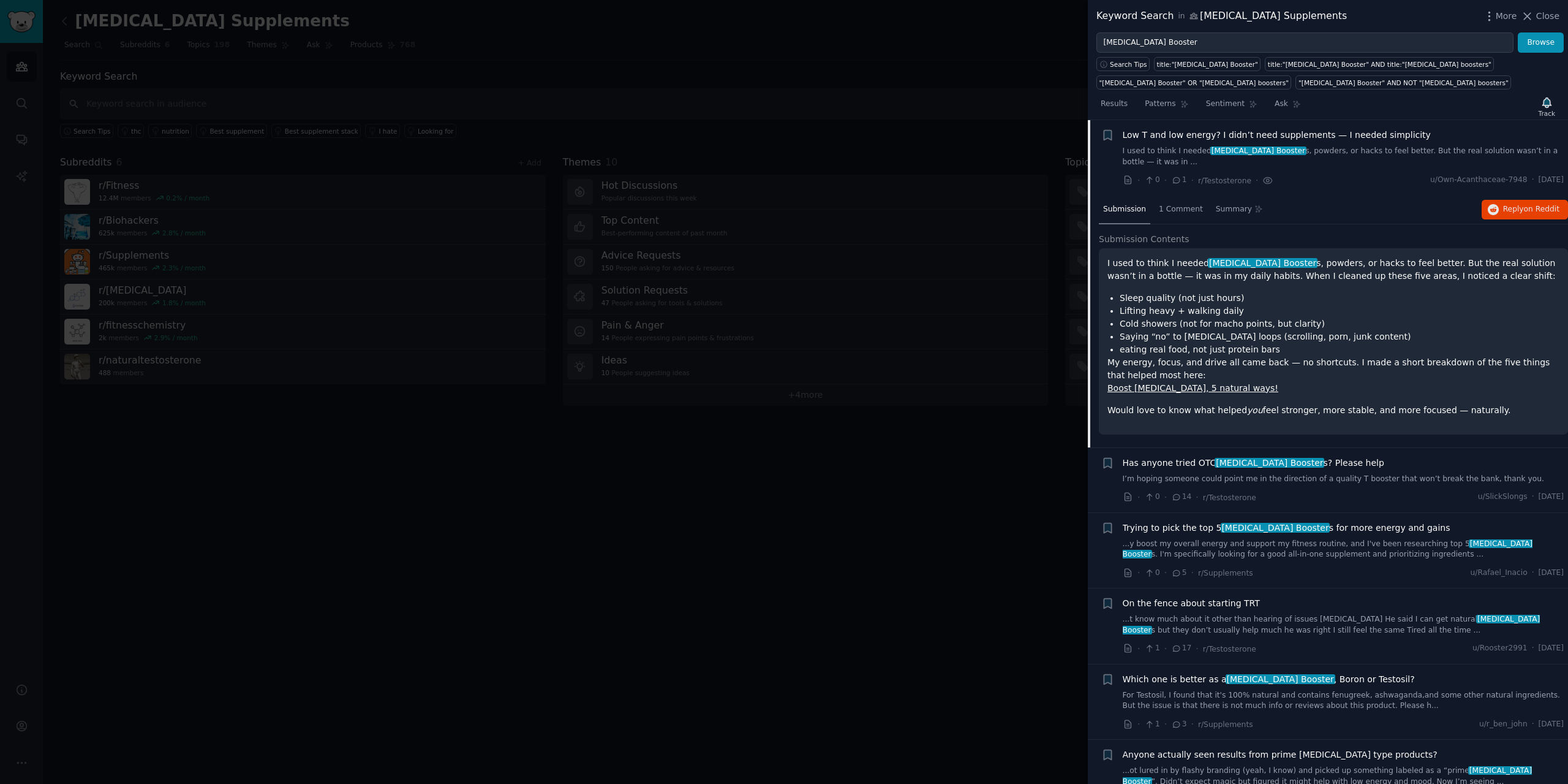
click at [1302, 137] on span "Low T and low energy? I didn’t need supplements — I needed simplicity" at bounding box center [1277, 134] width 308 height 13
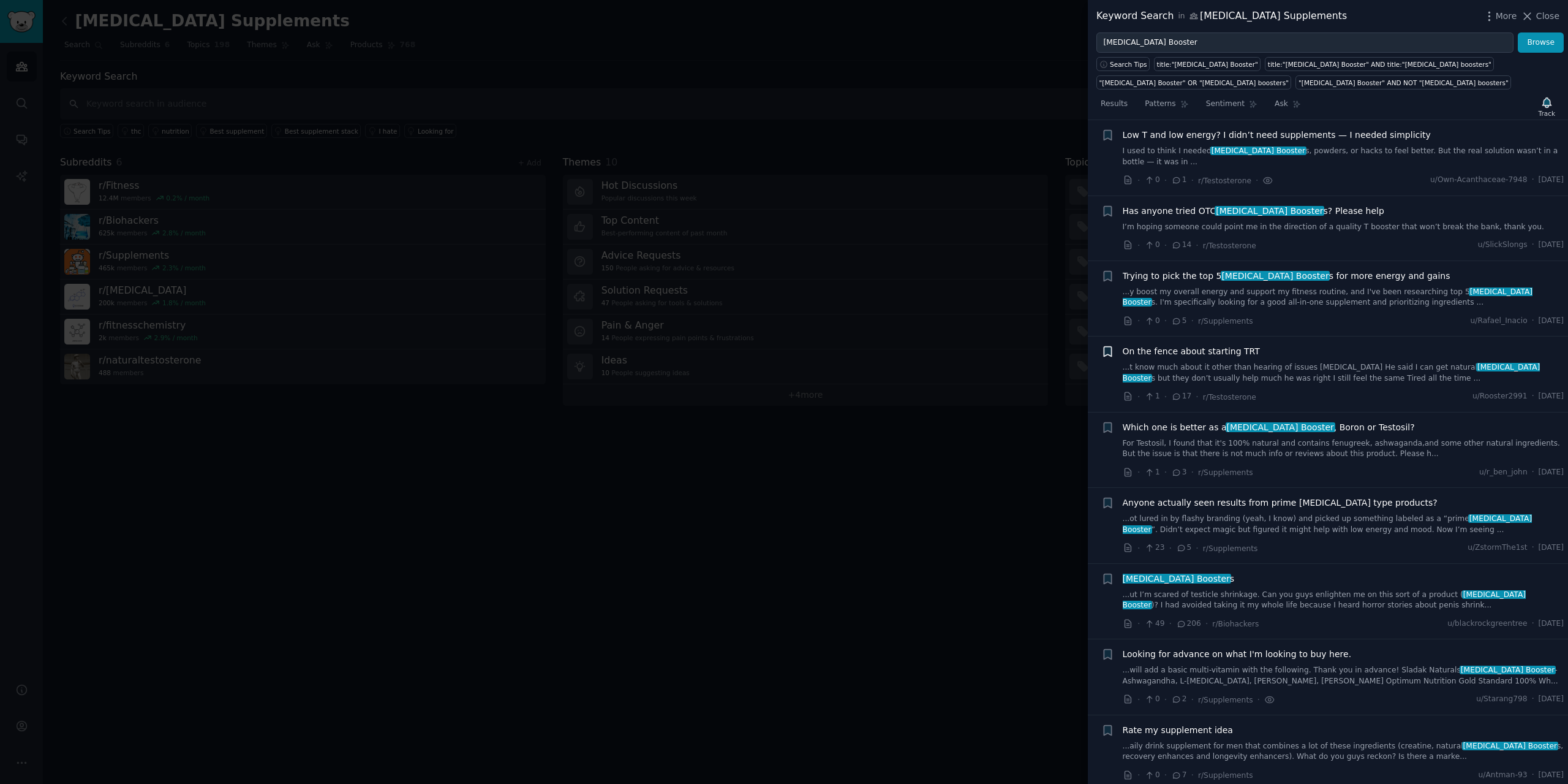
click at [1106, 347] on icon "button" at bounding box center [1107, 352] width 8 height 10
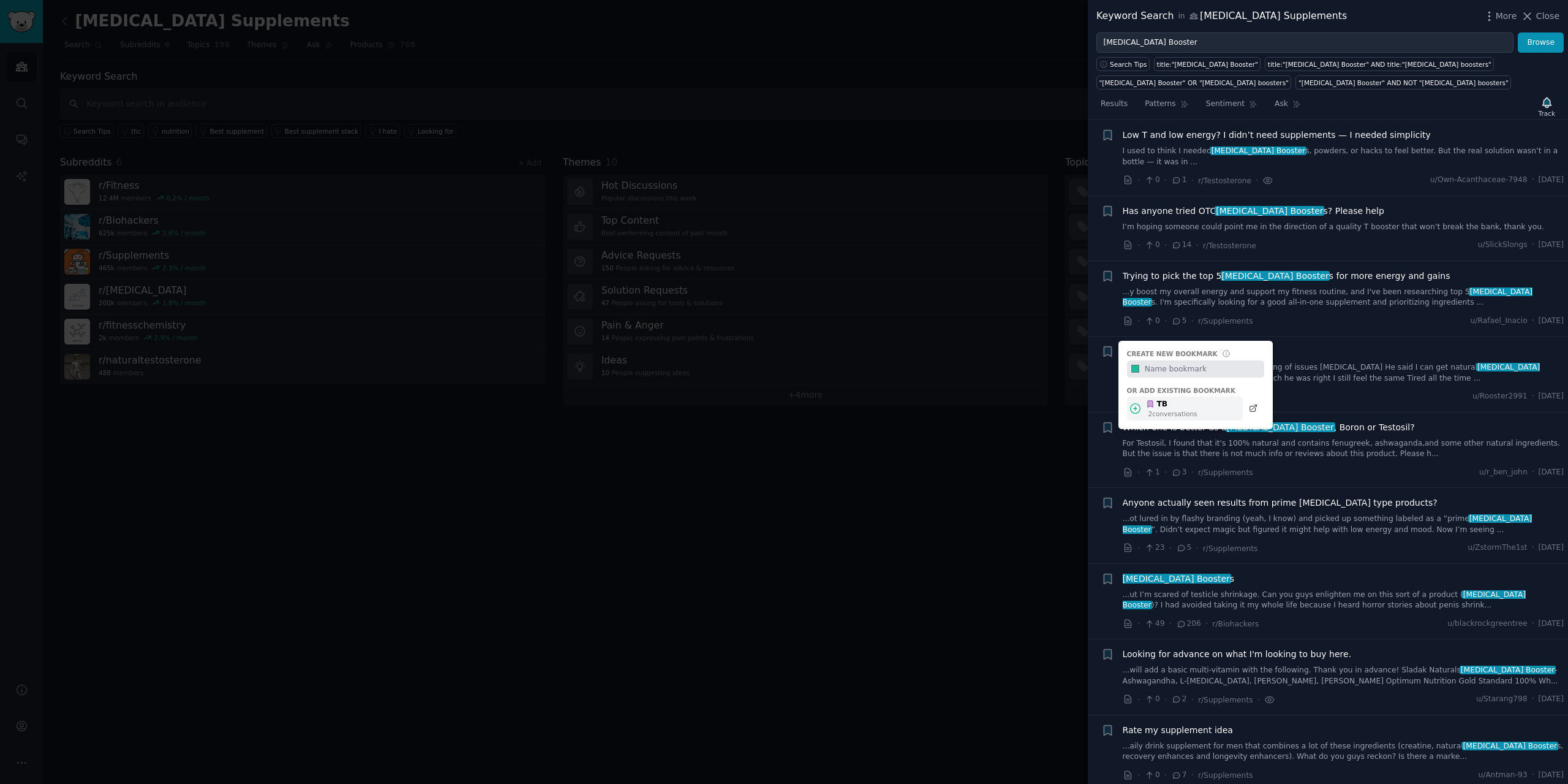
click at [1163, 399] on div "TB" at bounding box center [1172, 404] width 51 height 11
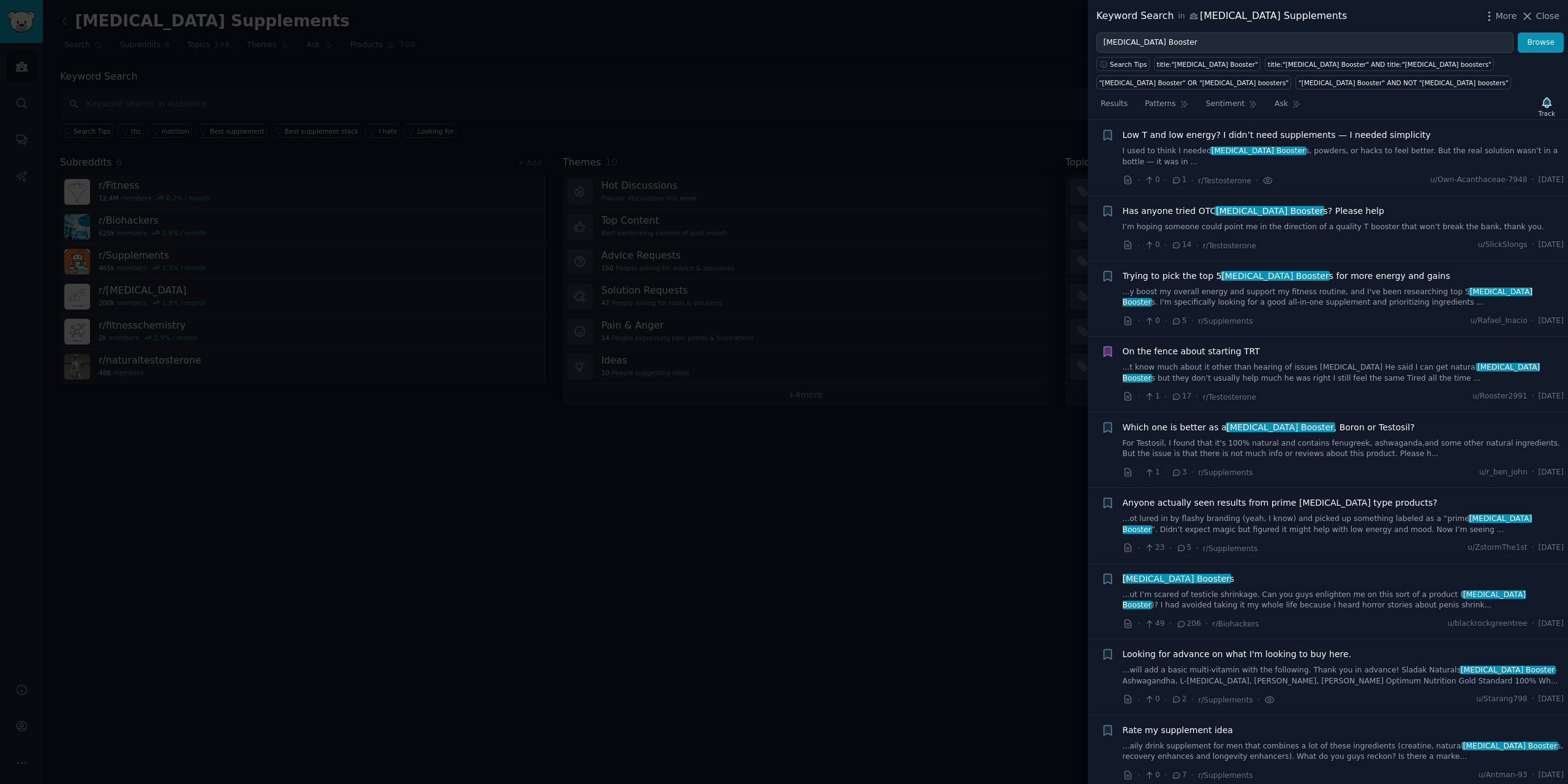
click at [1195, 496] on span "Anyone actually seen results from prime [MEDICAL_DATA] type products?" at bounding box center [1280, 502] width 315 height 13
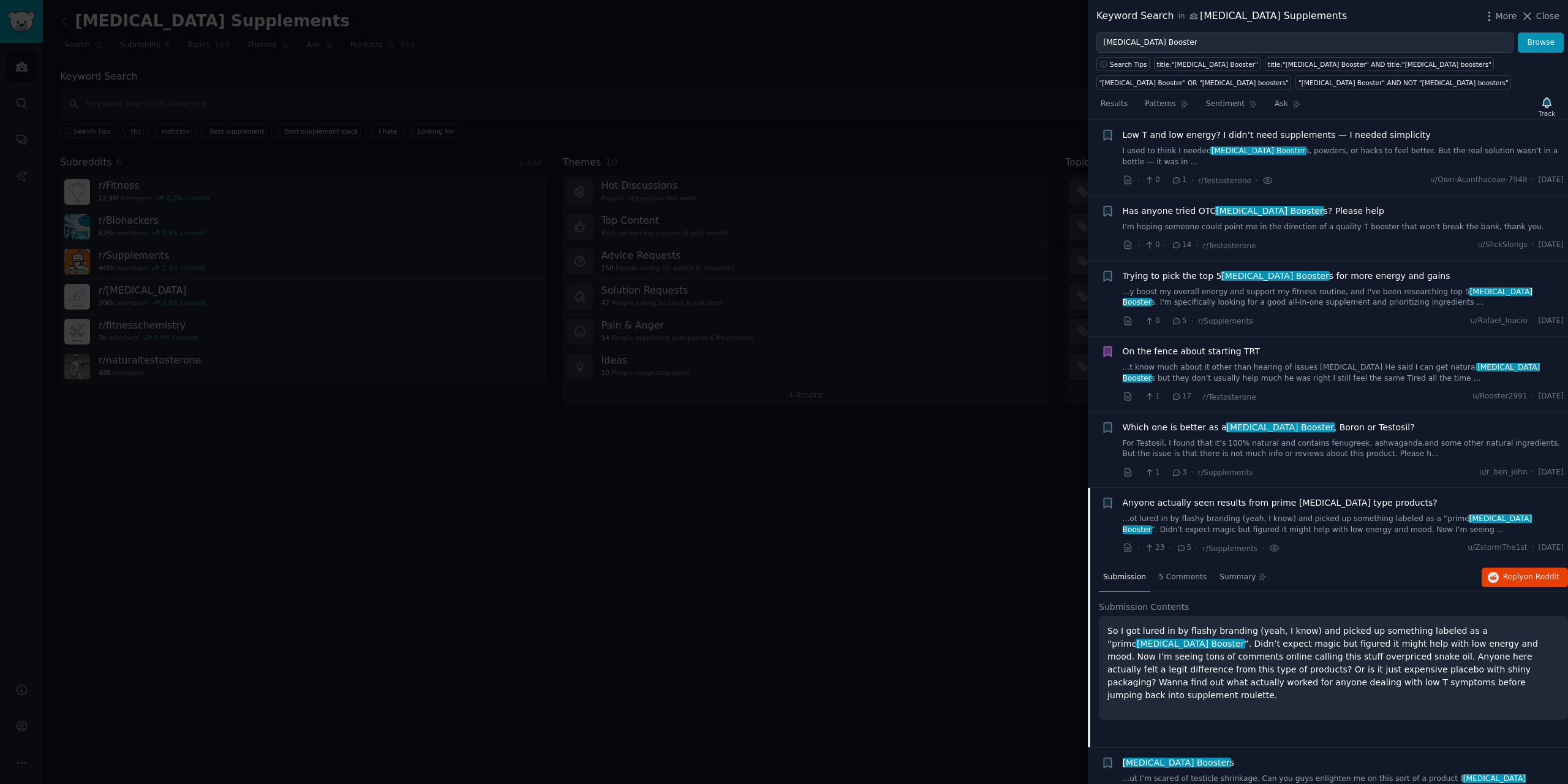
scroll to position [1266, 0]
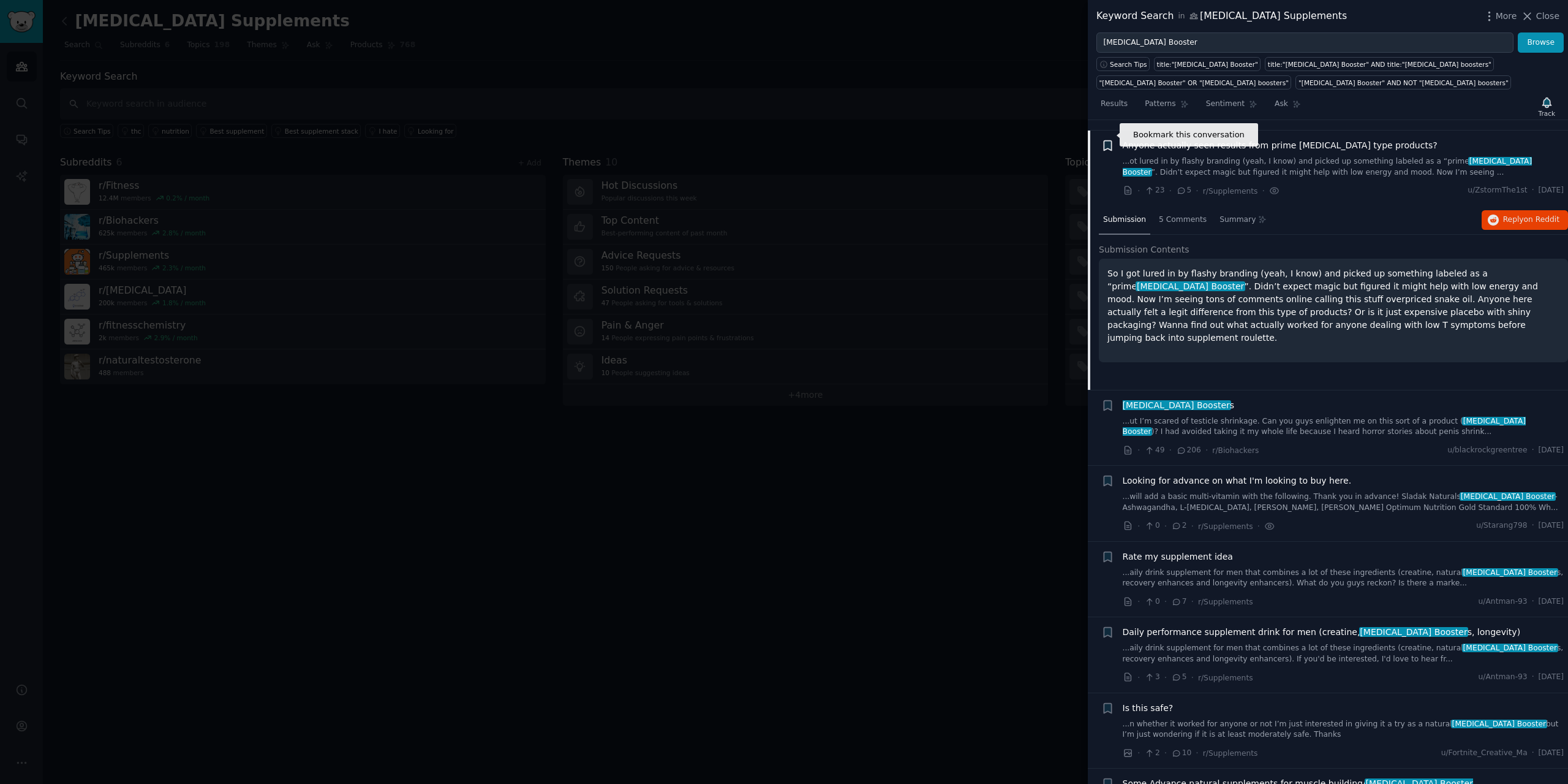
click at [1109, 141] on icon "button" at bounding box center [1107, 146] width 8 height 10
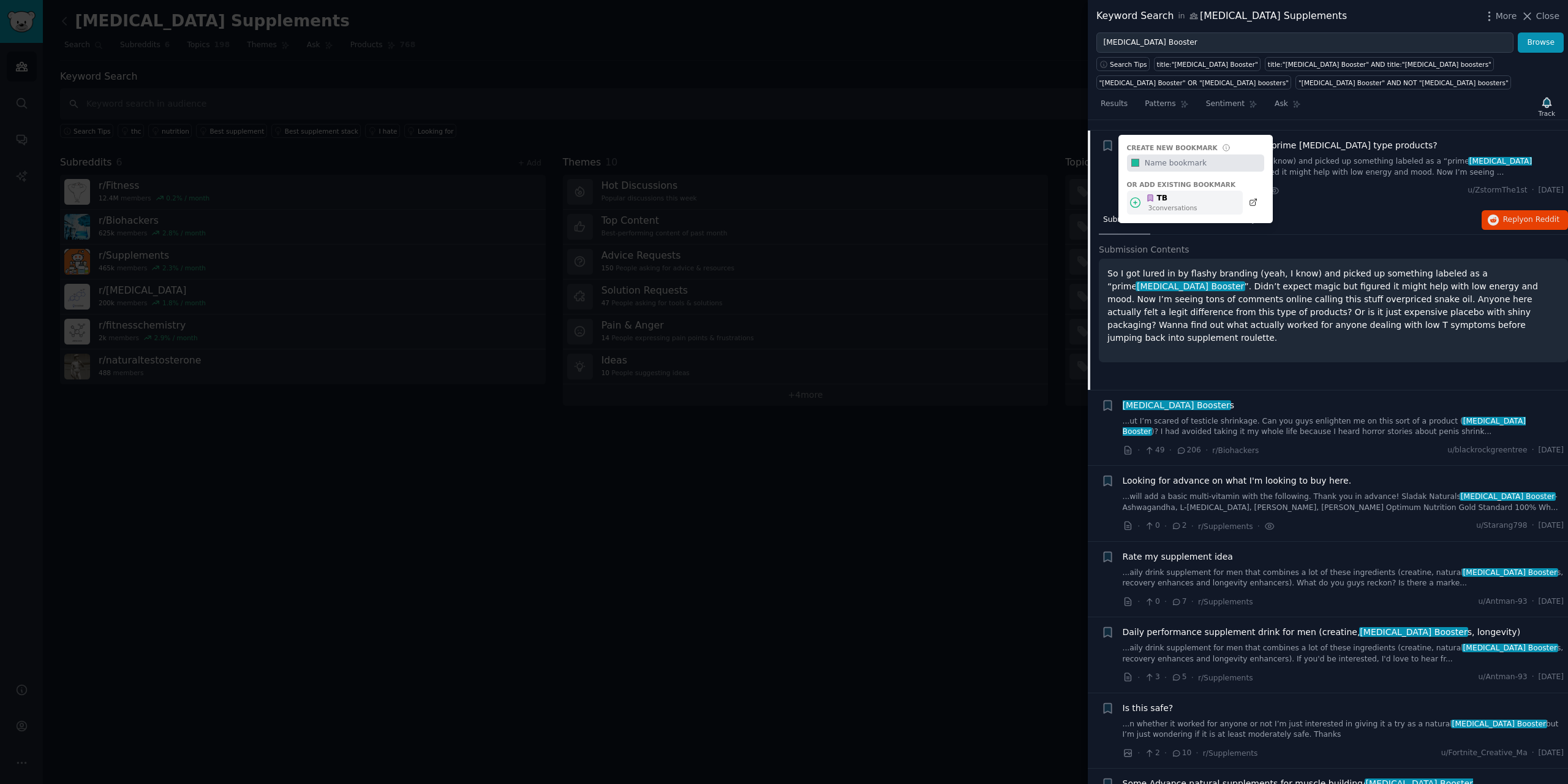
click at [1149, 195] on icon at bounding box center [1150, 198] width 5 height 7
click at [1333, 139] on span "Anyone actually seen results from prime [MEDICAL_DATA] type products?" at bounding box center [1280, 145] width 315 height 13
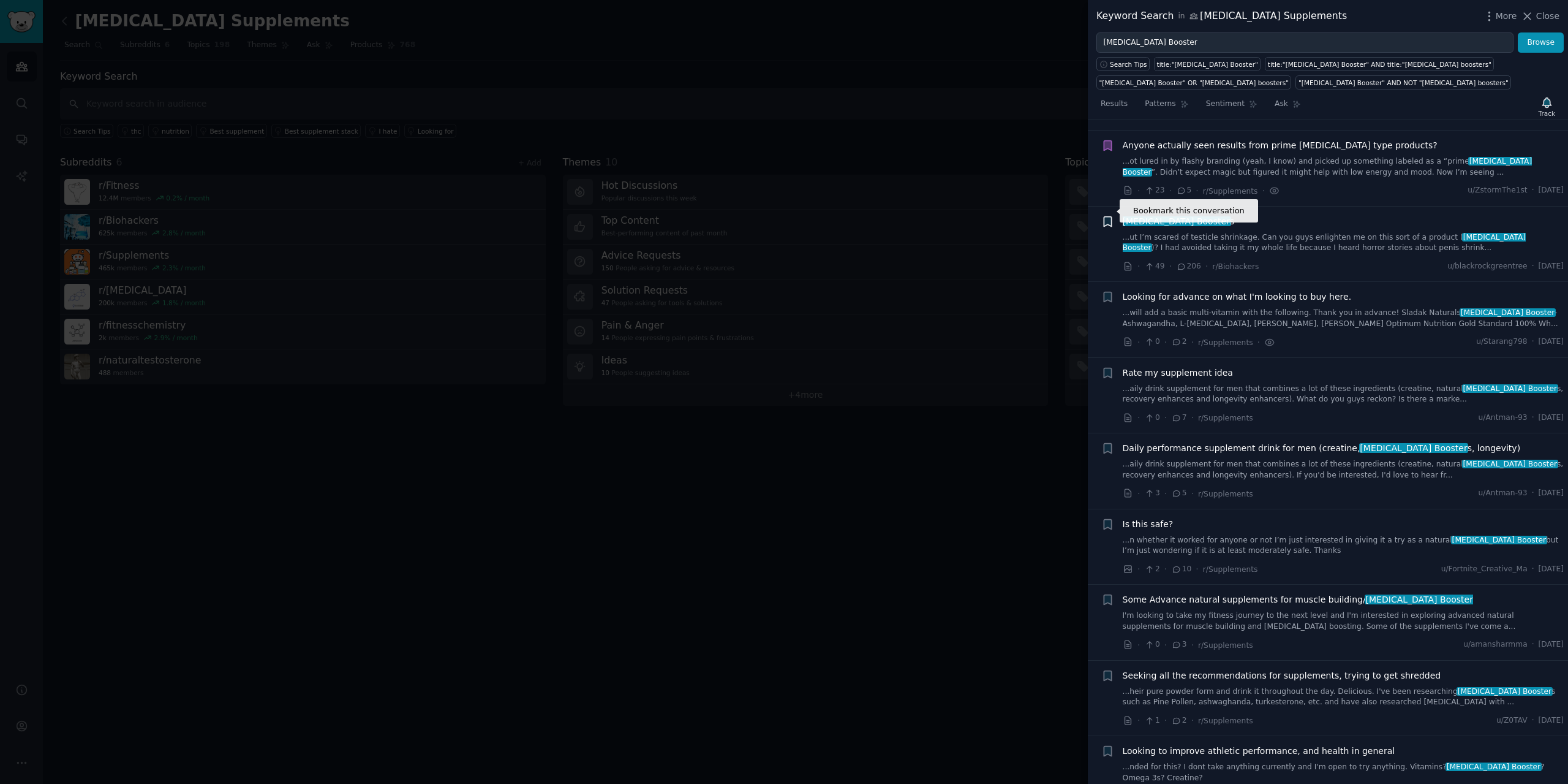
click at [1111, 216] on icon "button" at bounding box center [1107, 221] width 8 height 10
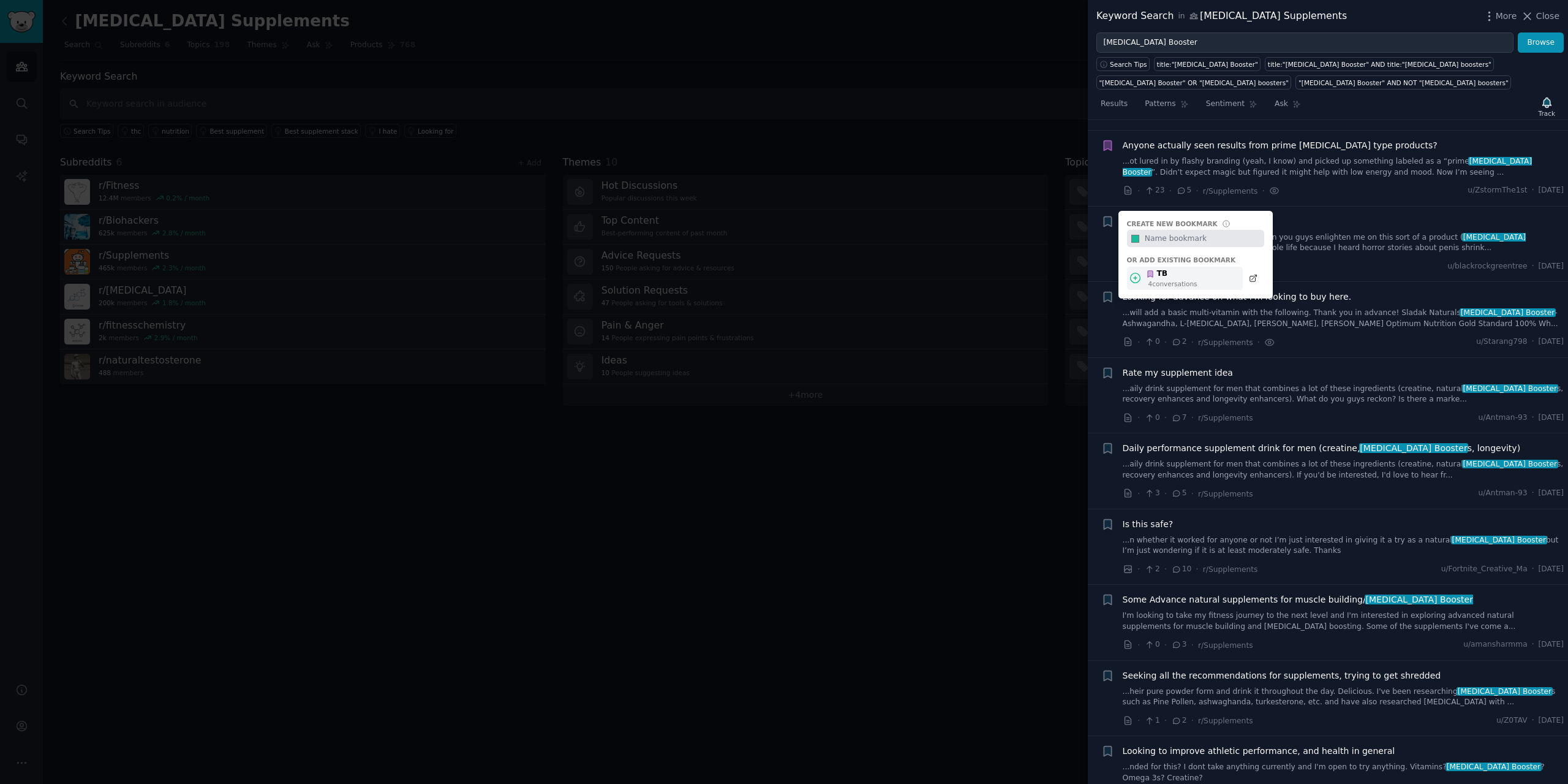
click at [1153, 279] on div "4 conversation s" at bounding box center [1173, 283] width 49 height 9
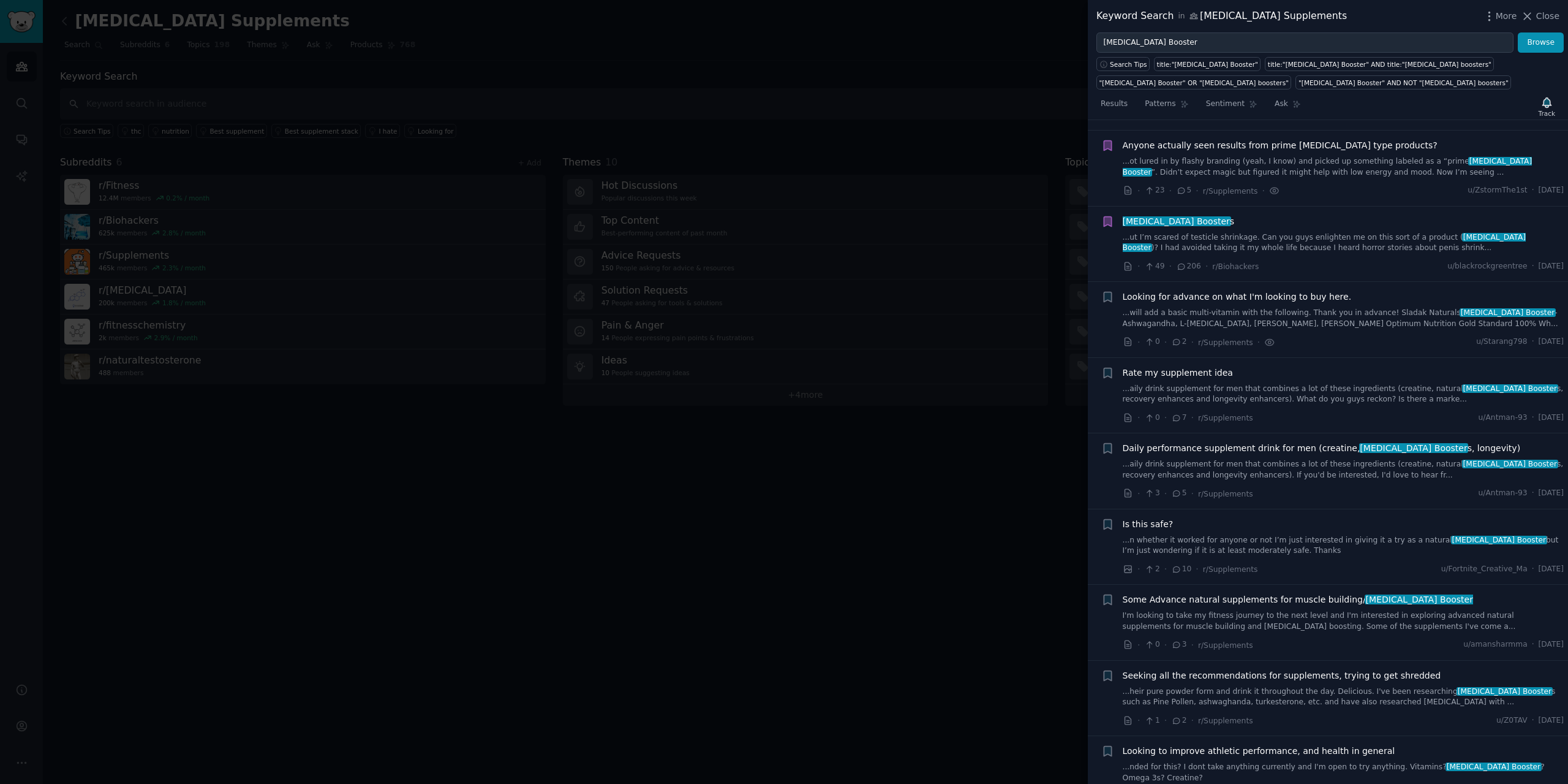
click at [1297, 290] on span "Looking for advance on what I'm looking to buy here." at bounding box center [1237, 296] width 229 height 13
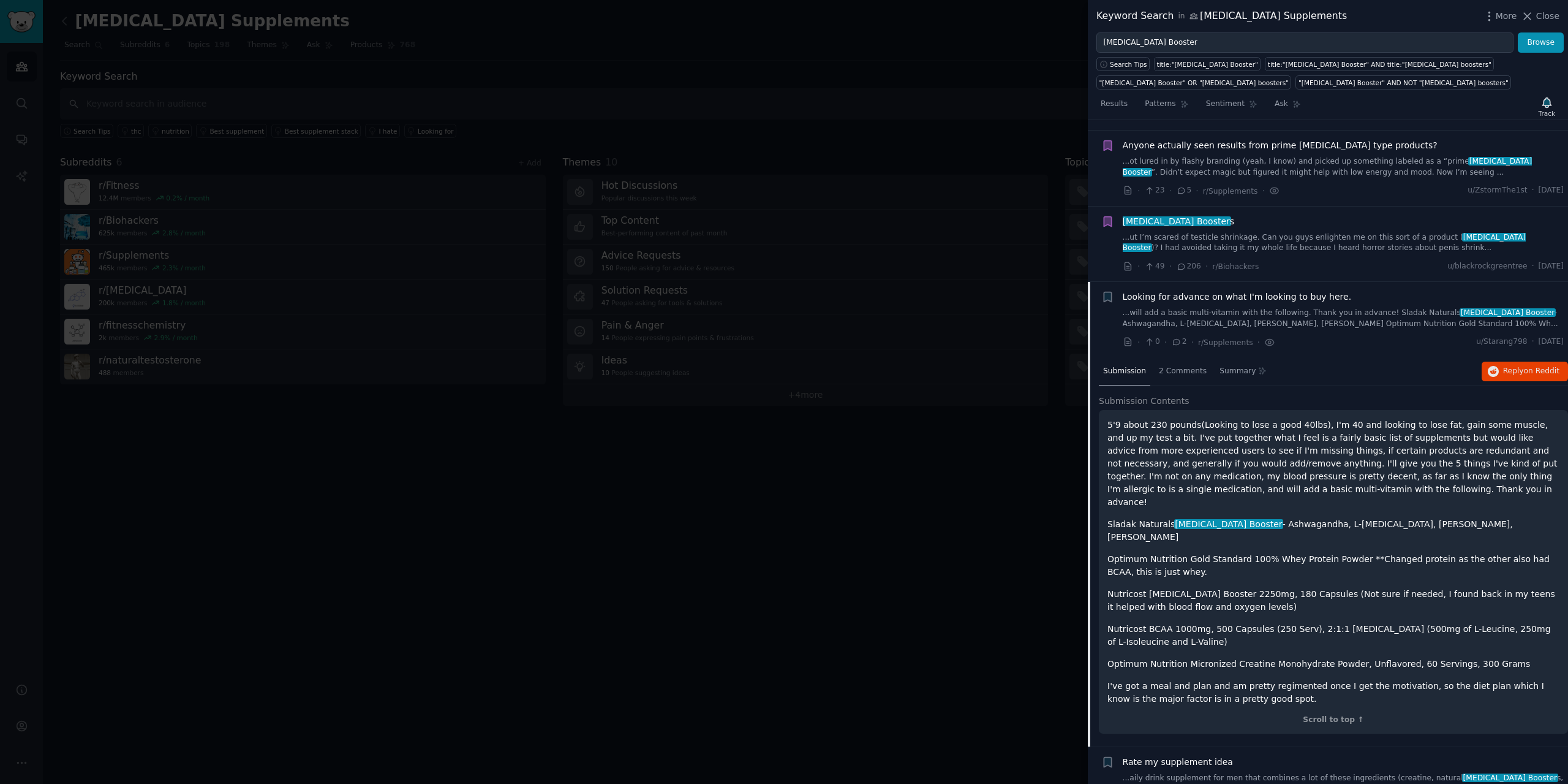
scroll to position [1417, 0]
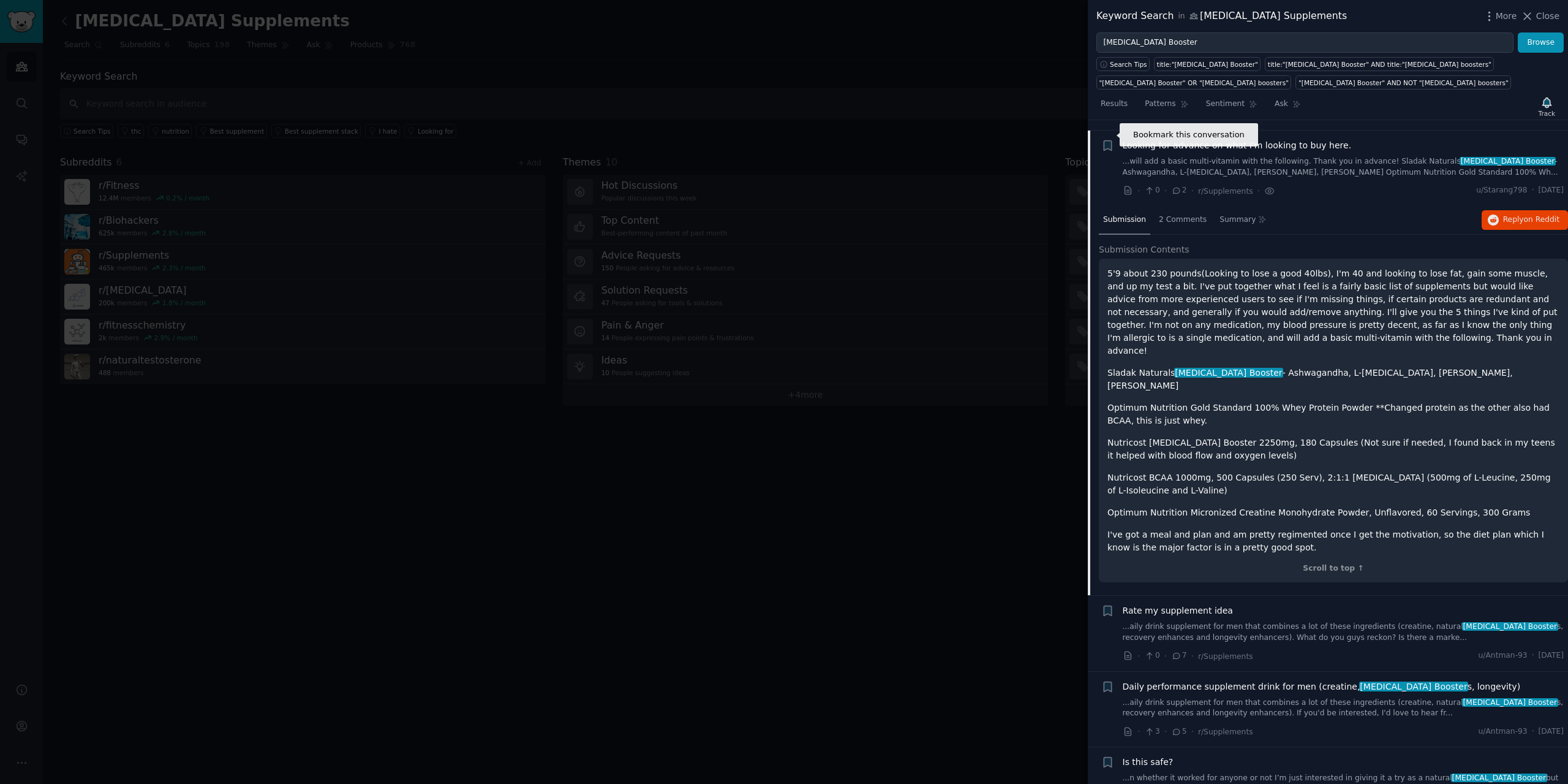
click at [1110, 141] on icon "button" at bounding box center [1107, 146] width 8 height 10
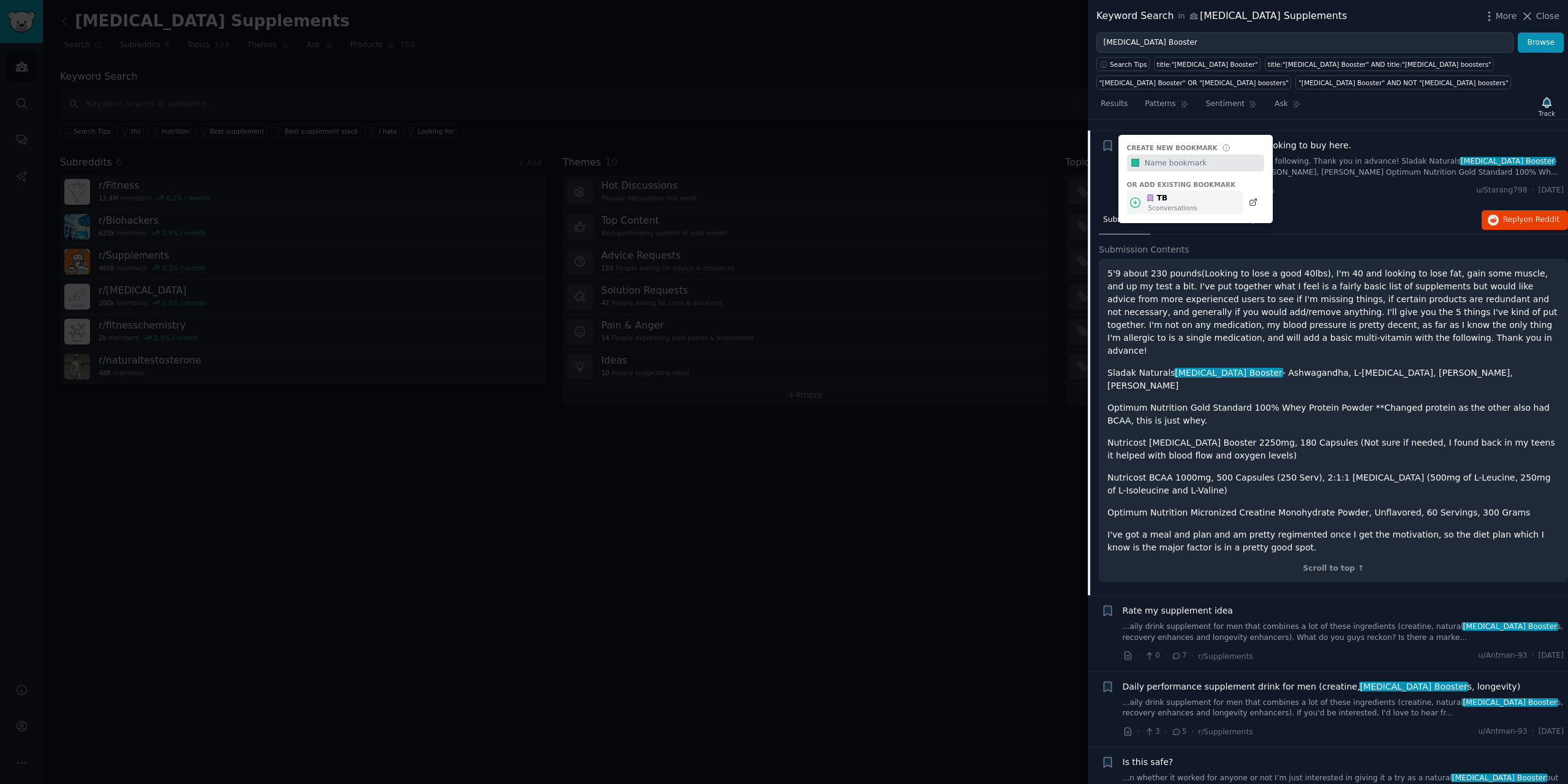
click at [1153, 193] on div "TB" at bounding box center [1172, 198] width 51 height 11
click at [1334, 139] on div "Looking for advance on what I'm looking to buy here." at bounding box center [1343, 145] width 442 height 13
click at [1321, 139] on span "Looking for advance on what I'm looking to buy here." at bounding box center [1237, 145] width 229 height 13
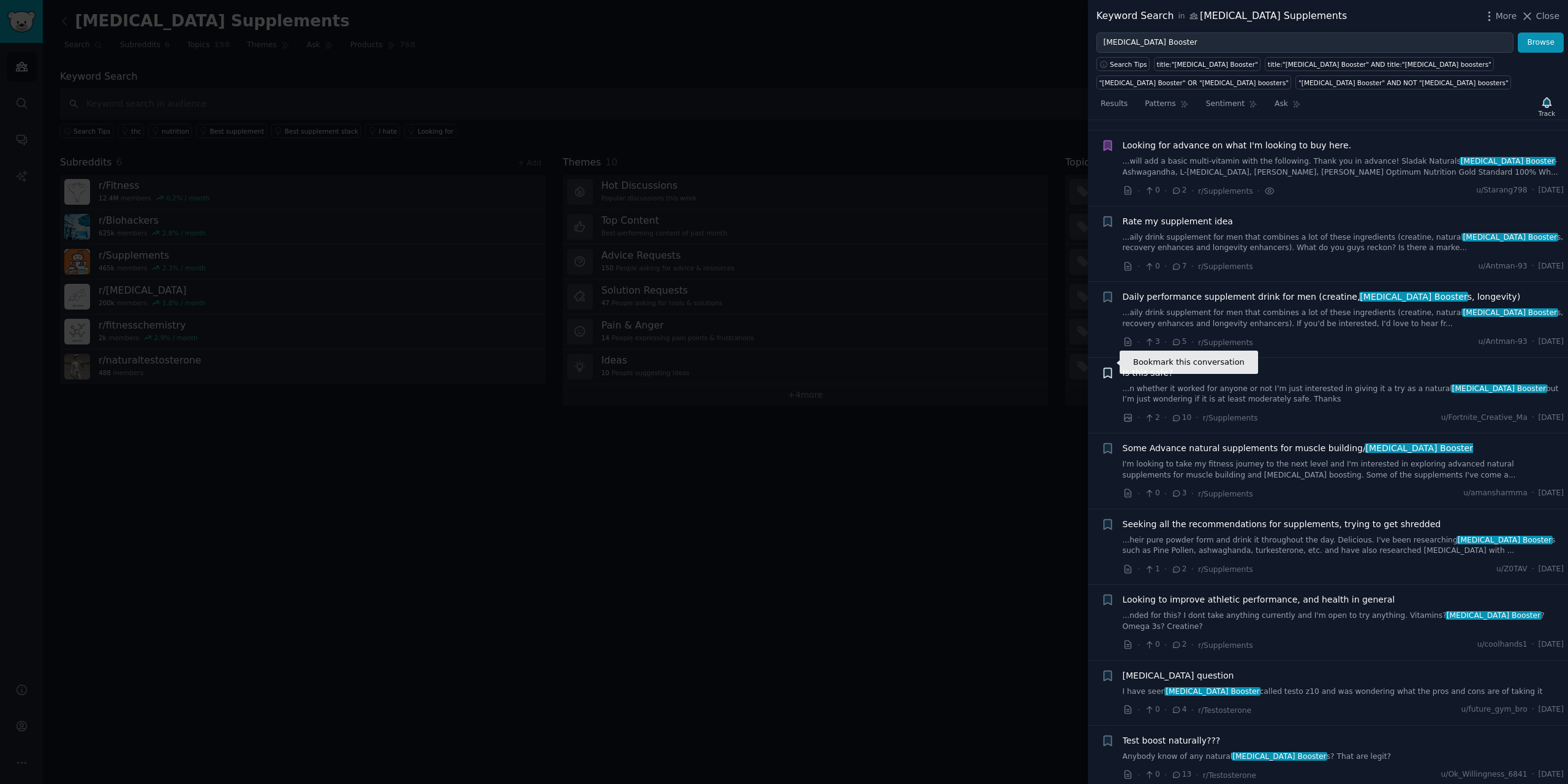
click at [1106, 368] on icon "button" at bounding box center [1107, 373] width 8 height 10
click at [1155, 420] on div "TB" at bounding box center [1172, 425] width 51 height 11
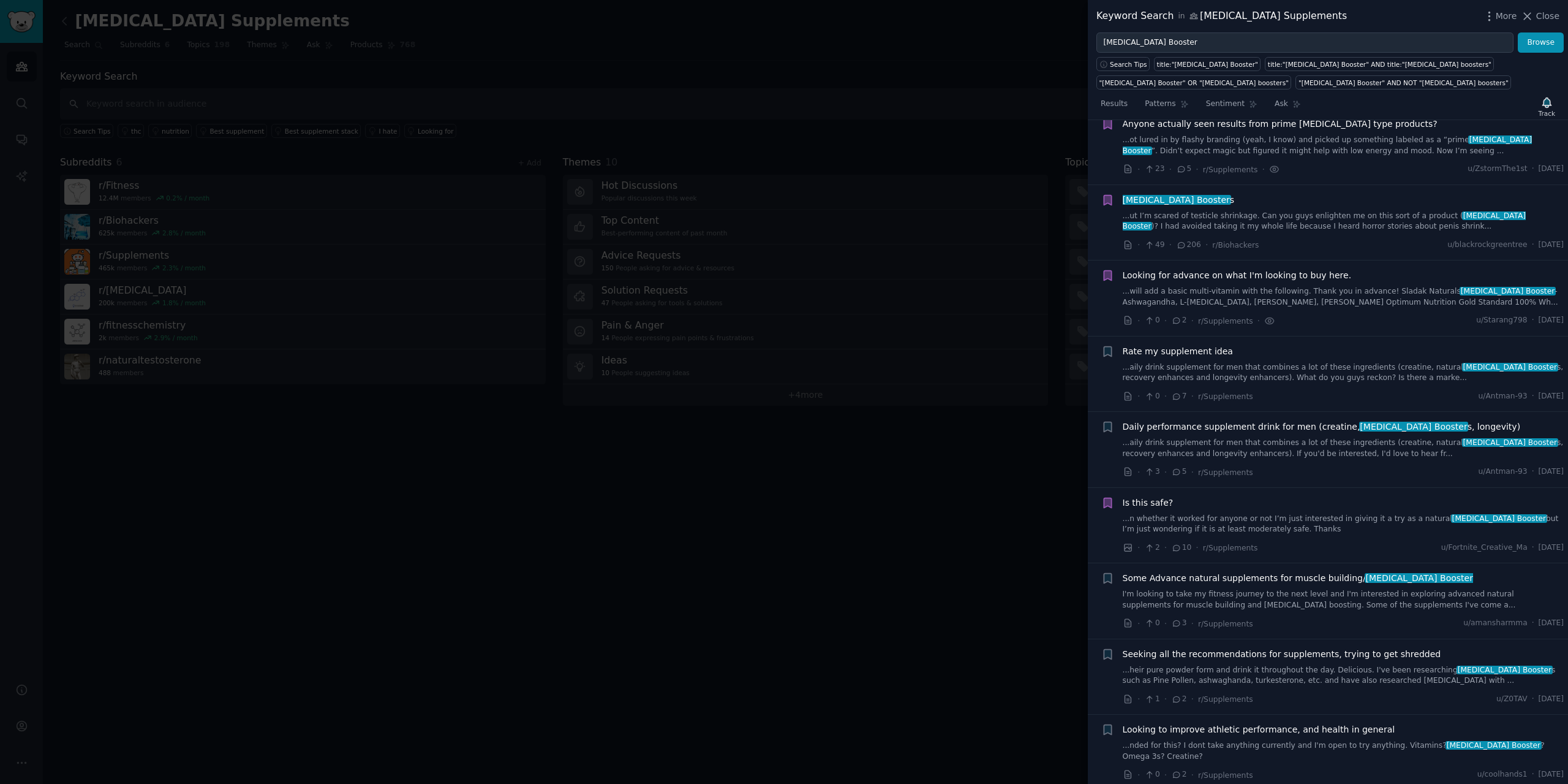
scroll to position [1471, 0]
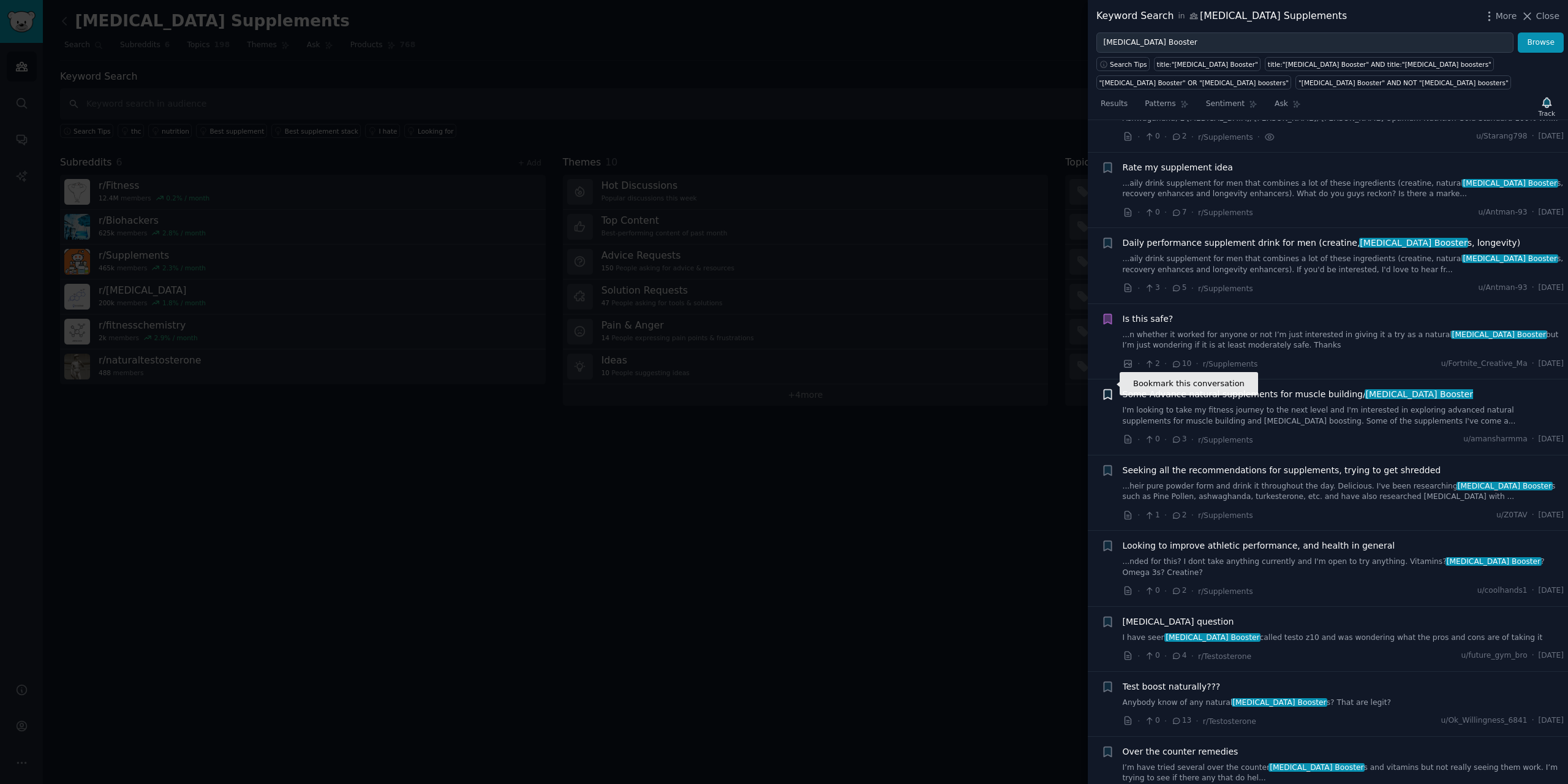
click at [1109, 390] on icon "button" at bounding box center [1107, 395] width 8 height 10
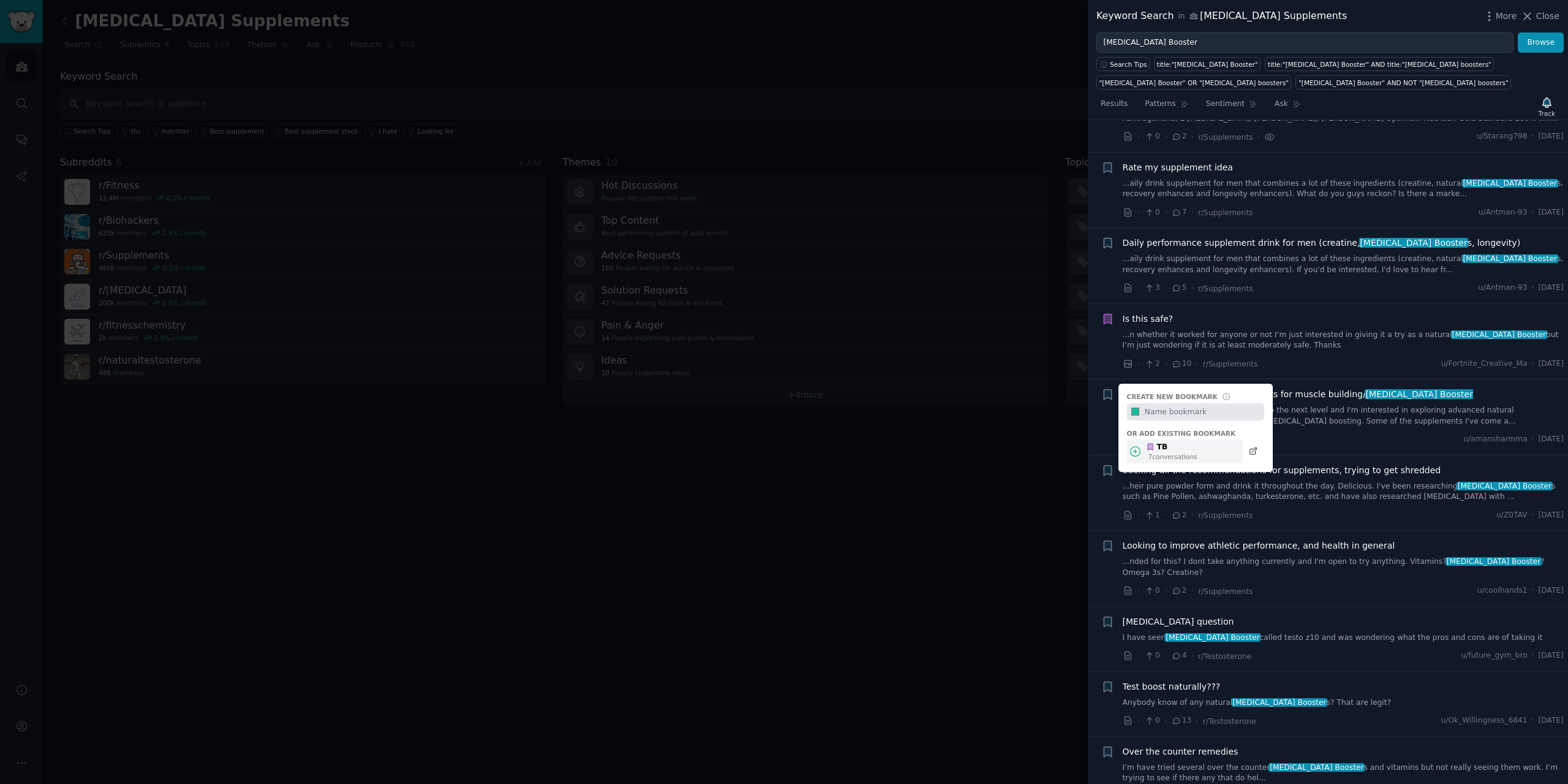
click at [1160, 452] on div "7 conversation s" at bounding box center [1173, 456] width 49 height 9
click at [1109, 465] on icon "button" at bounding box center [1107, 470] width 8 height 10
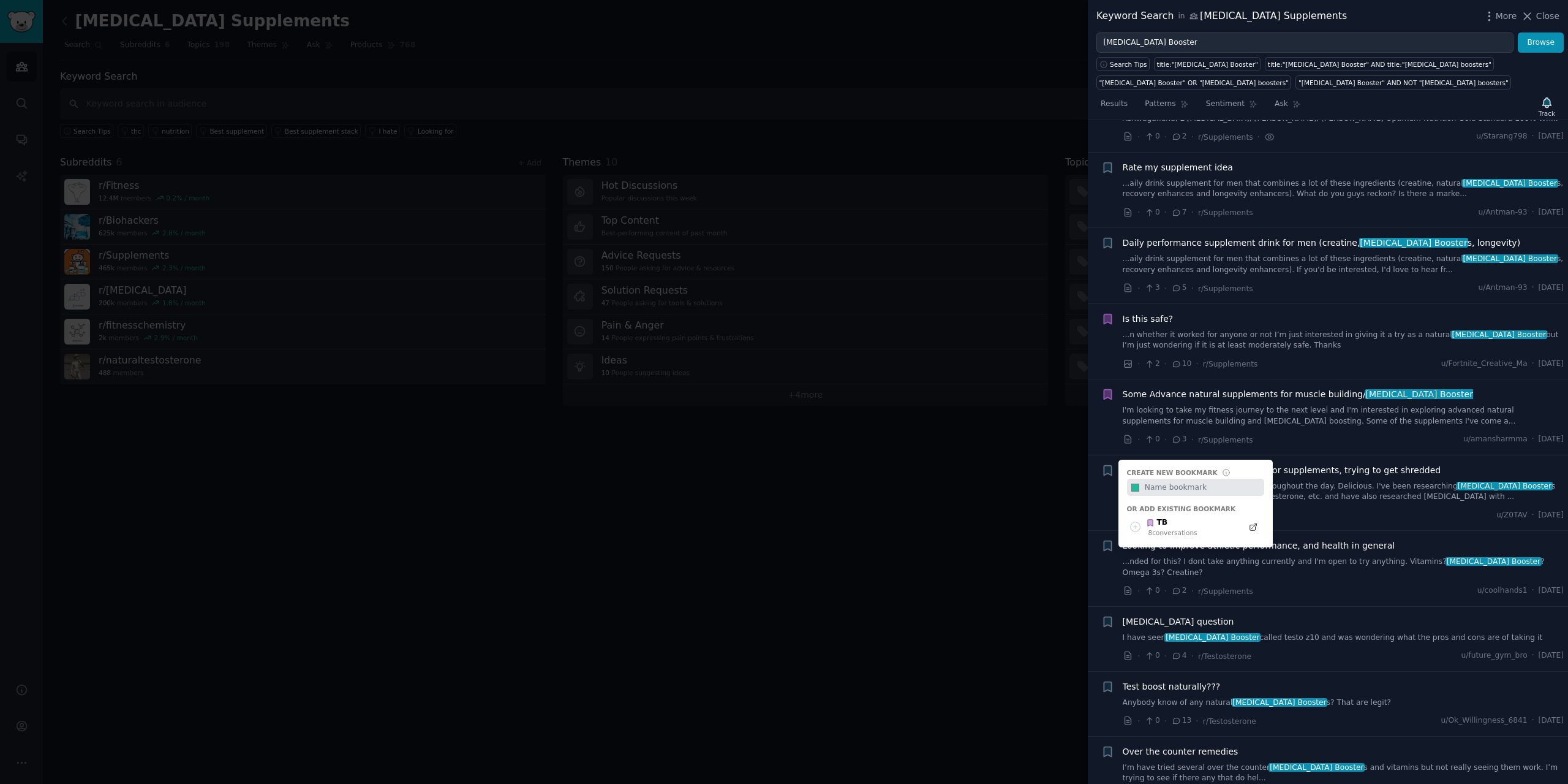
click at [1110, 464] on div "+ Create new bookmark #1abc9c Or add existing bookmark TB 8 conversation s" at bounding box center [1108, 470] width 13 height 13
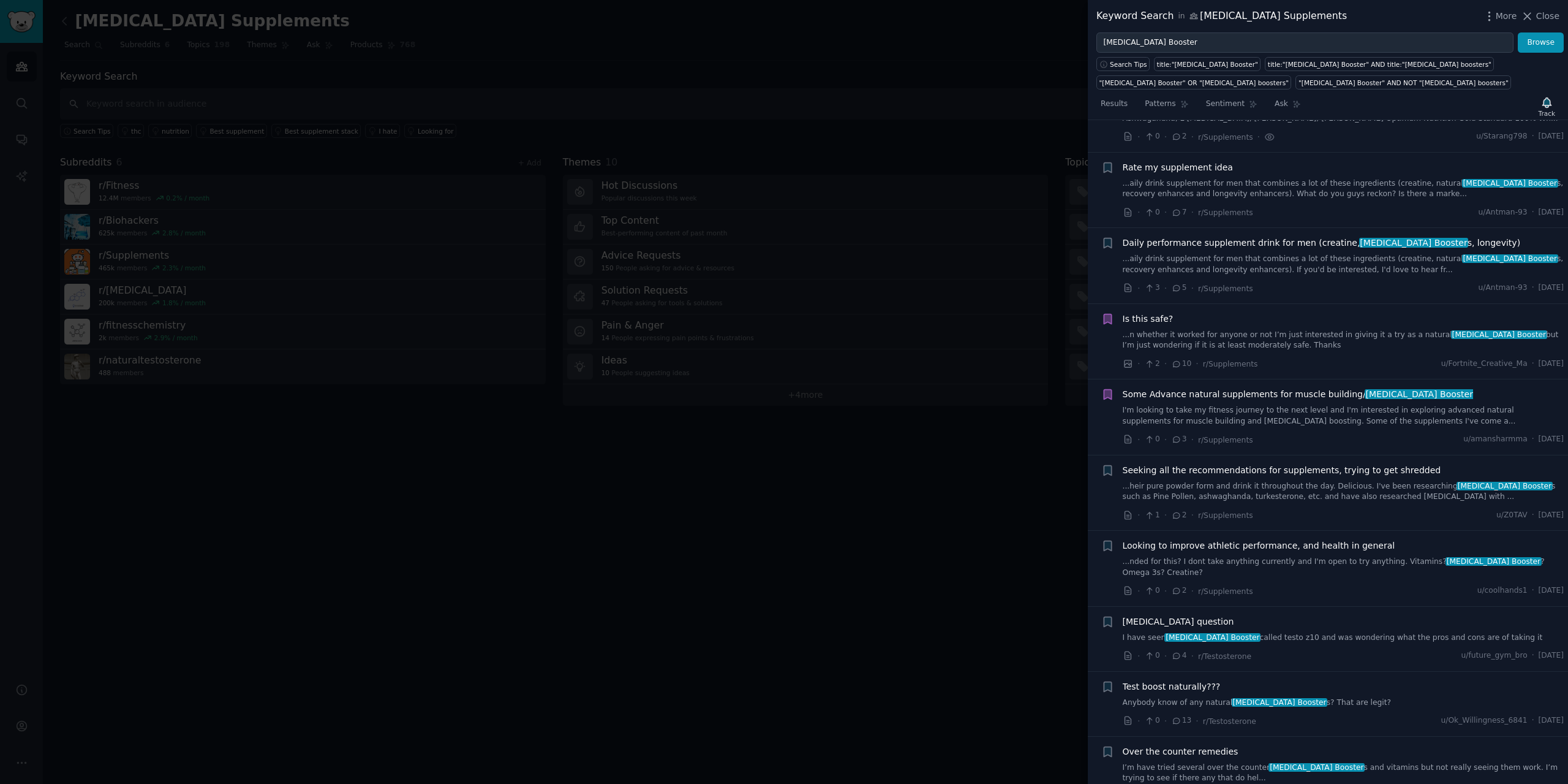
click at [1115, 464] on div "Bookmark this conversation + Seeking all the recommendations for supplements, t…" at bounding box center [1333, 493] width 463 height 58
click at [1110, 465] on icon "button" at bounding box center [1107, 470] width 8 height 10
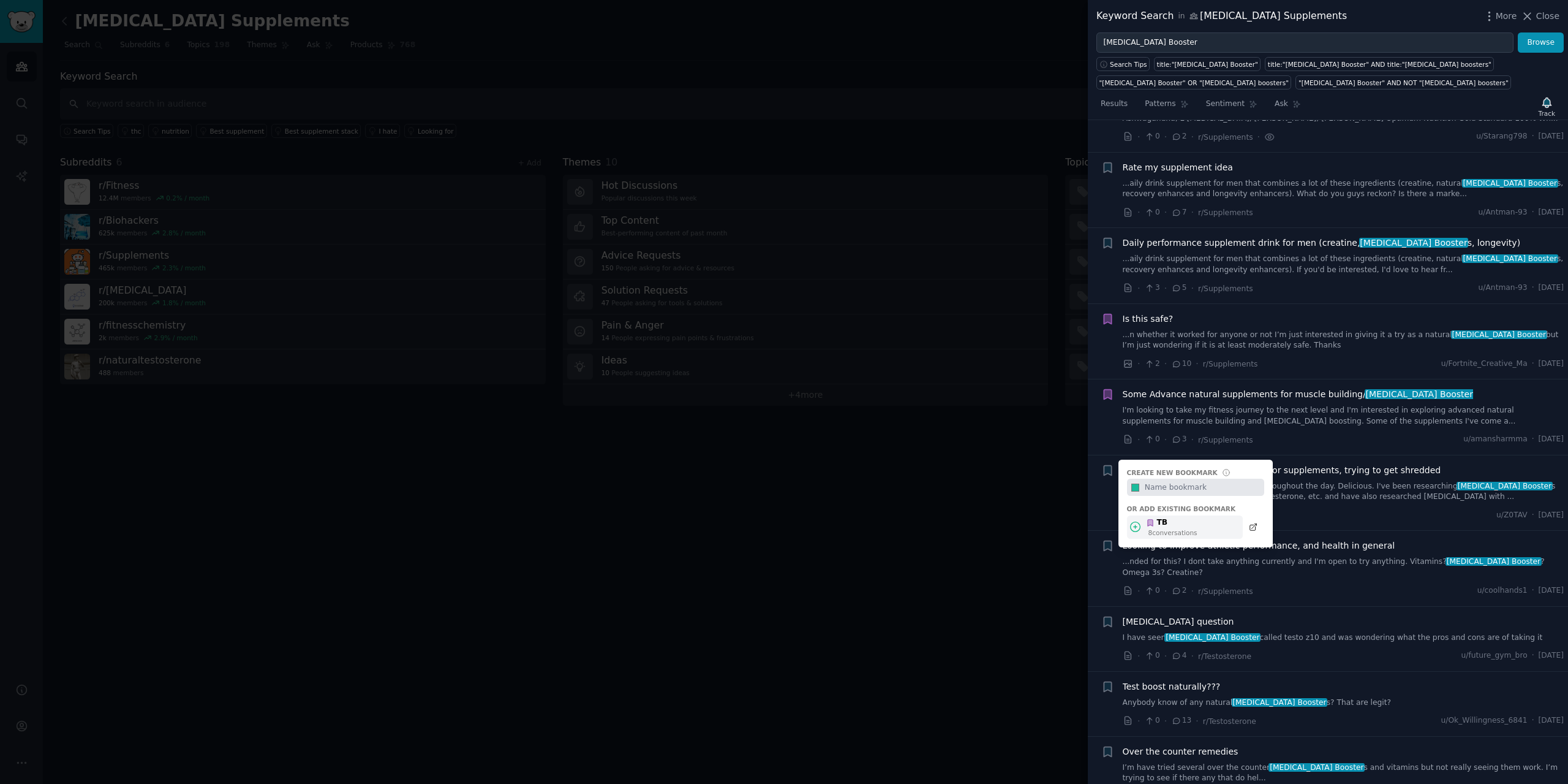
click at [1162, 518] on div "TB" at bounding box center [1172, 523] width 51 height 11
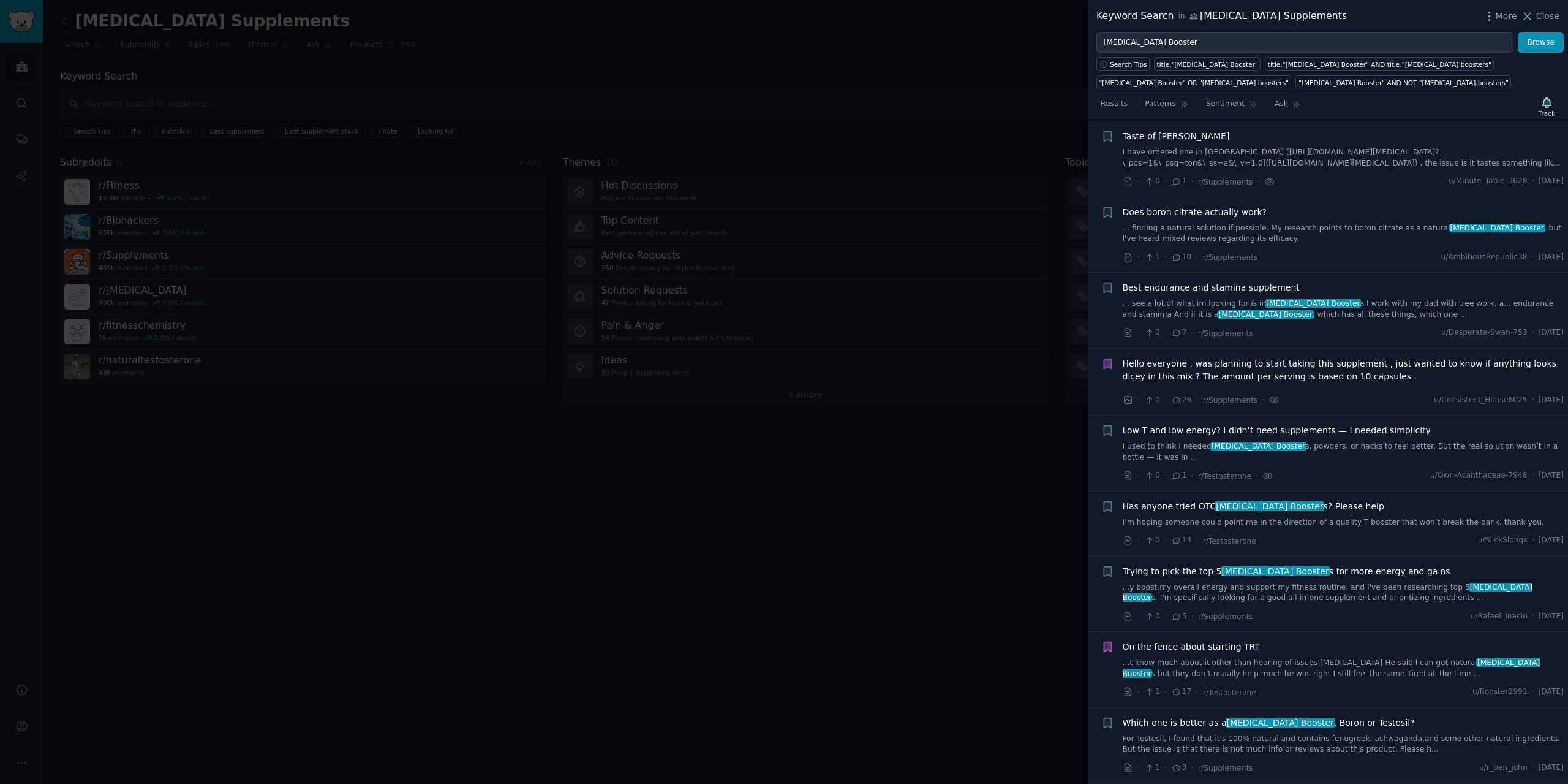
scroll to position [490, 0]
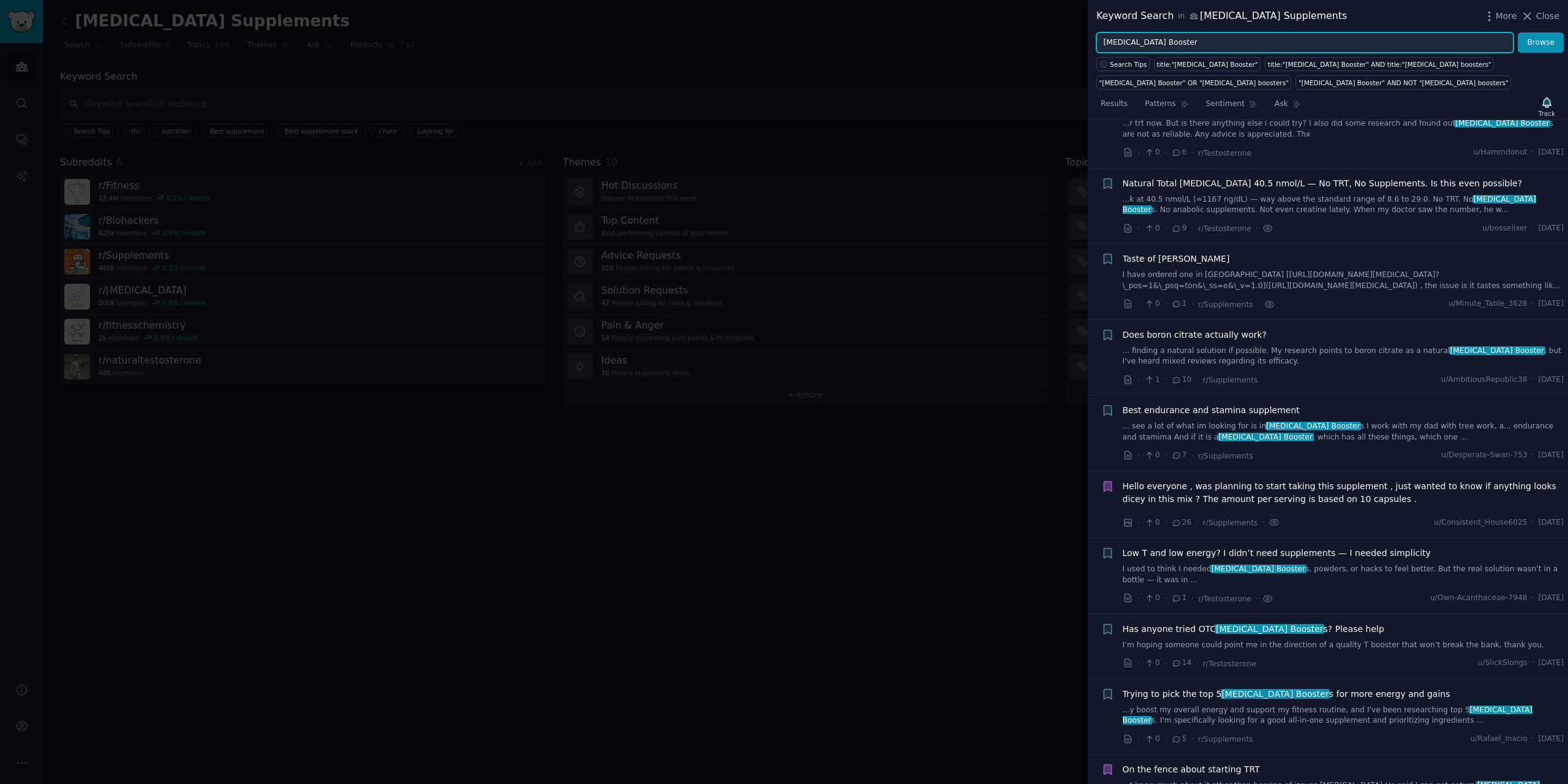
drag, startPoint x: 1204, startPoint y: 39, endPoint x: 1019, endPoint y: 45, distance: 185.1
click at [1019, 45] on div "Keyword Search in [MEDICAL_DATA] Supplements More Close [MEDICAL_DATA] Booster …" at bounding box center [784, 392] width 1568 height 784
click at [1518, 32] on button "Browse" at bounding box center [1541, 43] width 46 height 20
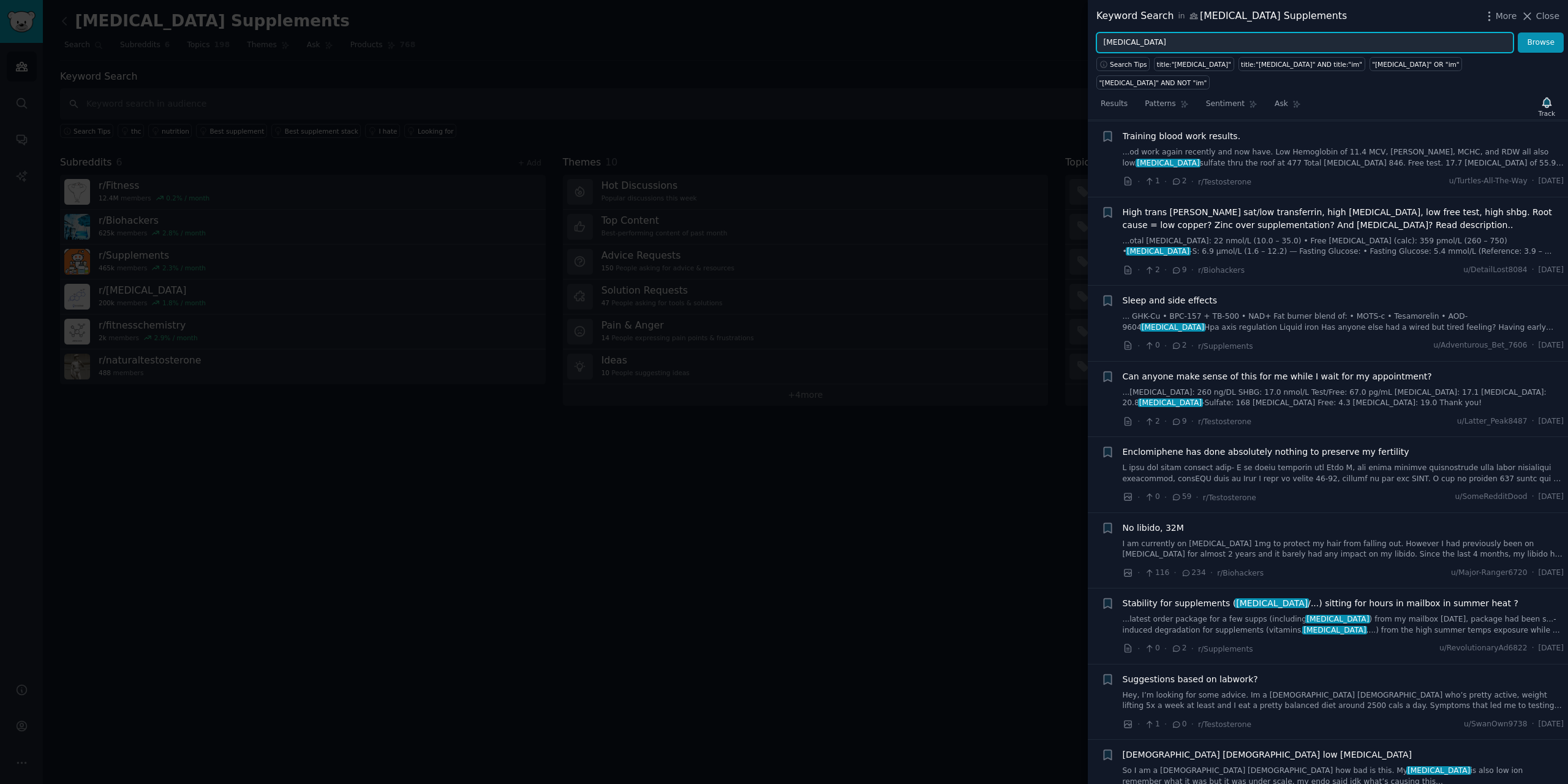
scroll to position [306, 0]
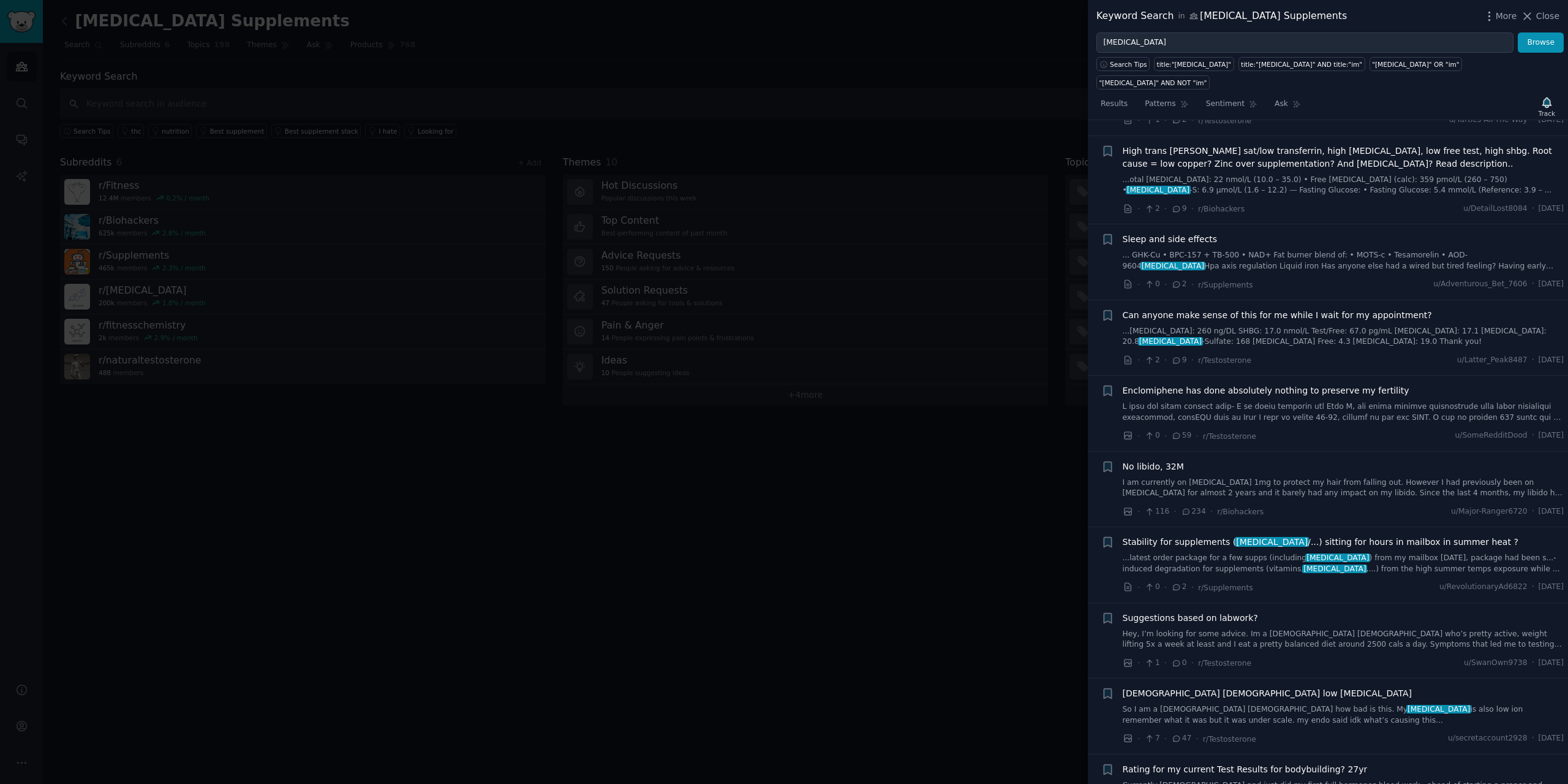
click at [1215, 535] on span "Stability for supplements ( [MEDICAL_DATA] /...) sitting for hours in mailbox i…" at bounding box center [1320, 541] width 396 height 13
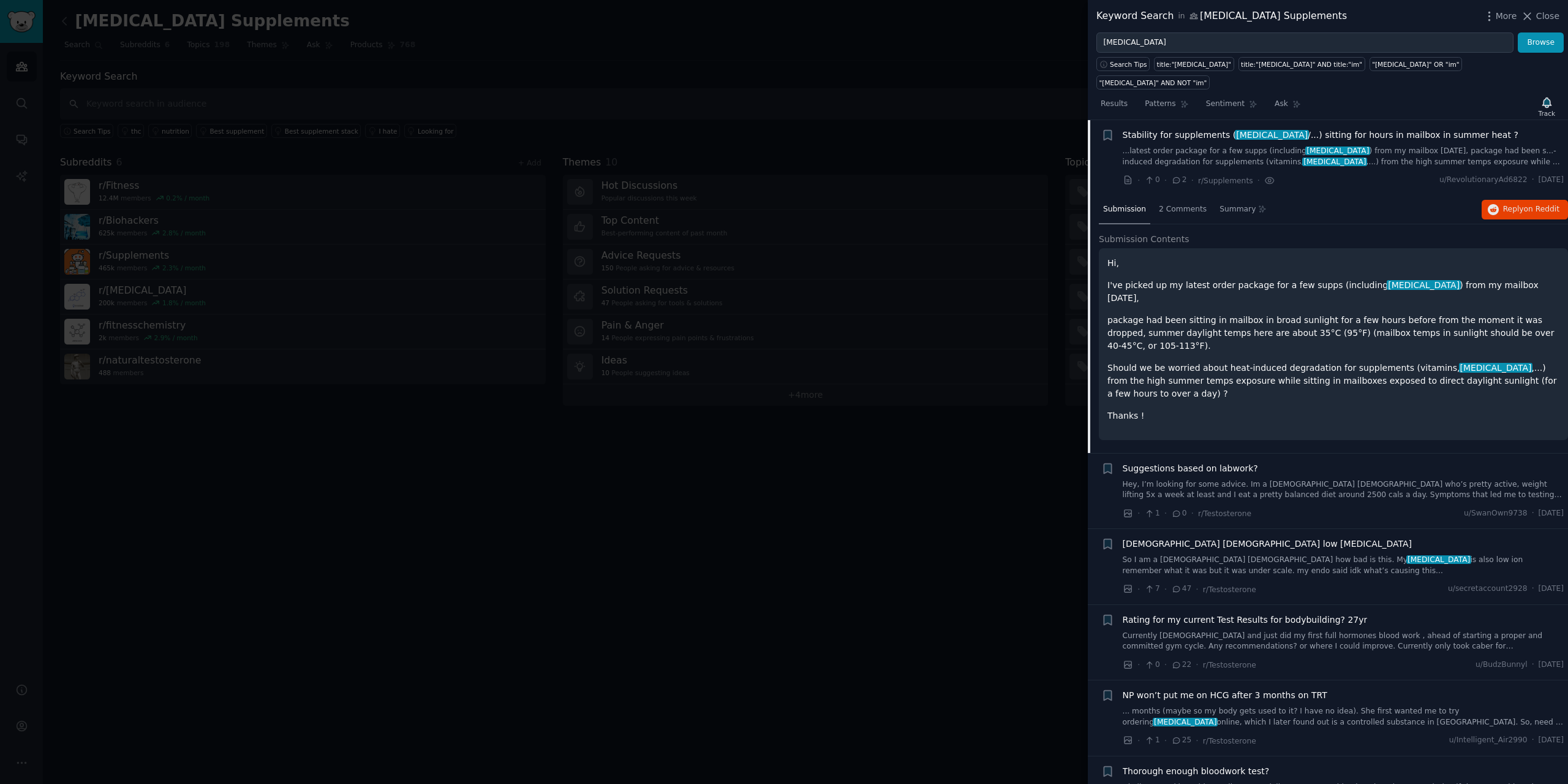
scroll to position [652, 0]
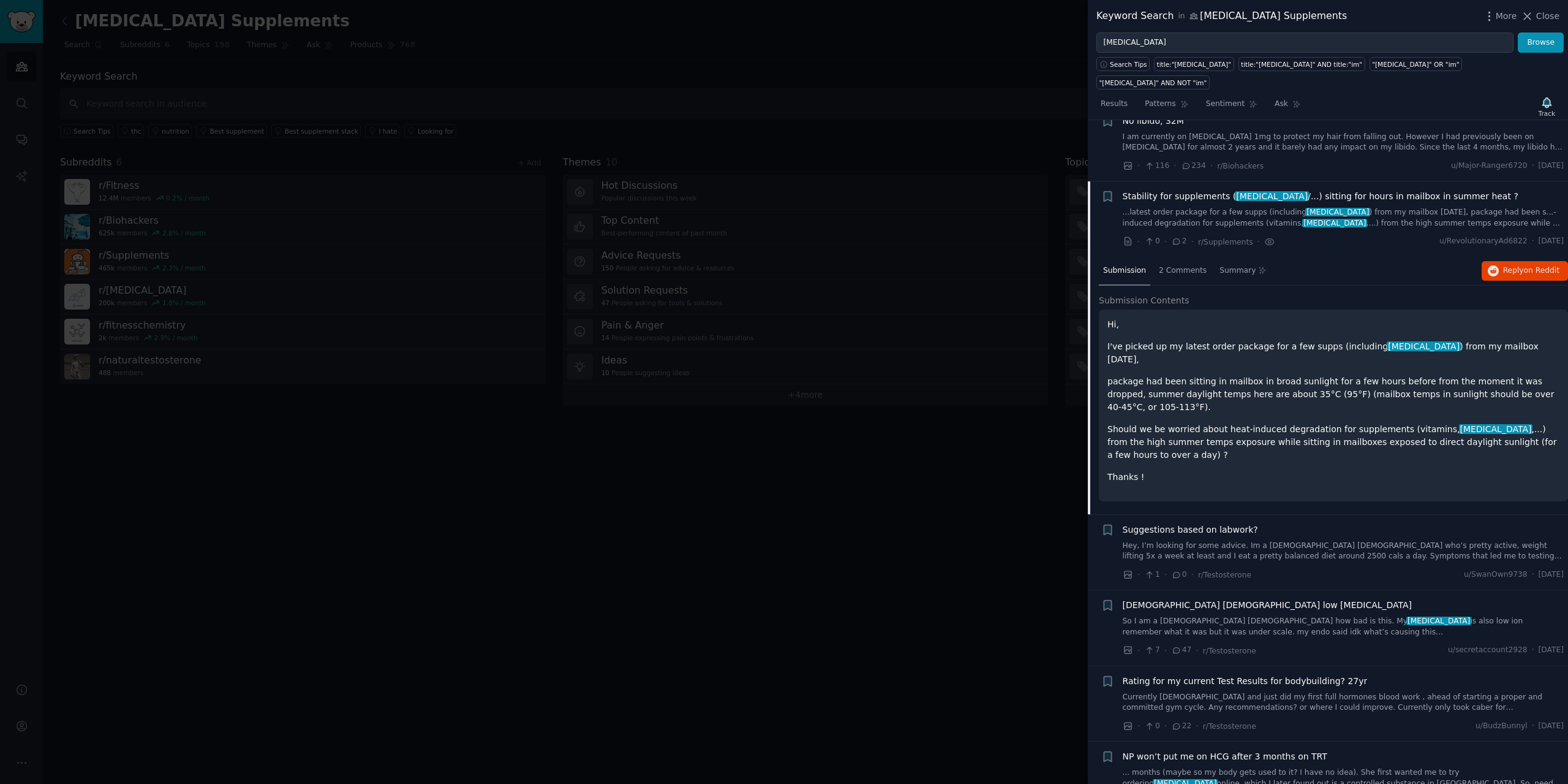
click at [1354, 181] on li "+ Stability for supplements ( [MEDICAL_DATA] /...) sitting for hours in mailbox…" at bounding box center [1328, 219] width 480 height 76
click at [1347, 190] on span "Stability for supplements ( [MEDICAL_DATA] /...) sitting for hours in mailbox i…" at bounding box center [1320, 196] width 396 height 13
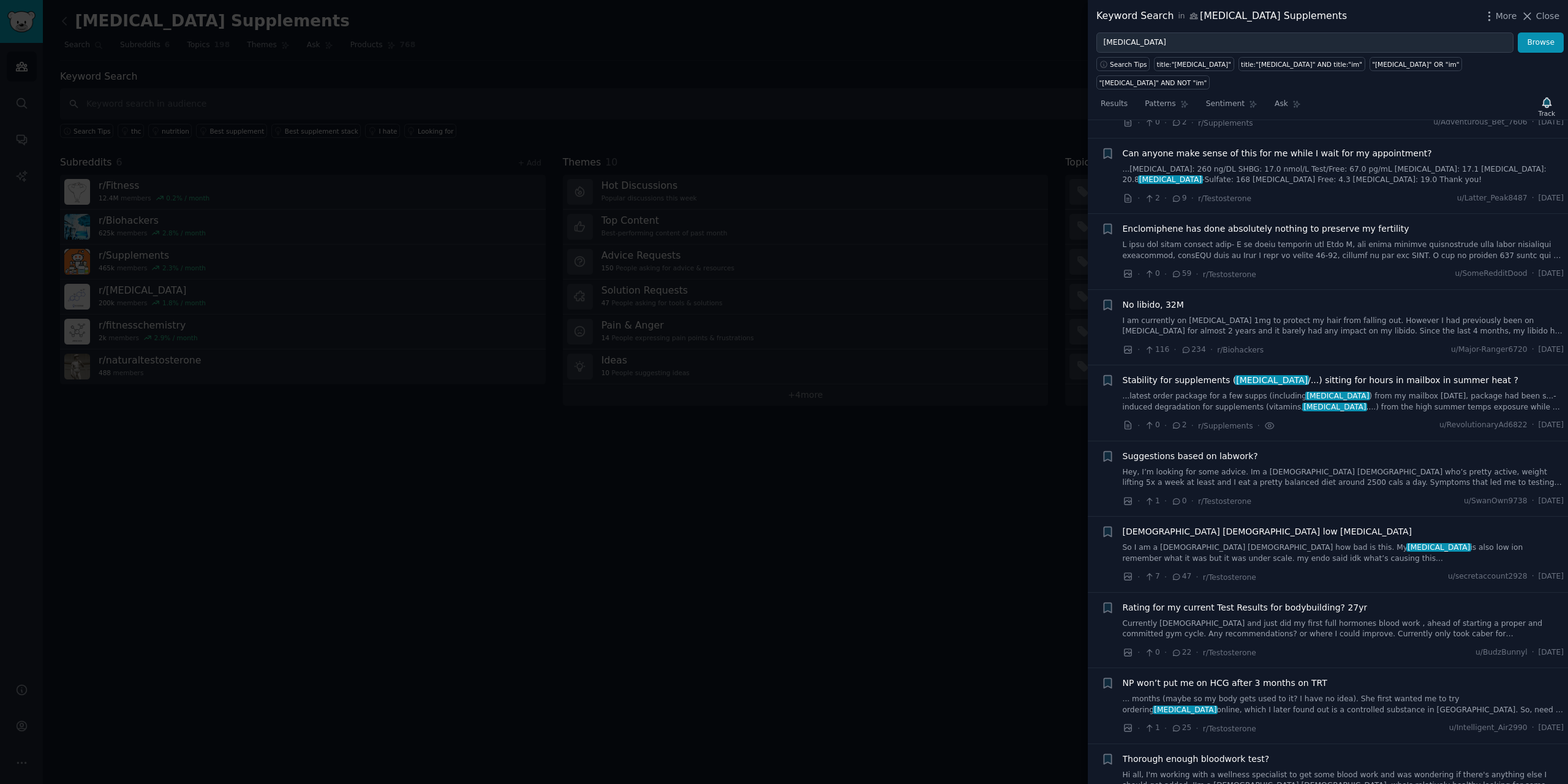
scroll to position [162, 0]
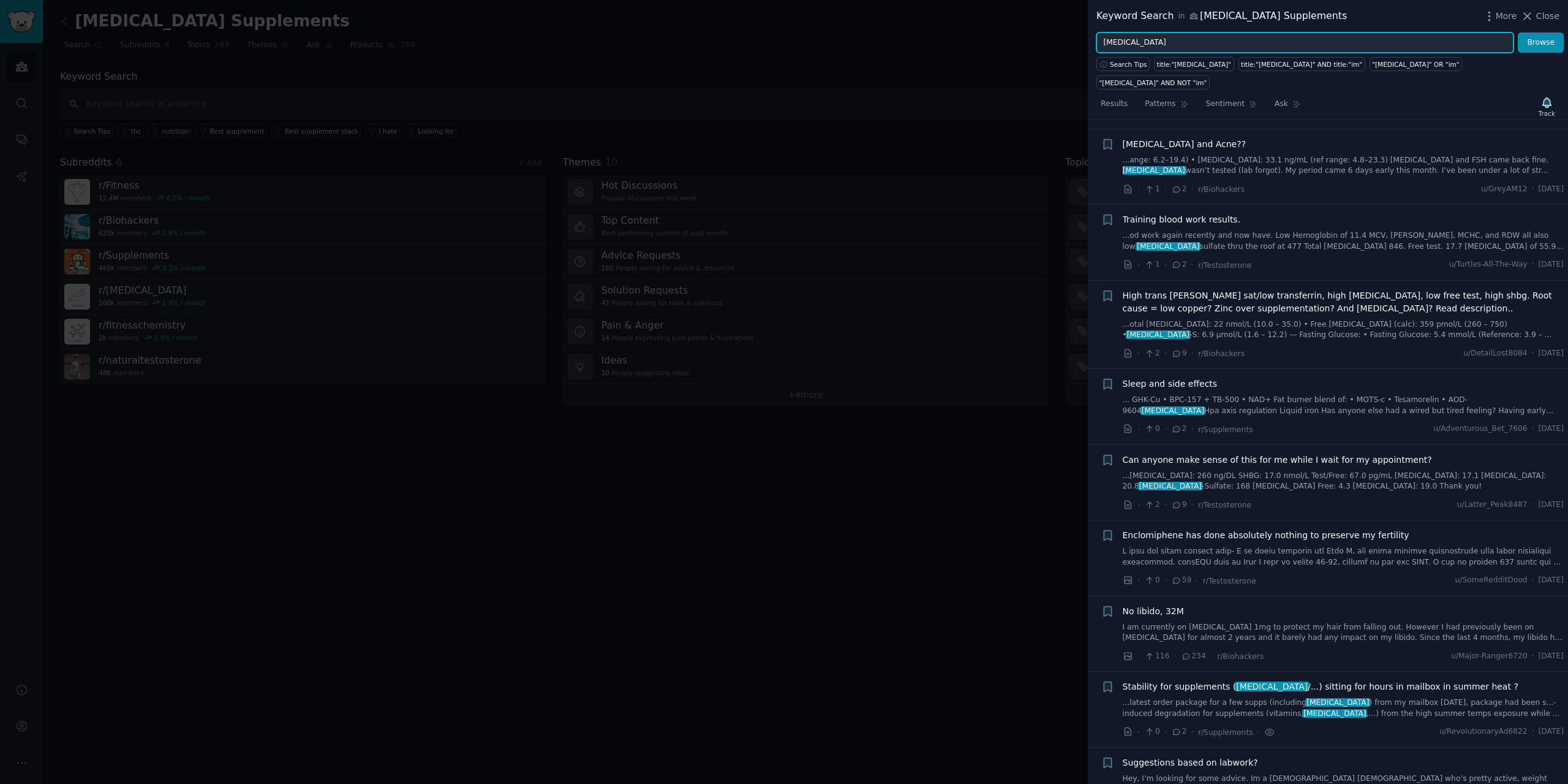
drag, startPoint x: 1195, startPoint y: 36, endPoint x: 981, endPoint y: 52, distance: 214.6
click at [981, 56] on div "Keyword Search in [MEDICAL_DATA] Supplements More Close [MEDICAL_DATA] Browse S…" at bounding box center [784, 392] width 1568 height 784
type input "[MEDICAL_DATA]"
click at [1518, 32] on button "Browse" at bounding box center [1541, 43] width 46 height 20
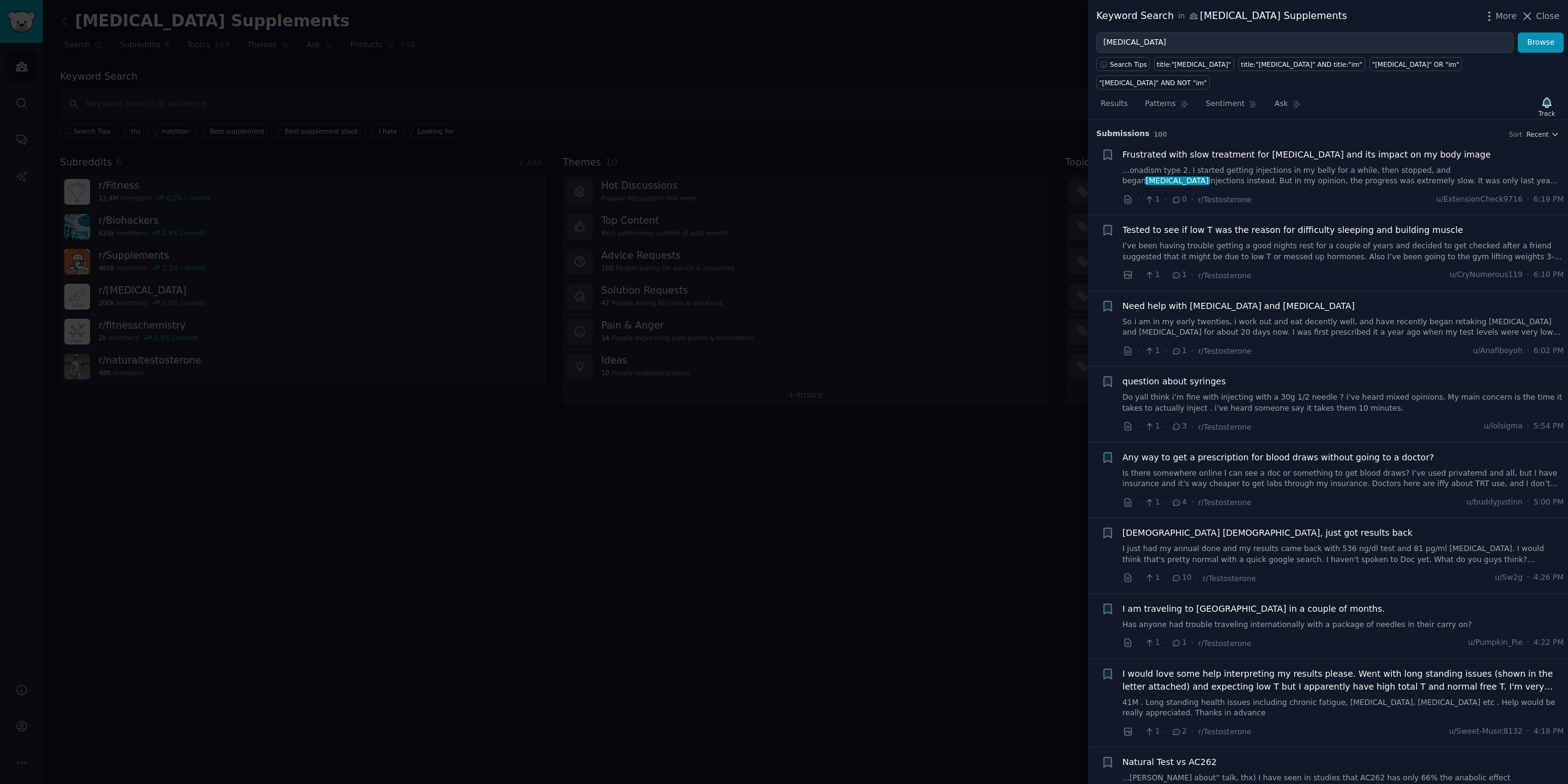
click at [1301, 224] on span "Tested to see if low T was the reason for difficulty sleeping and building musc…" at bounding box center [1293, 230] width 340 height 13
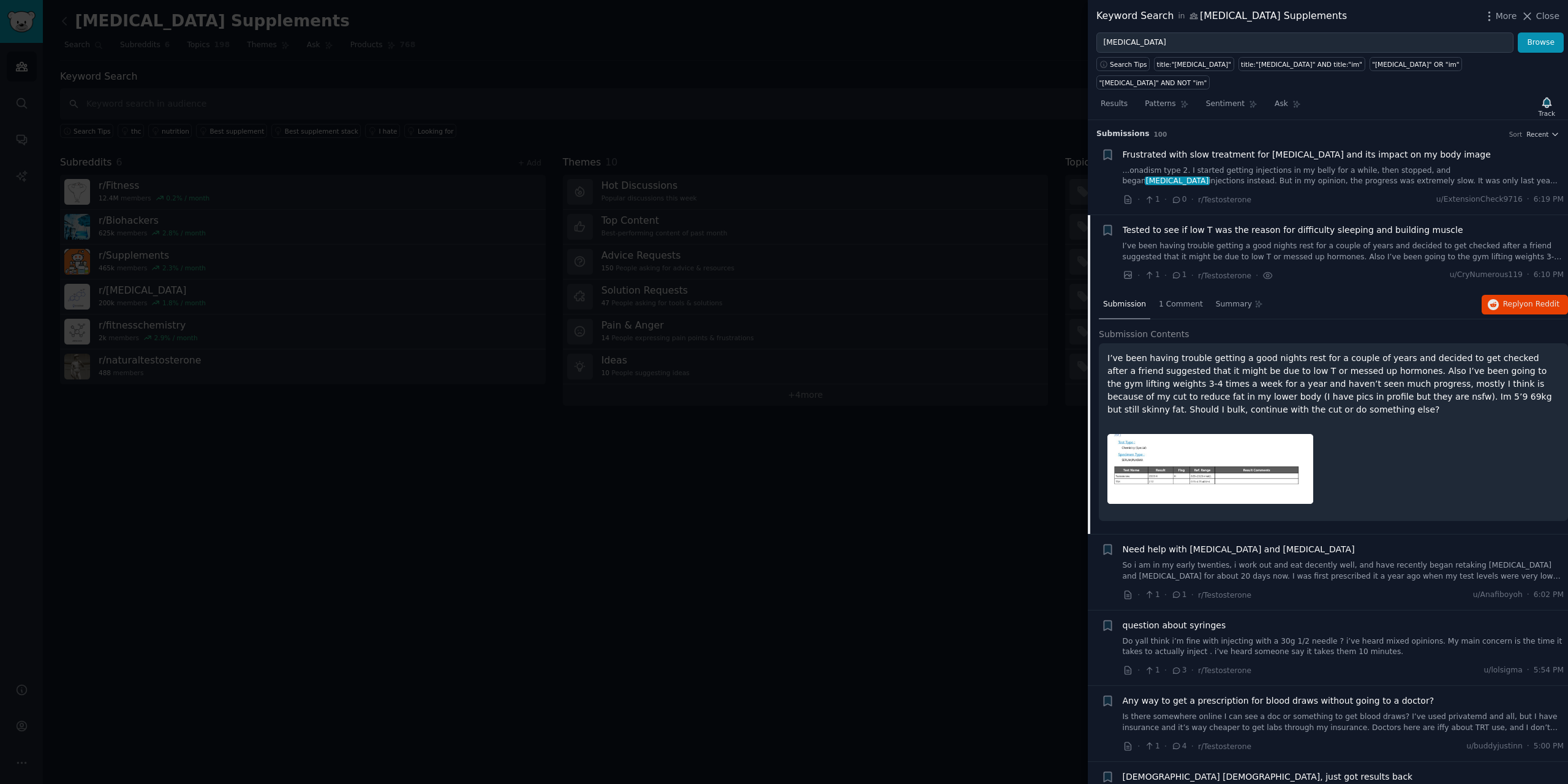
scroll to position [95, 0]
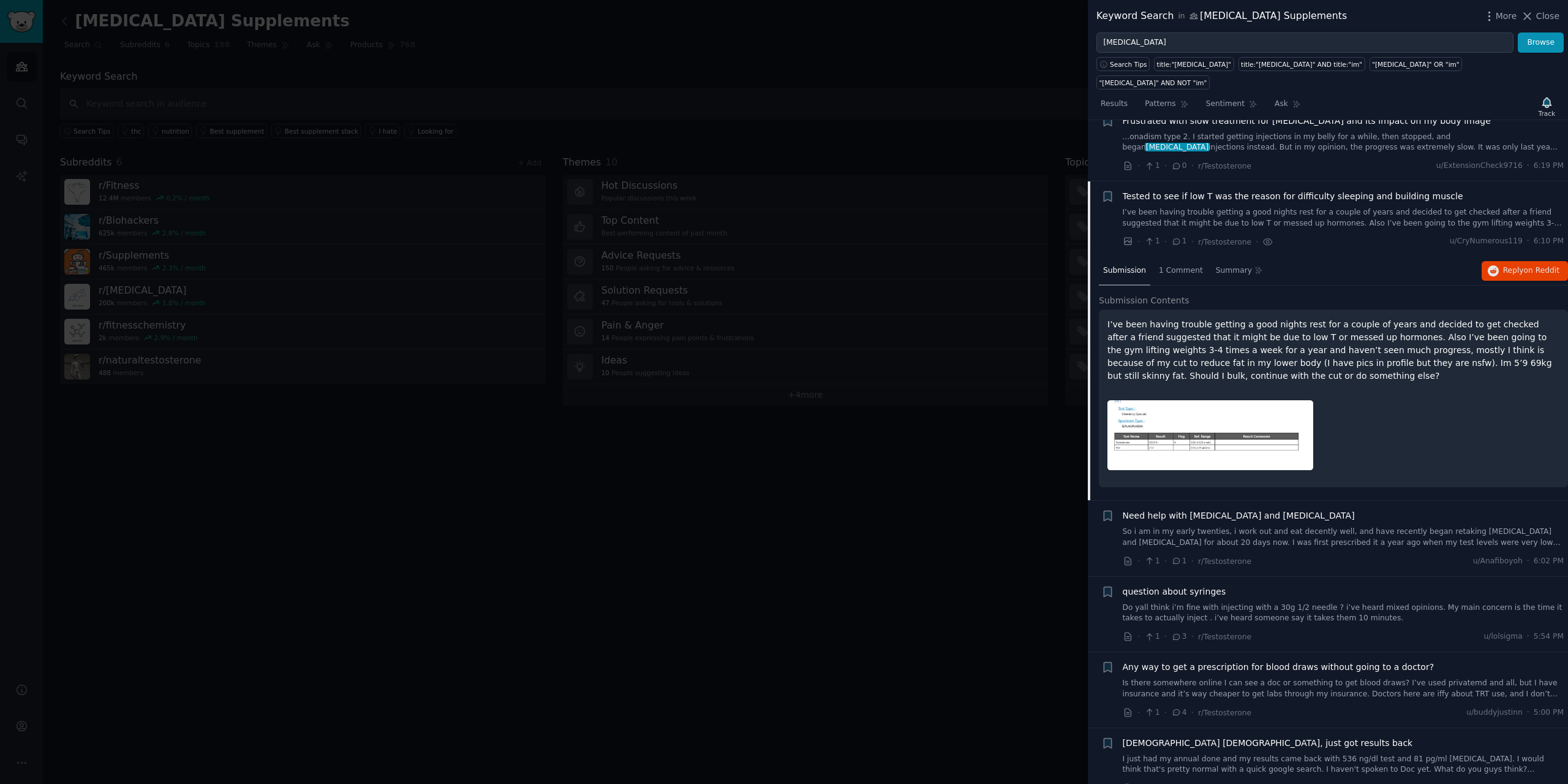
click at [1287, 190] on span "Tested to see if low T was the reason for difficulty sleeping and building musc…" at bounding box center [1293, 196] width 340 height 13
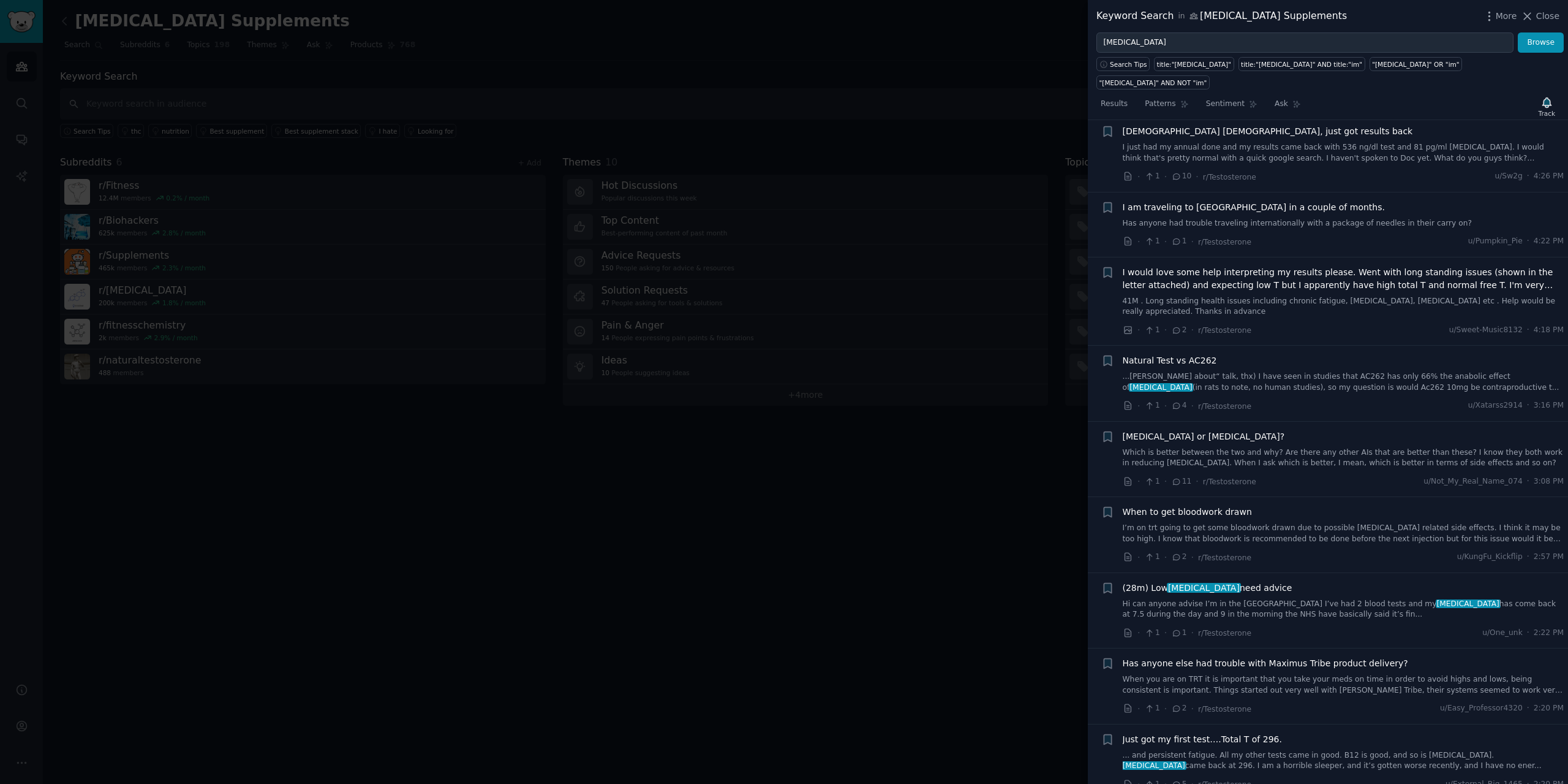
scroll to position [524, 0]
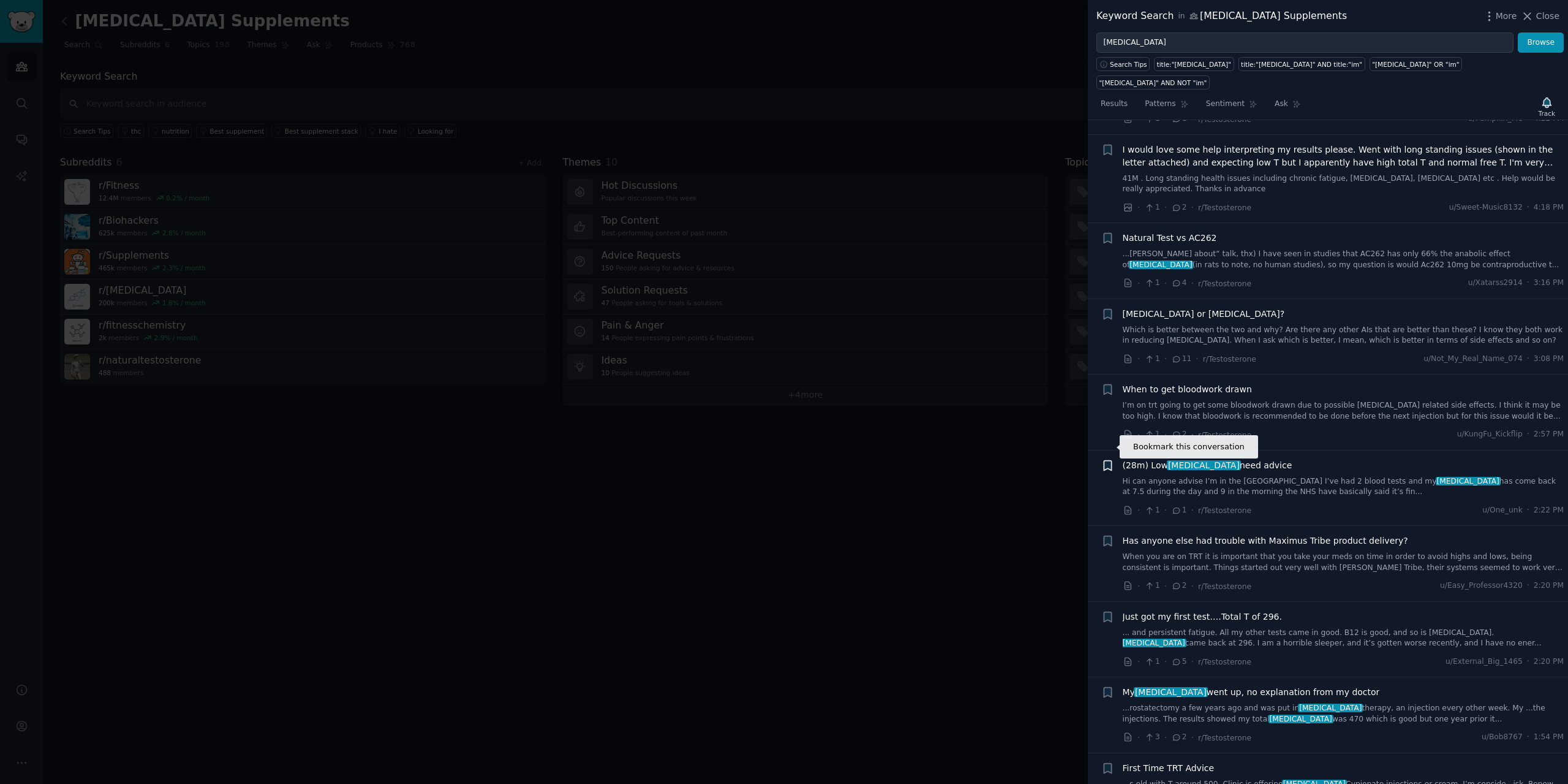
click at [1105, 461] on icon "button" at bounding box center [1107, 466] width 8 height 10
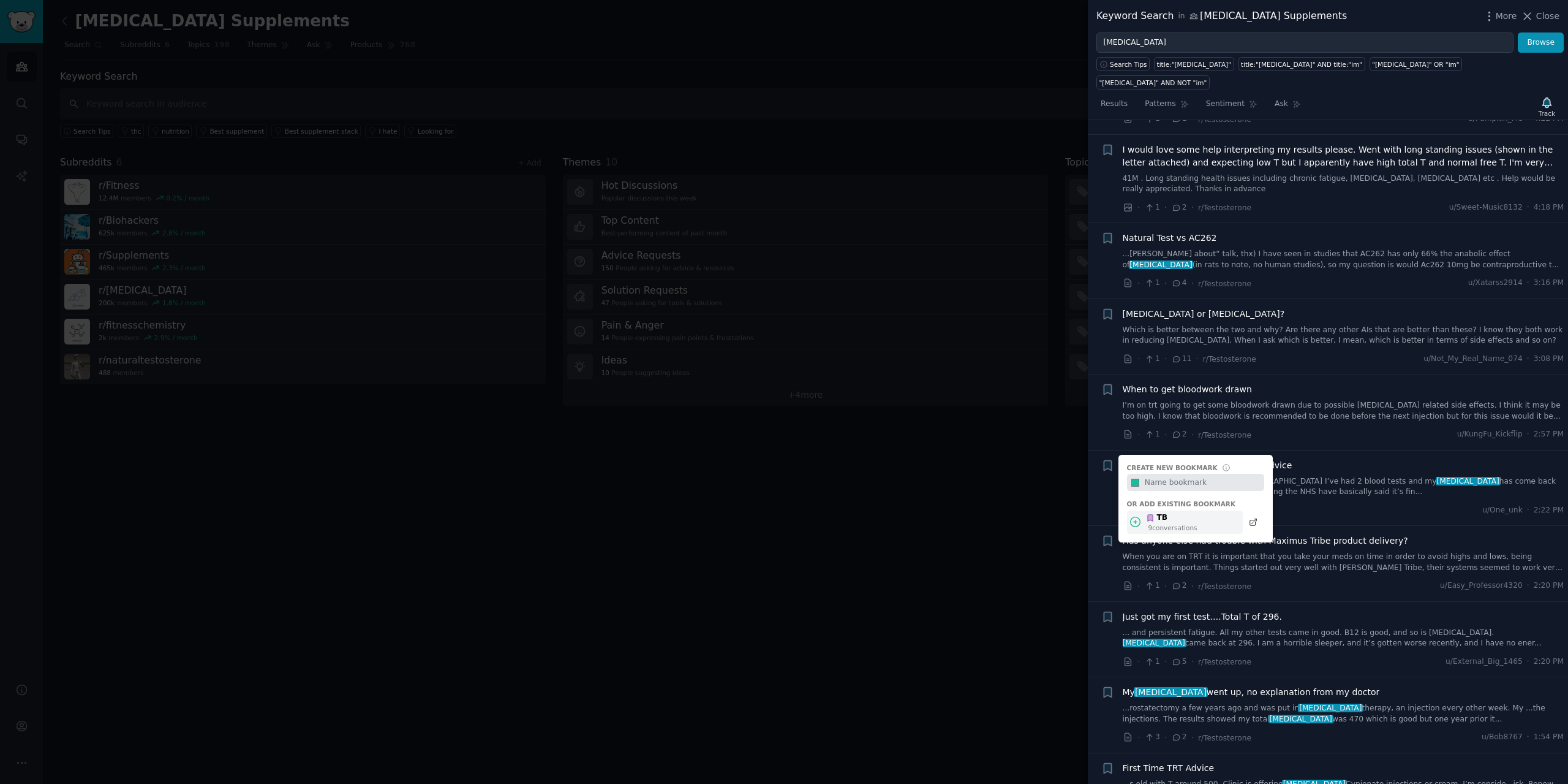
click at [1148, 512] on div "TB 9 conversation s" at bounding box center [1172, 522] width 51 height 20
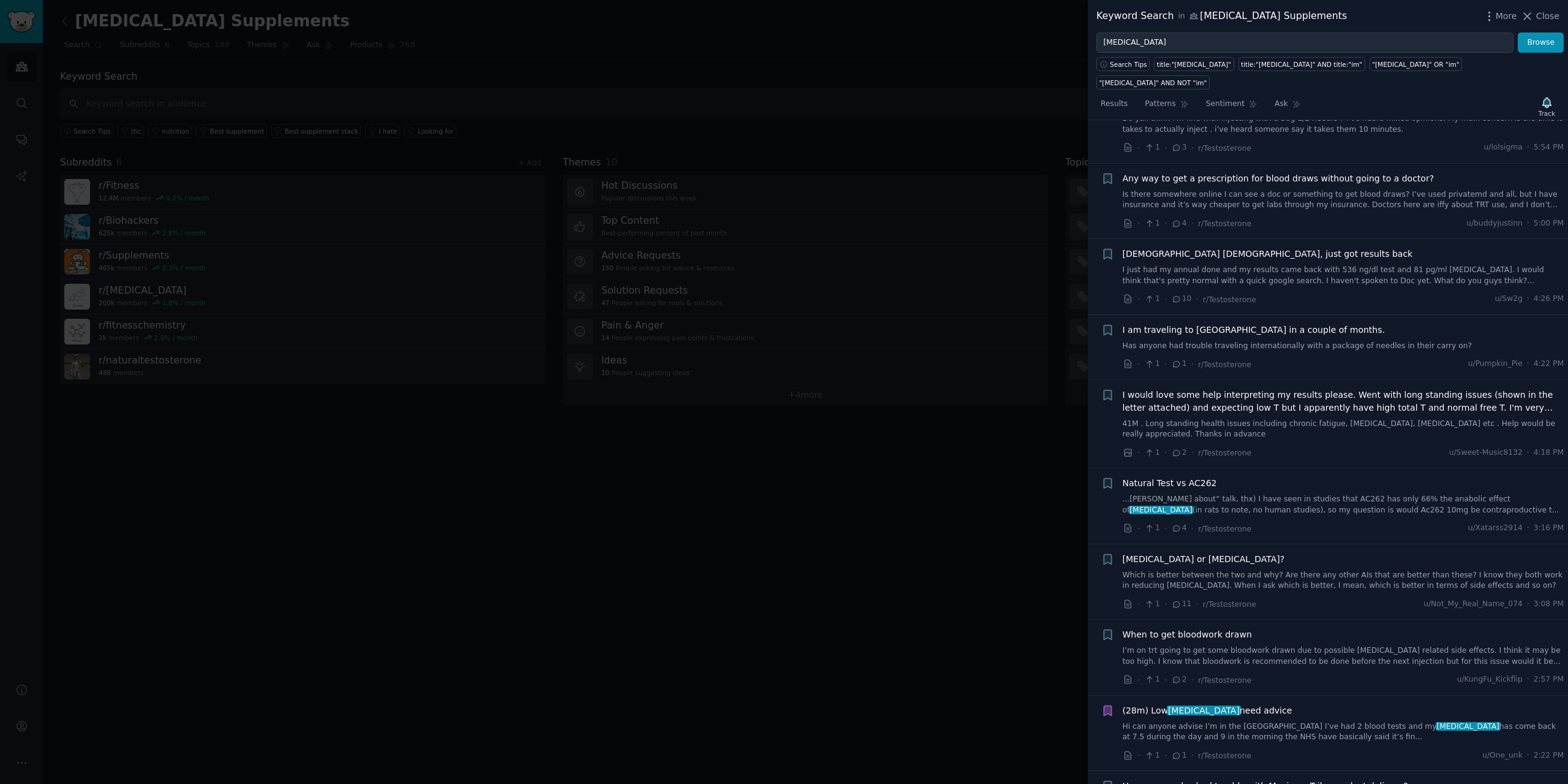
scroll to position [0, 0]
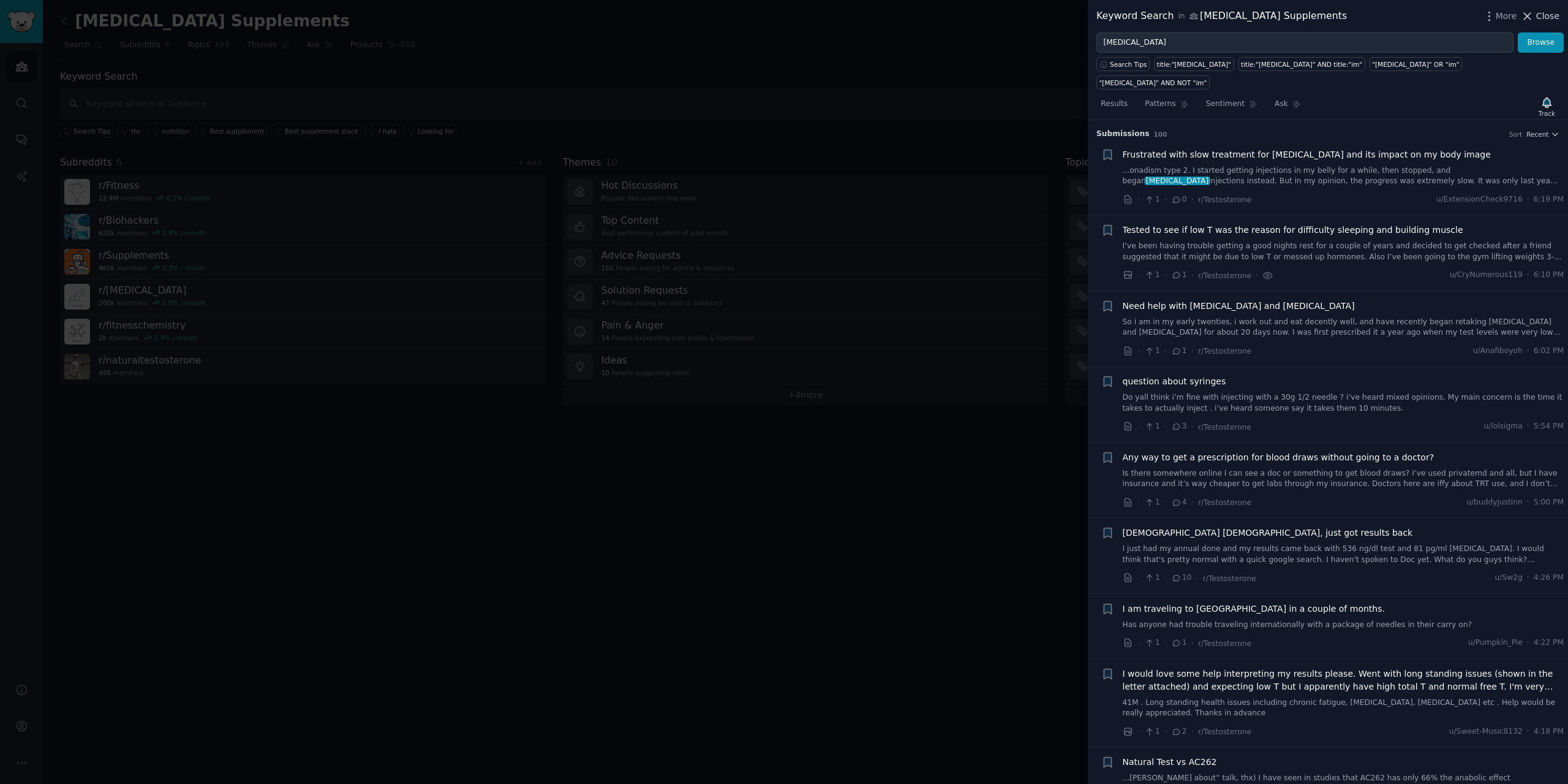
click at [1547, 16] on span "Close" at bounding box center [1548, 16] width 23 height 13
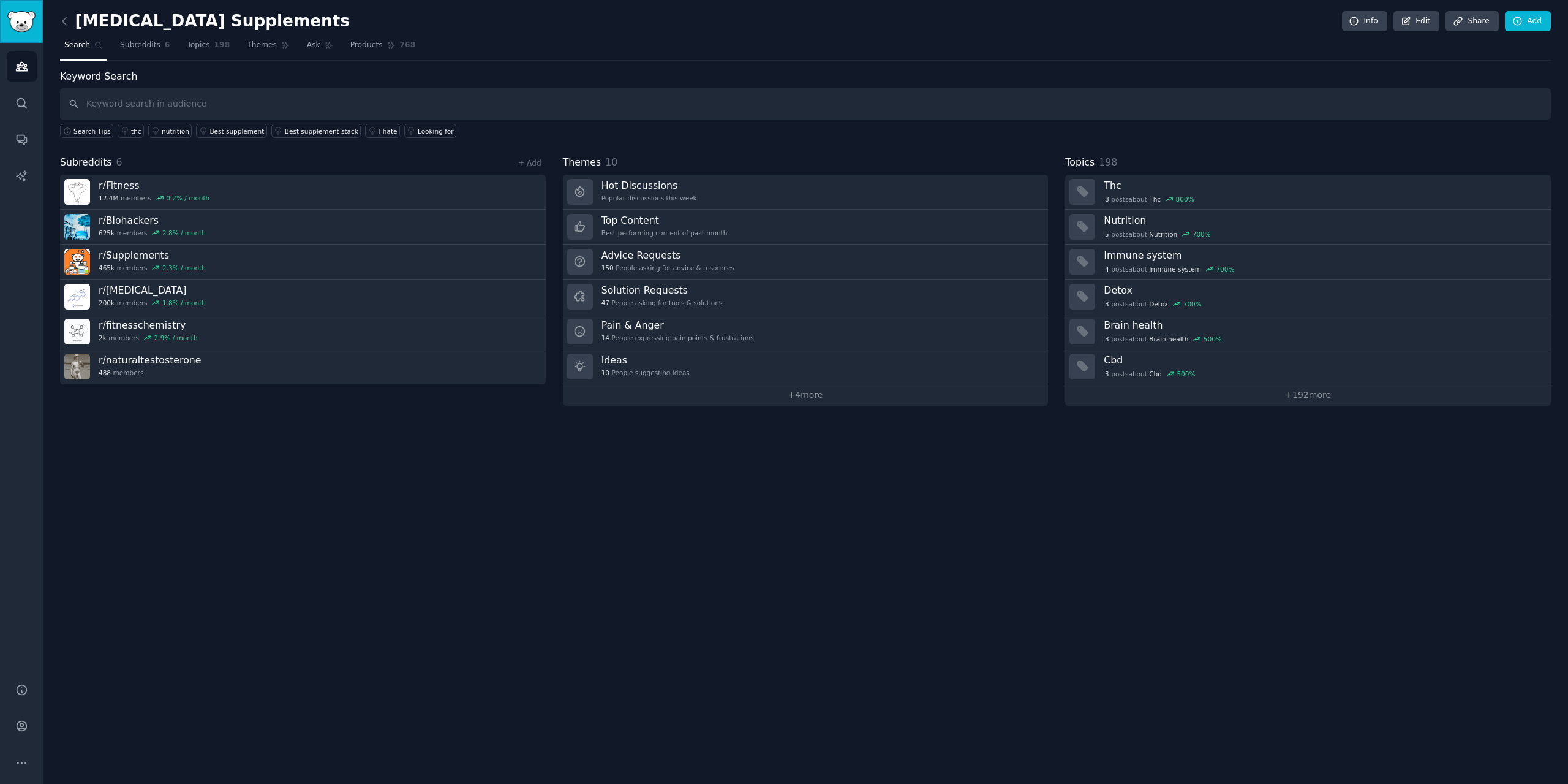
click at [17, 23] on img "Sidebar" at bounding box center [21, 21] width 28 height 21
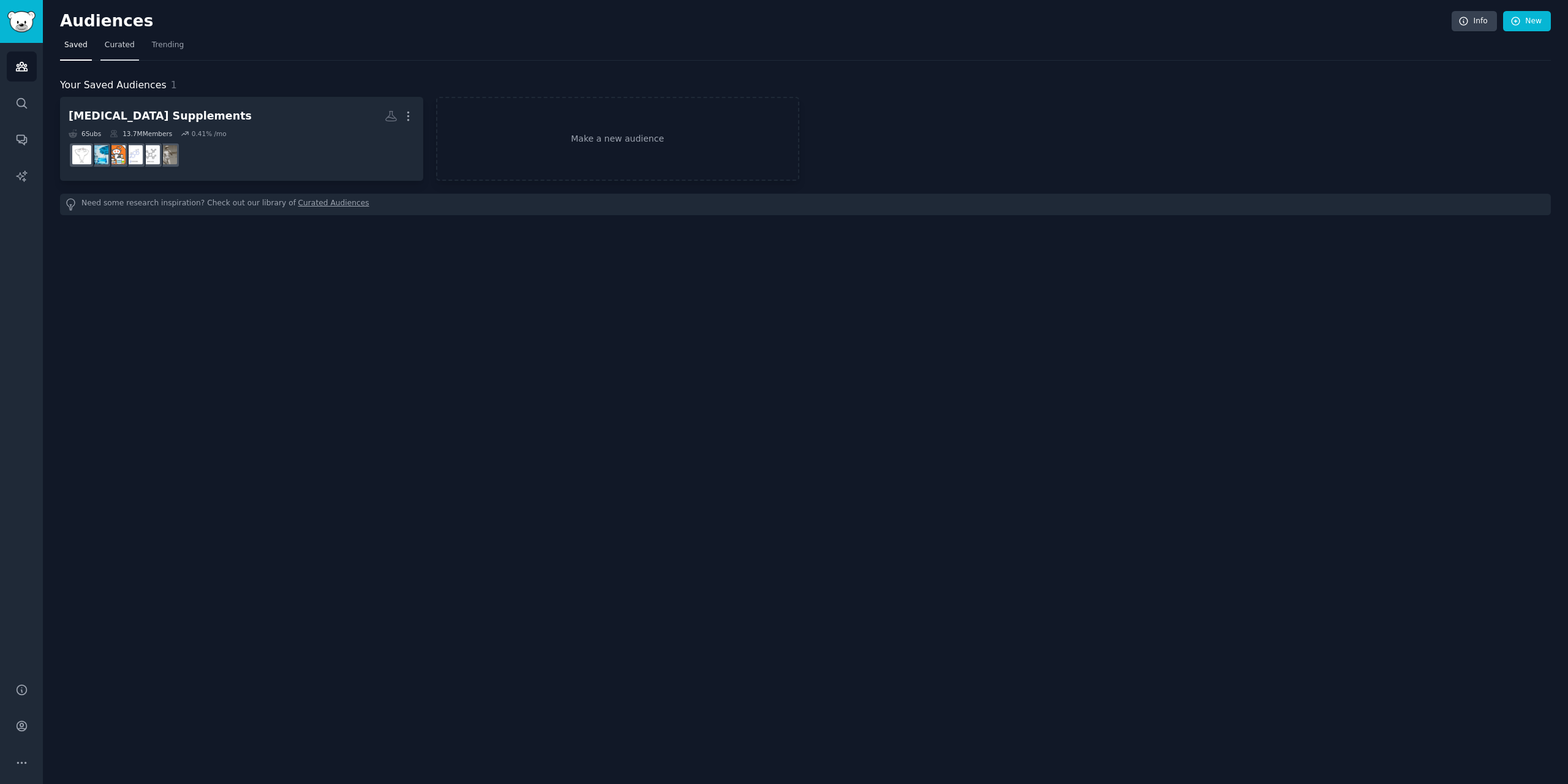
click at [127, 43] on span "Curated" at bounding box center [119, 45] width 30 height 11
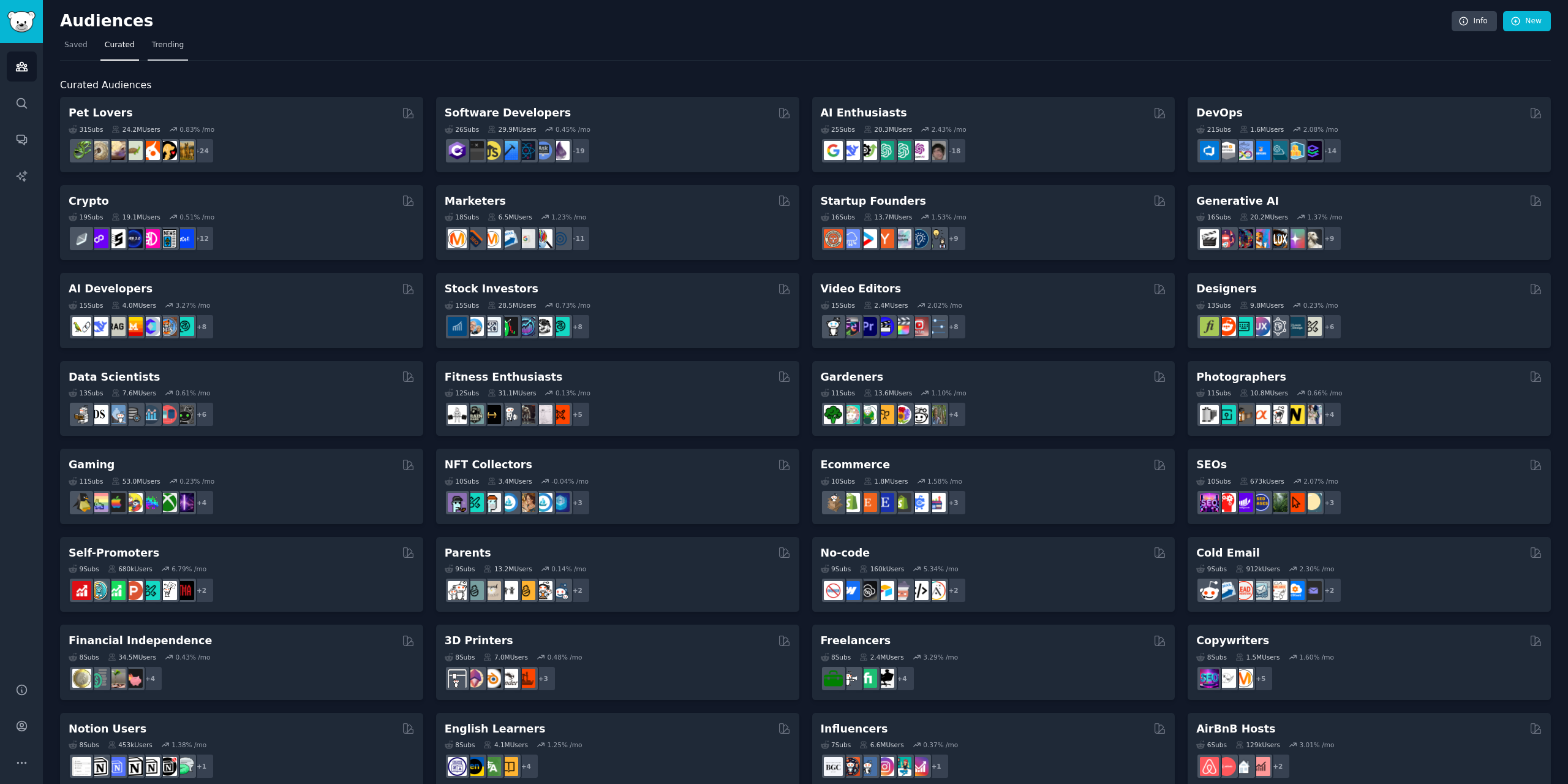
click at [152, 47] on span "Trending" at bounding box center [168, 45] width 31 height 11
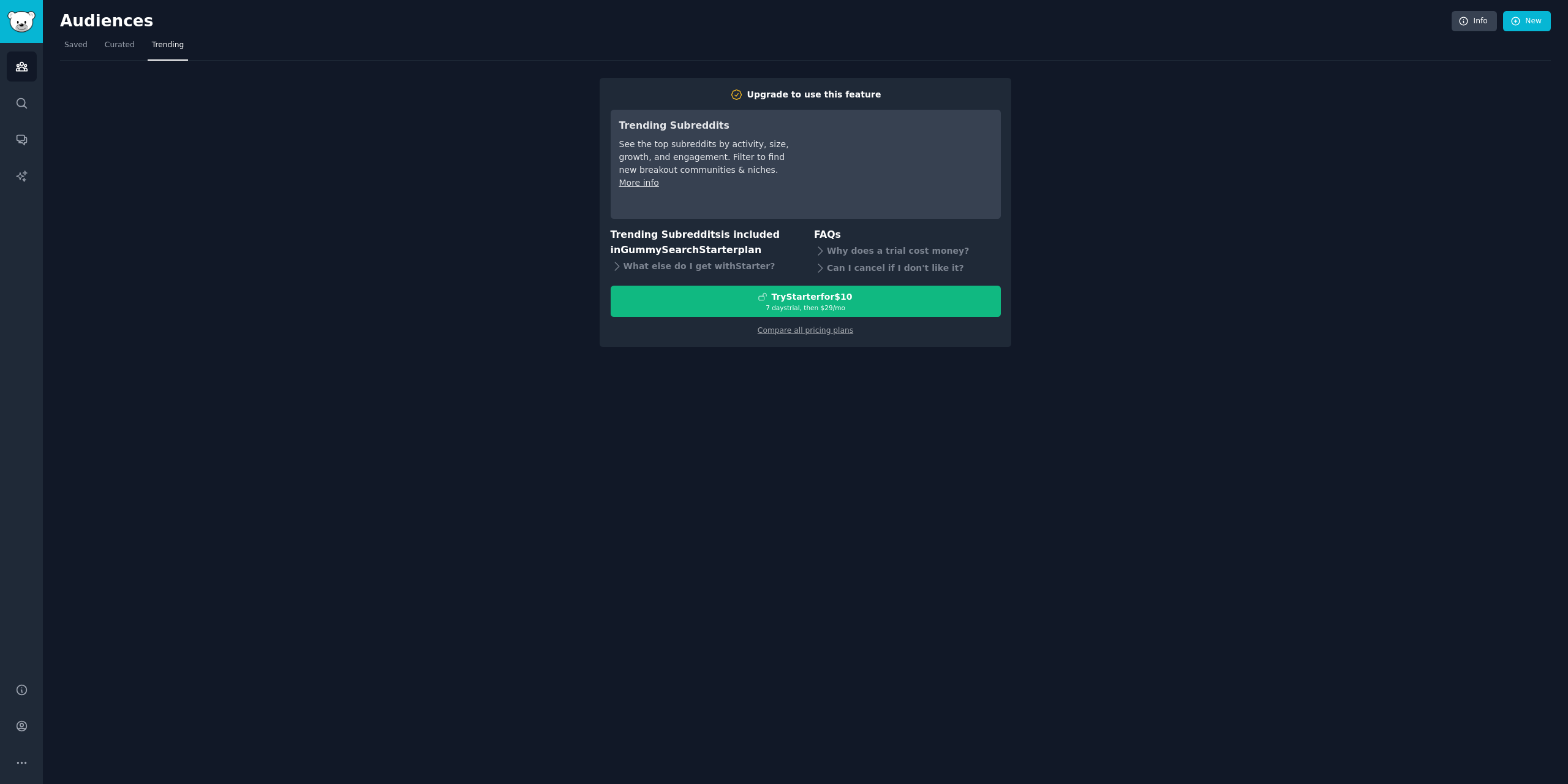
click at [91, 49] on nav "Saved Curated Trending" at bounding box center [806, 49] width 1491 height 26
click at [83, 44] on span "Saved" at bounding box center [76, 45] width 23 height 11
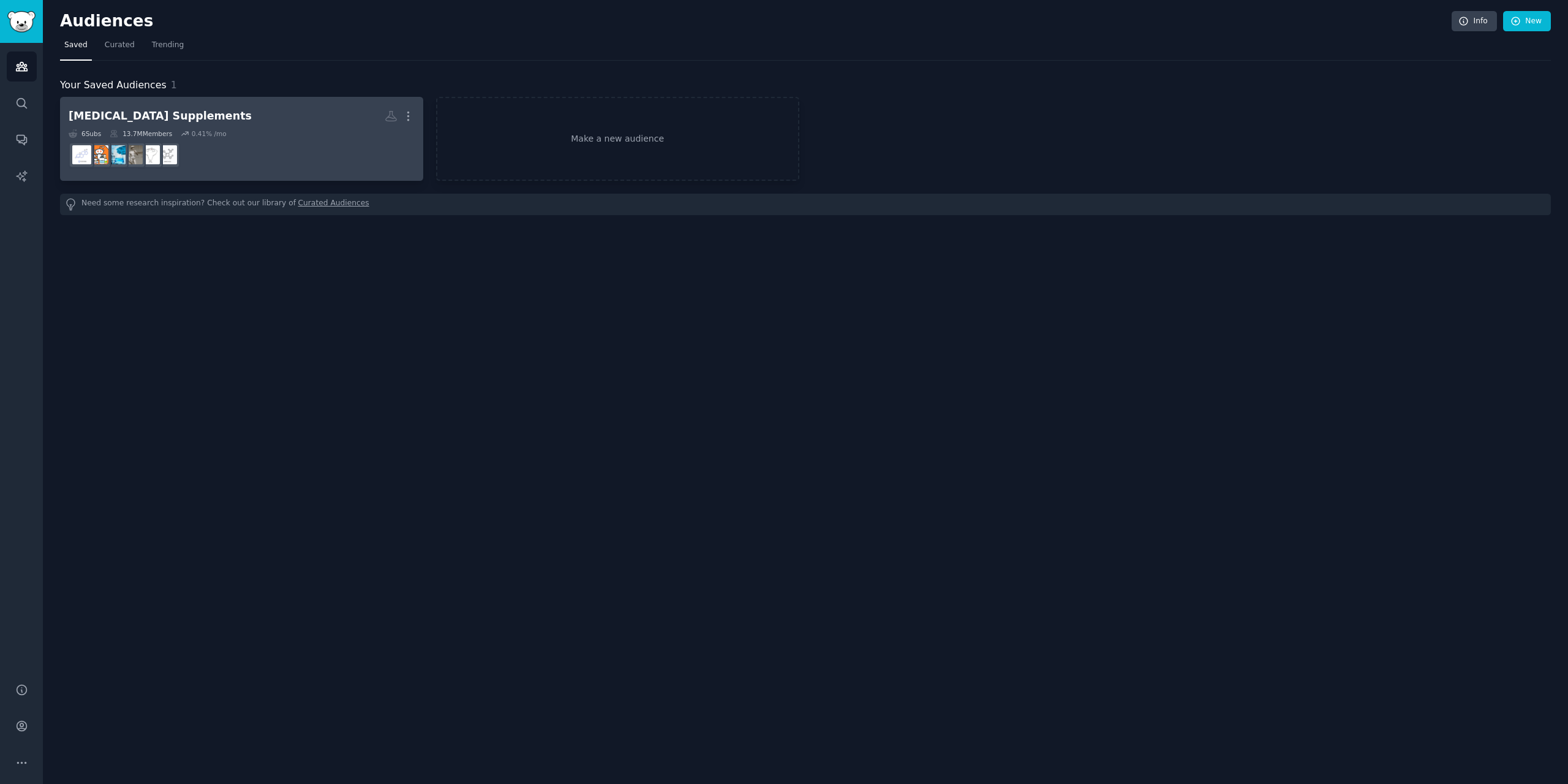
click at [212, 122] on h2 "[MEDICAL_DATA] Supplements More" at bounding box center [242, 116] width 346 height 21
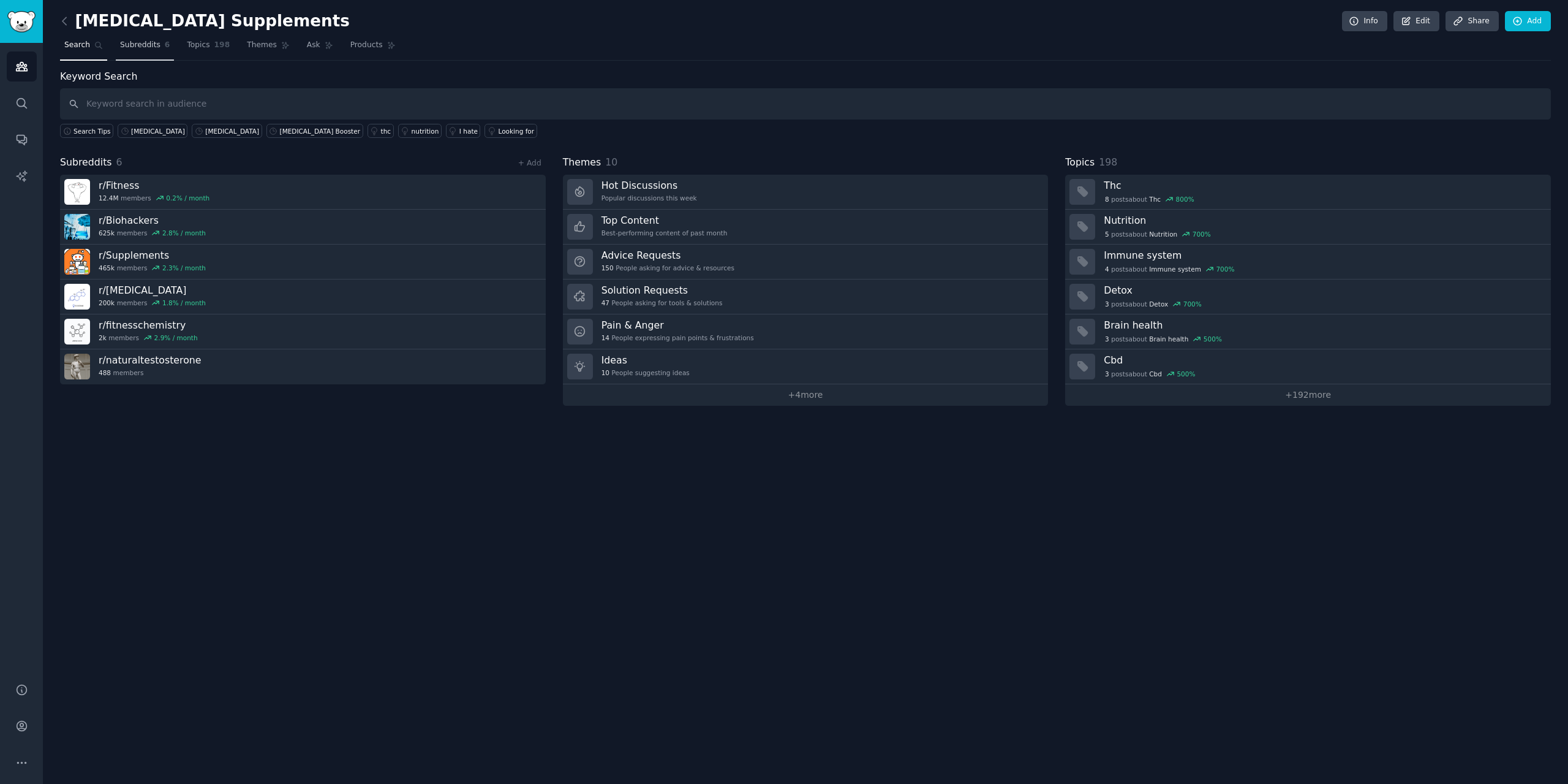
click at [129, 44] on span "Subreddits" at bounding box center [140, 45] width 41 height 11
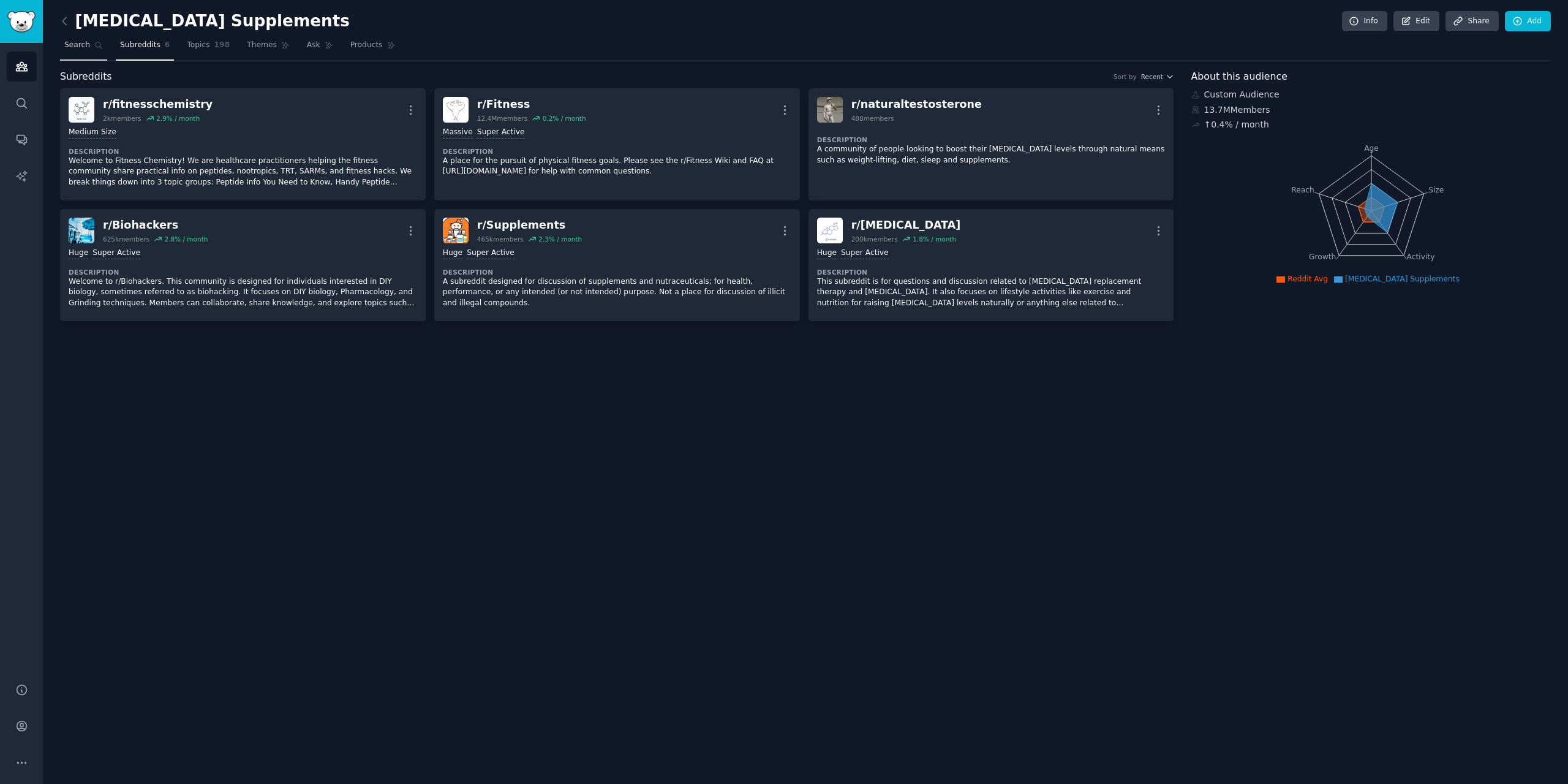
click at [78, 44] on span "Search" at bounding box center [77, 45] width 26 height 11
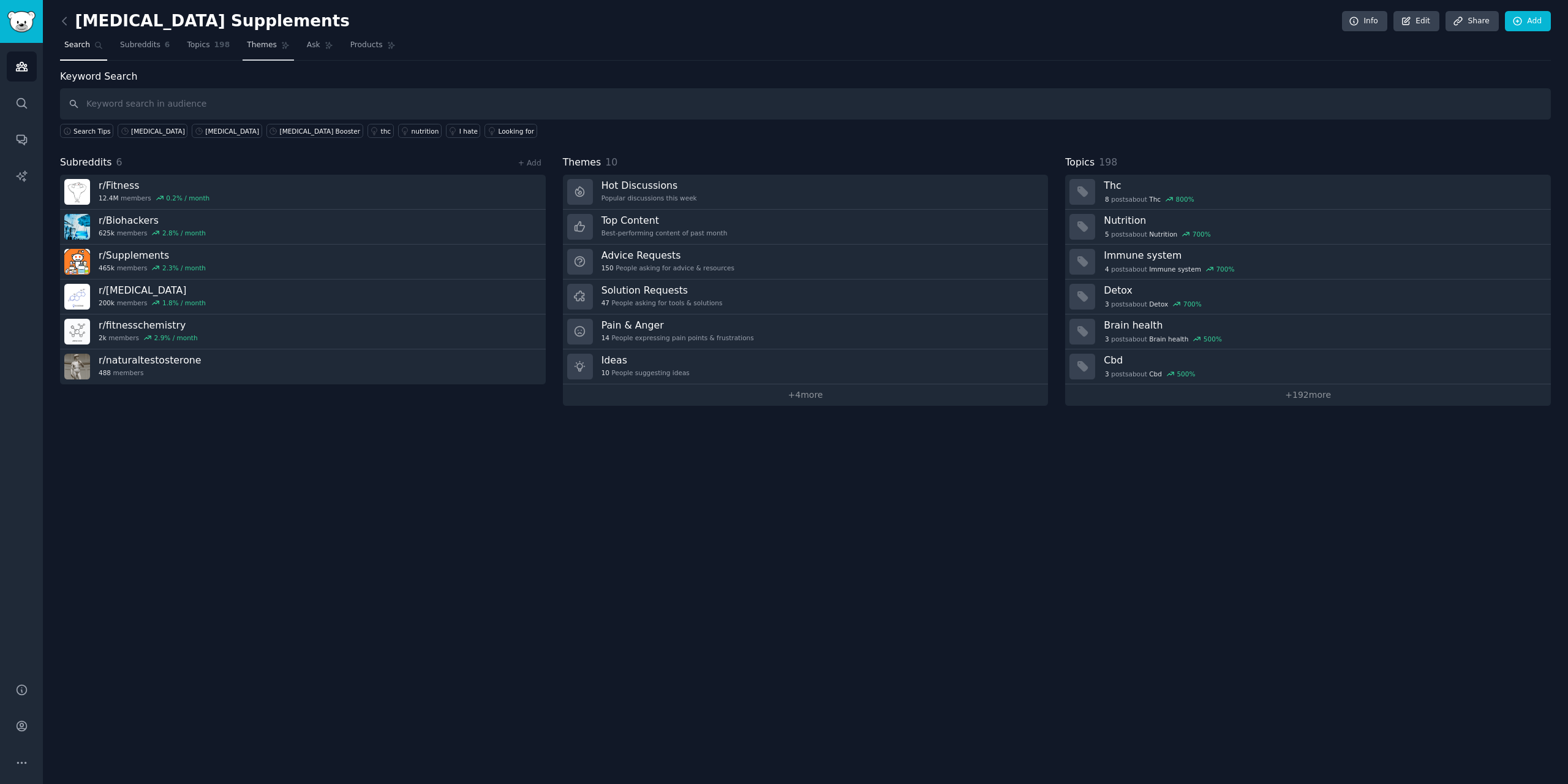
click at [247, 47] on span "Themes" at bounding box center [261, 45] width 30 height 11
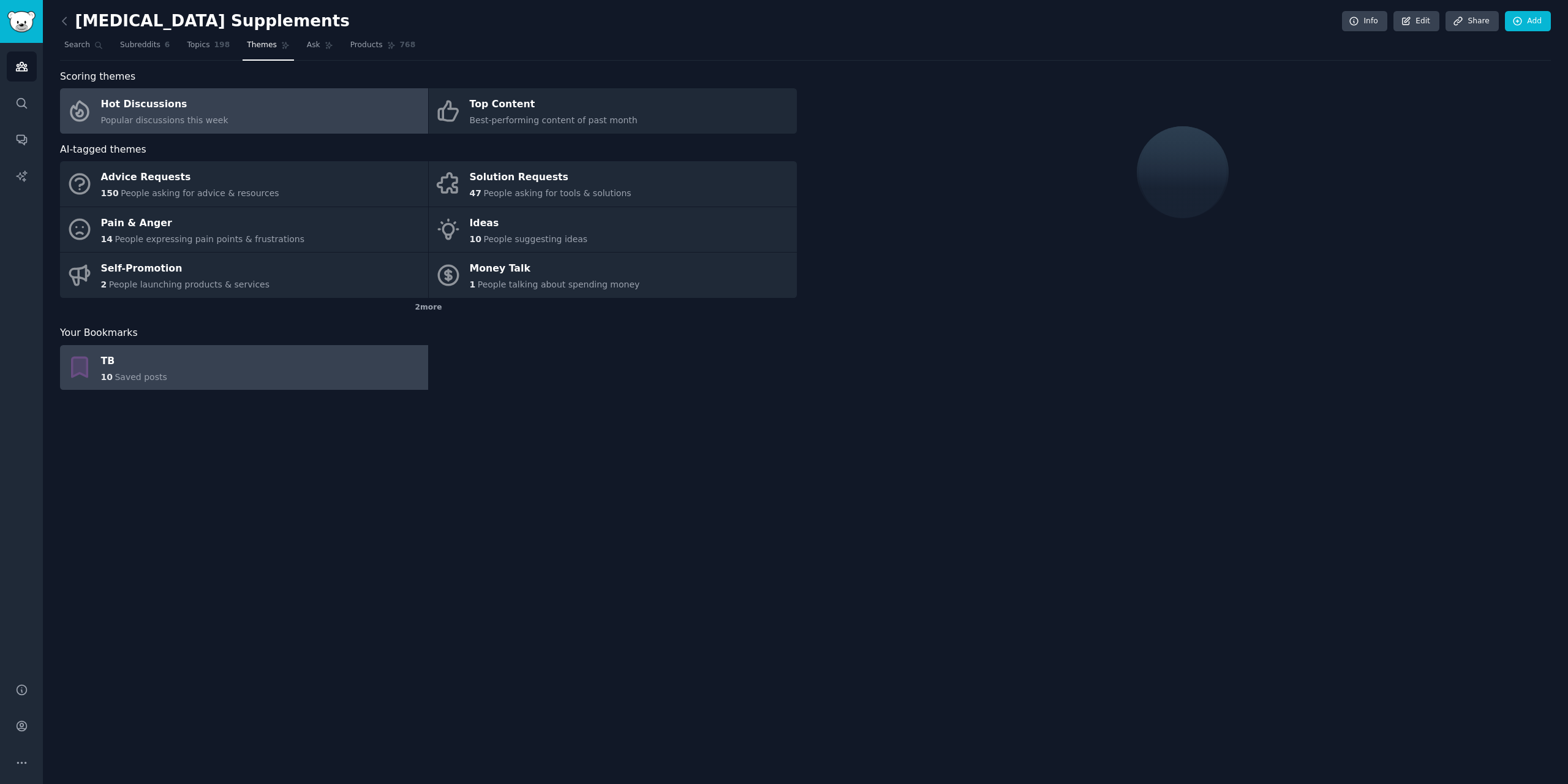
click at [178, 353] on link "TB 10 Saved posts" at bounding box center [244, 367] width 368 height 45
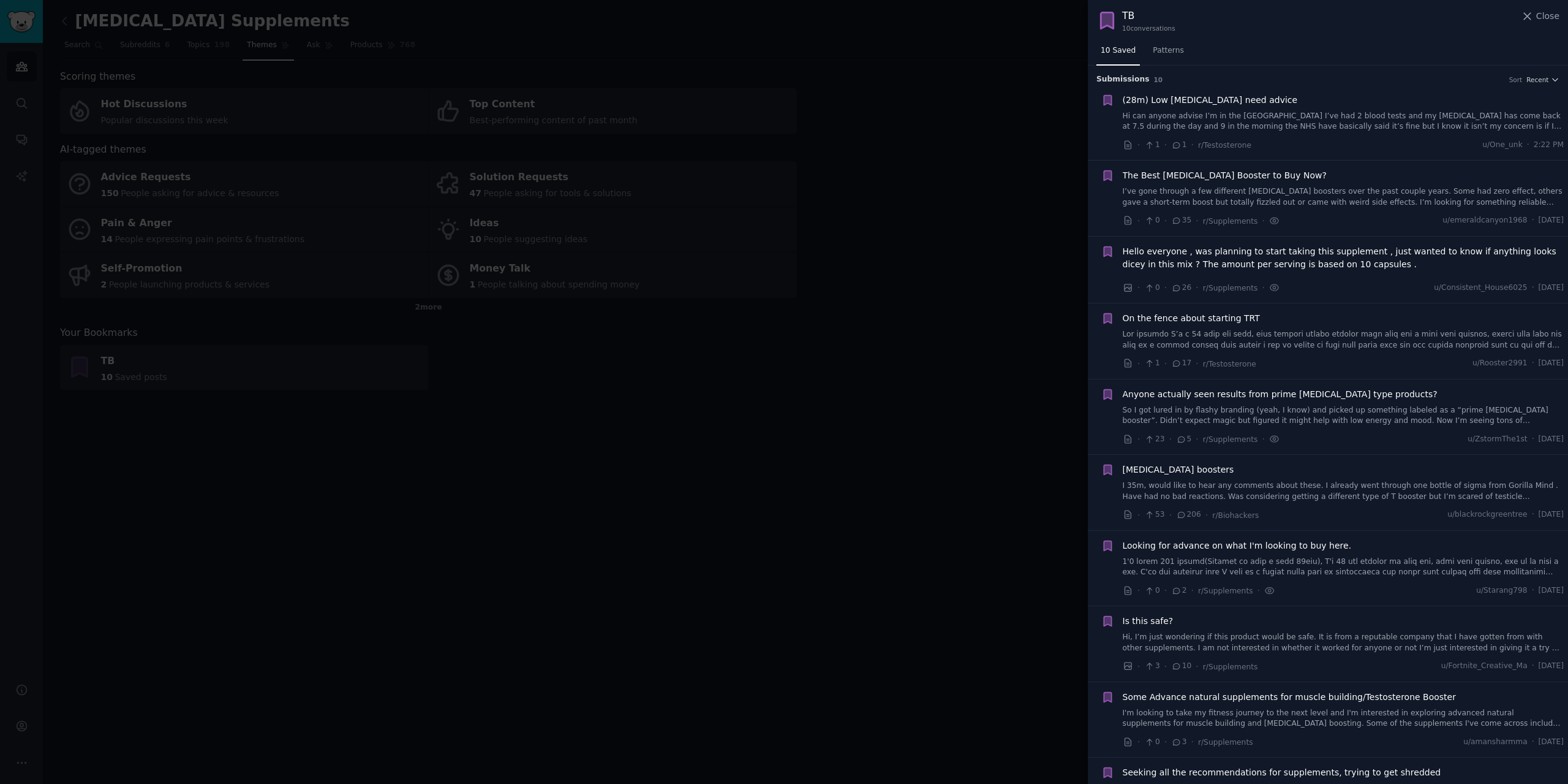
click at [1140, 20] on div "TB" at bounding box center [1149, 16] width 54 height 15
click at [889, 260] on div at bounding box center [784, 392] width 1568 height 784
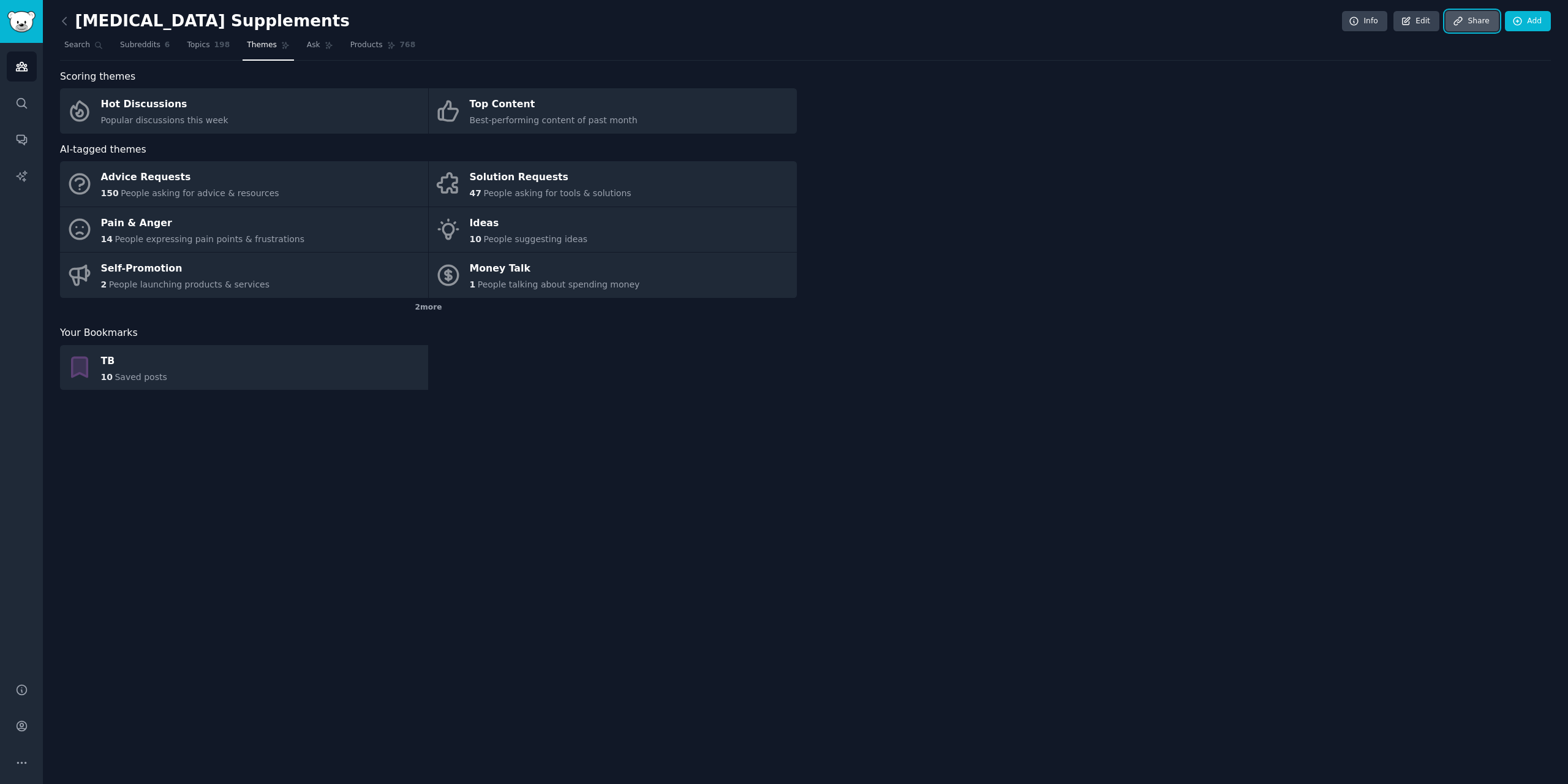
click at [1487, 23] on link "Share" at bounding box center [1472, 21] width 53 height 20
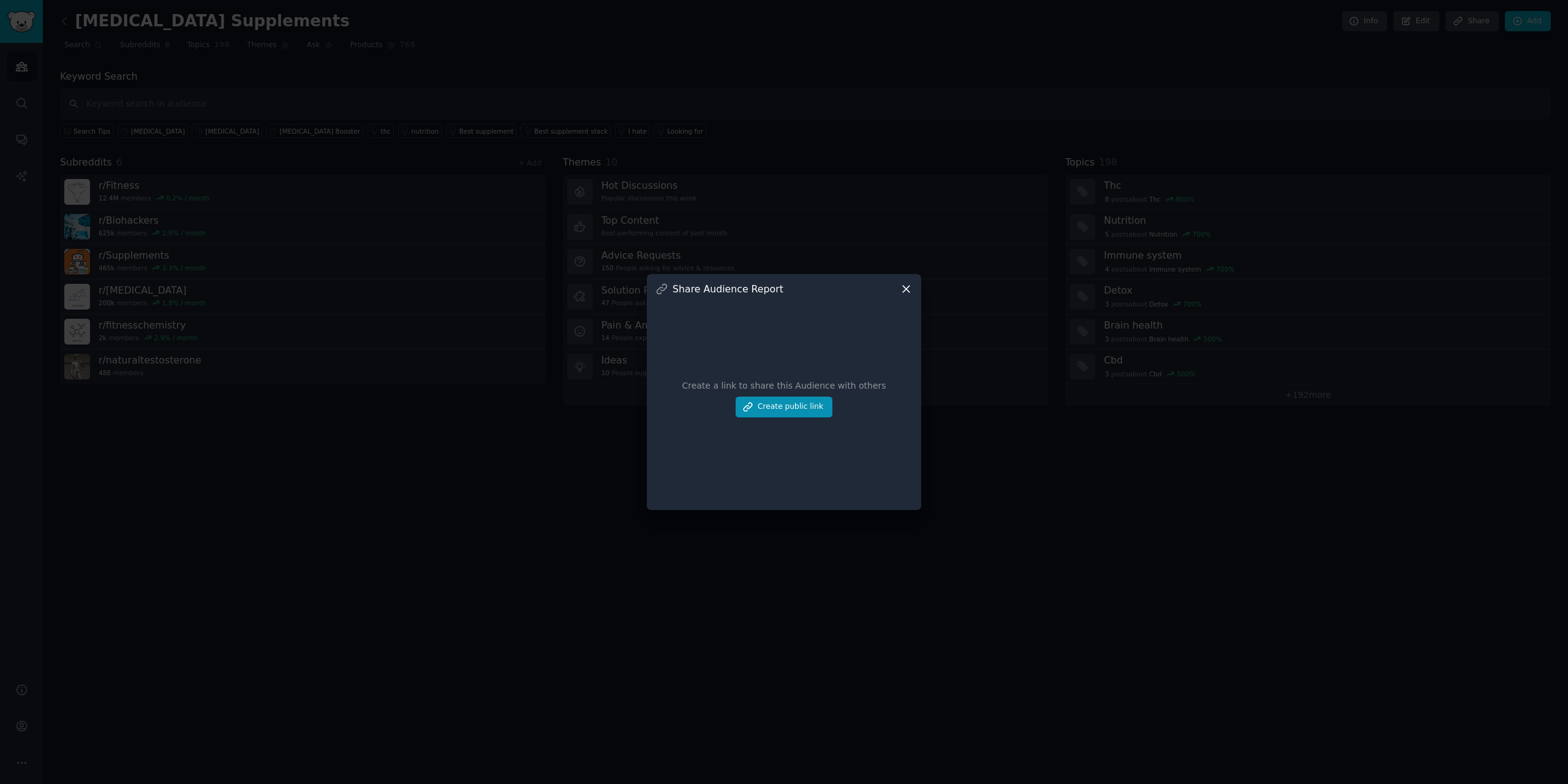
click at [902, 288] on icon at bounding box center [906, 289] width 13 height 13
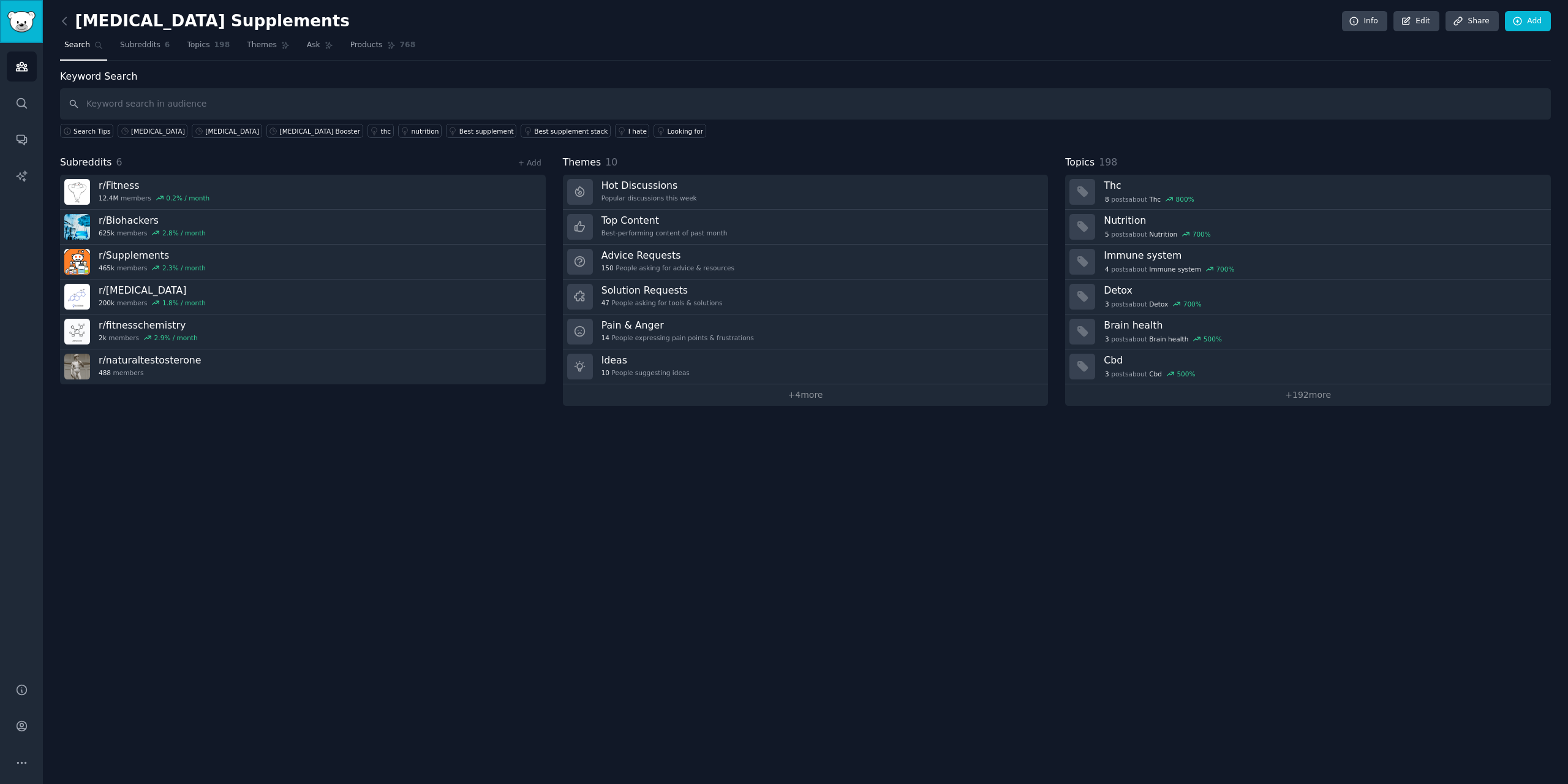
click at [13, 24] on img "Sidebar" at bounding box center [21, 21] width 28 height 21
